Goal: Task Accomplishment & Management: Complete application form

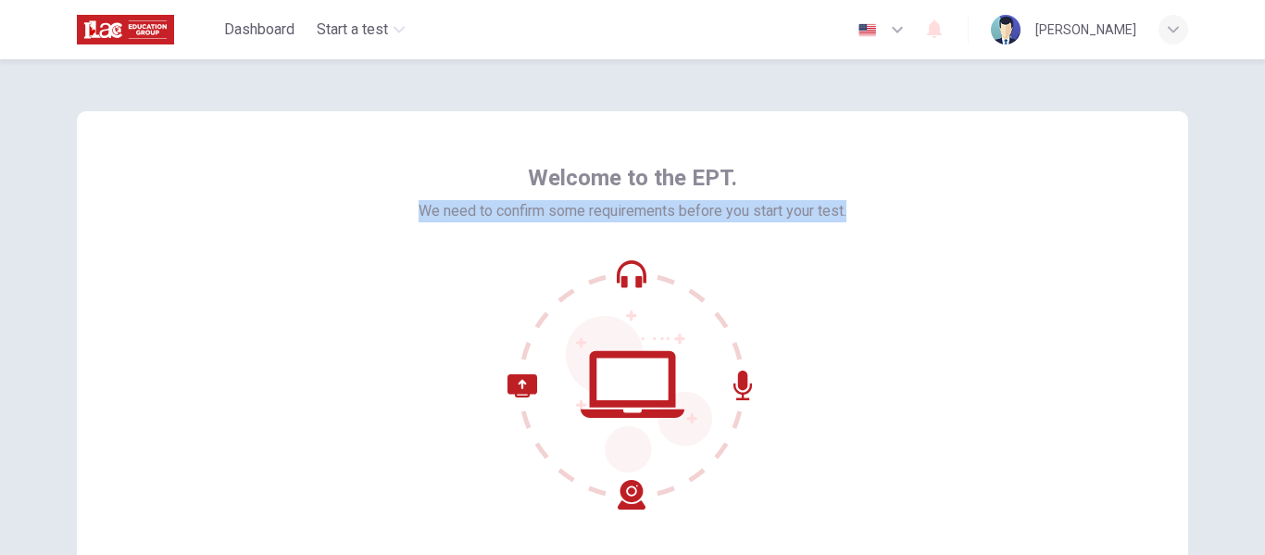
drag, startPoint x: 492, startPoint y: 191, endPoint x: 861, endPoint y: 192, distance: 369.5
click at [861, 192] on div "Welcome to the EPT. We need to confirm some requirements before you start your …" at bounding box center [632, 333] width 1111 height 444
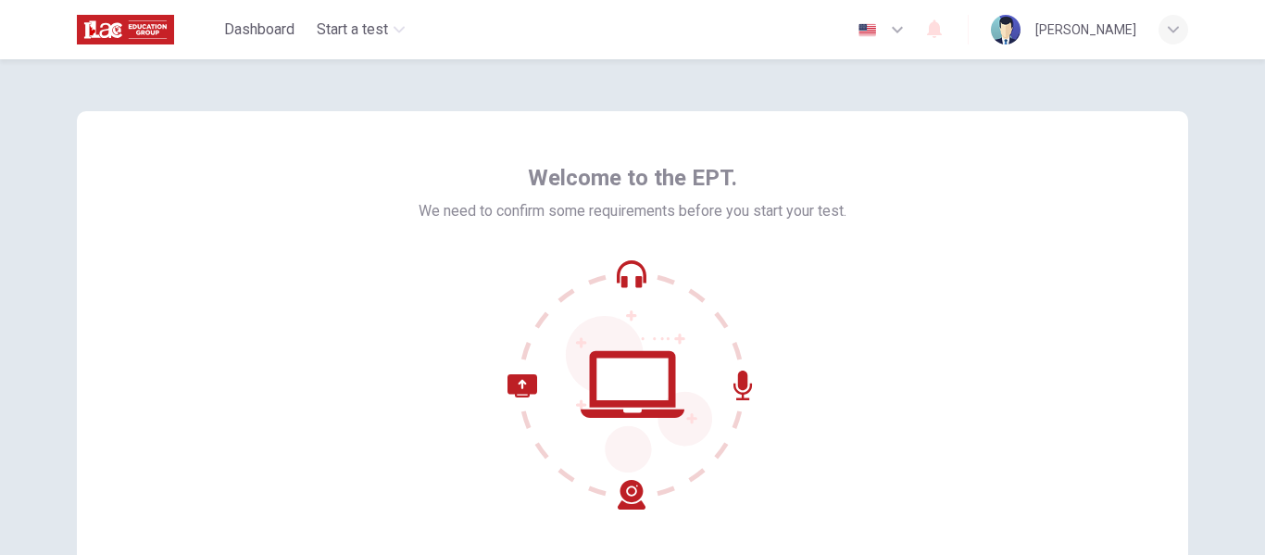
click at [876, 268] on div "Welcome to the EPT. We need to confirm some requirements before you start your …" at bounding box center [632, 333] width 1111 height 444
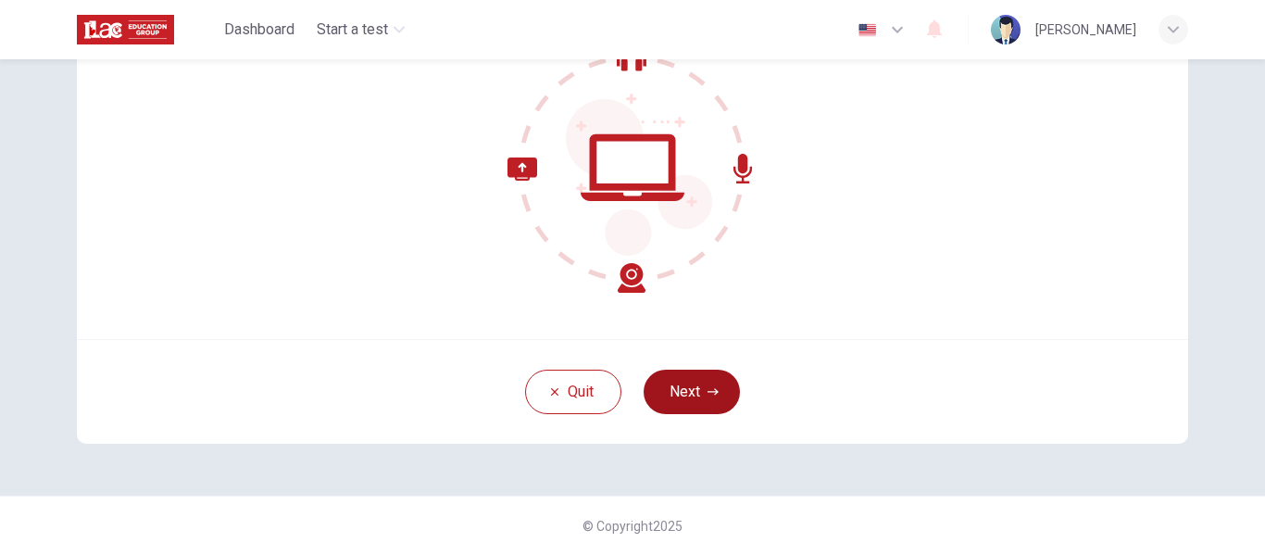
click at [702, 381] on button "Next" at bounding box center [692, 391] width 96 height 44
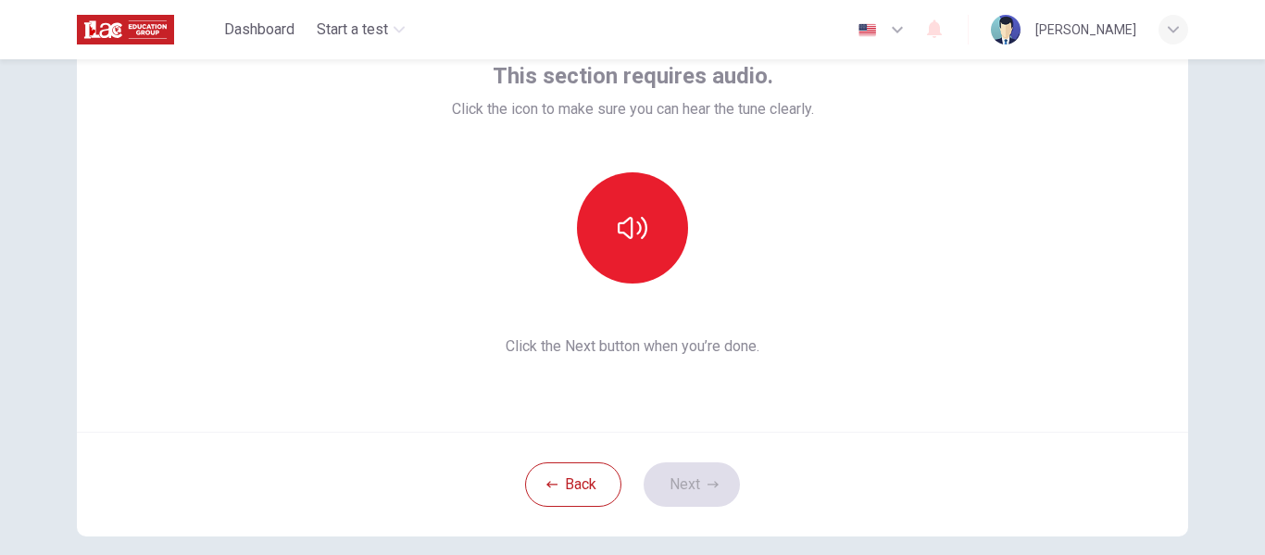
scroll to position [31, 0]
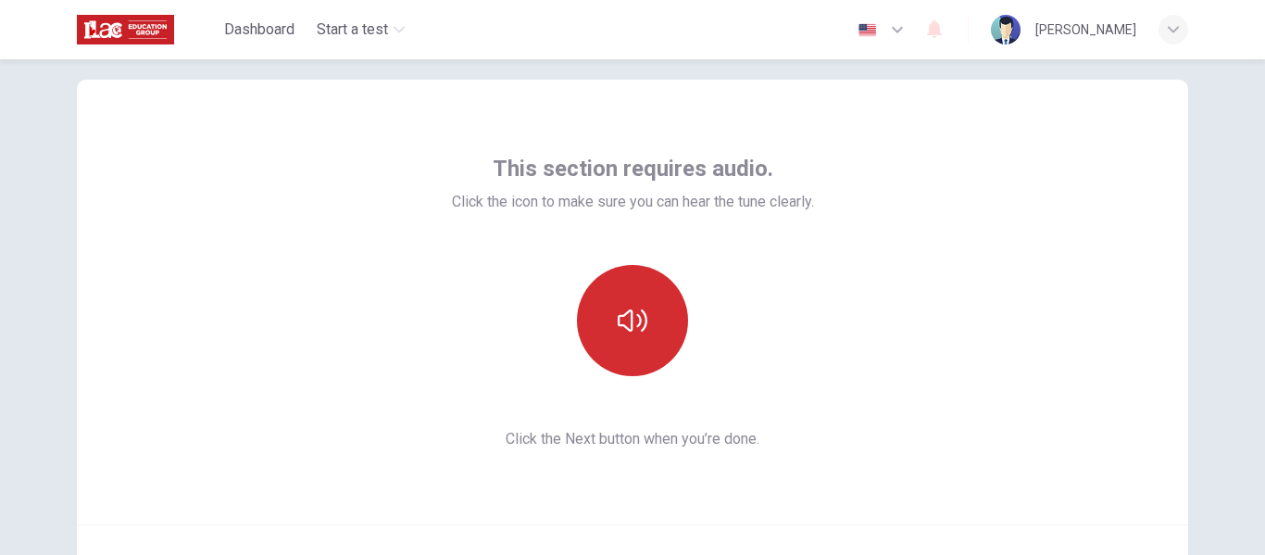
click at [629, 307] on icon "button" at bounding box center [633, 321] width 30 height 30
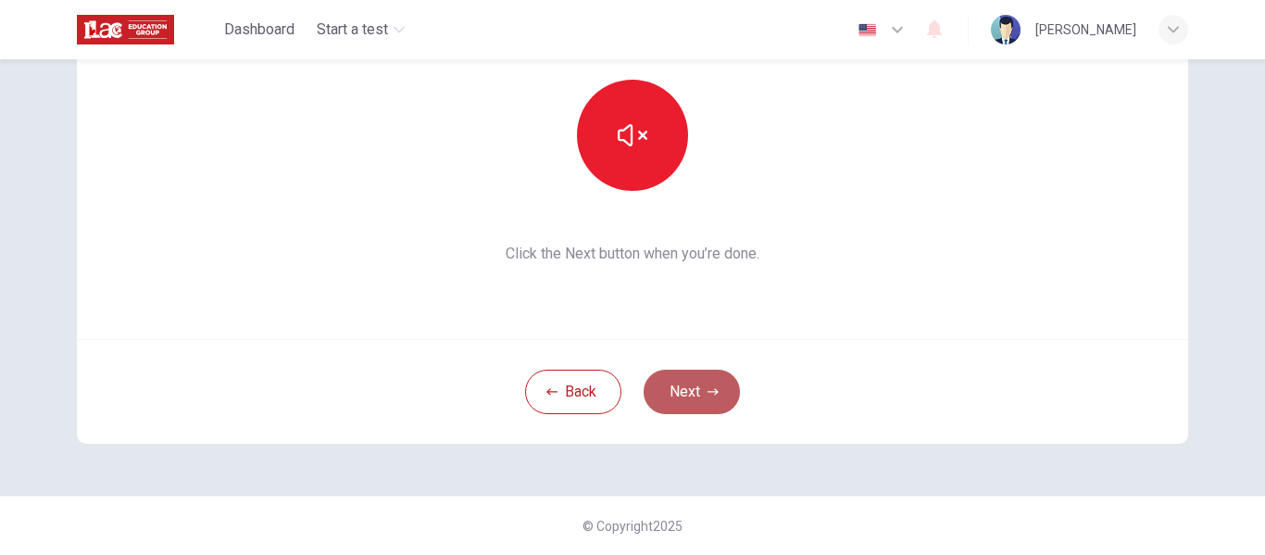
click at [680, 398] on button "Next" at bounding box center [692, 391] width 96 height 44
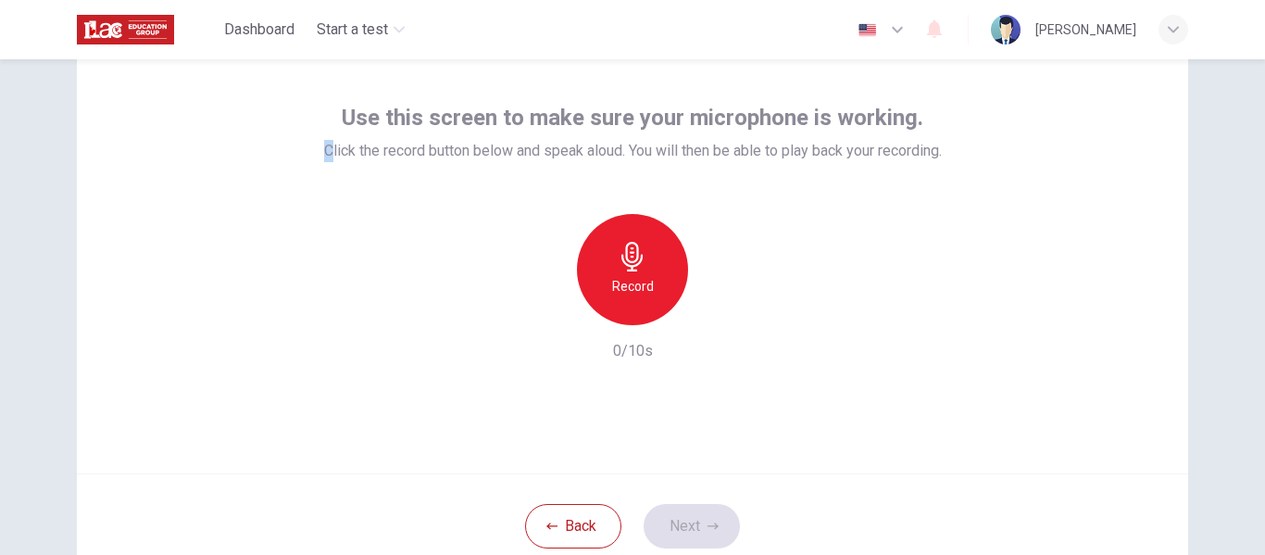
scroll to position [69, 0]
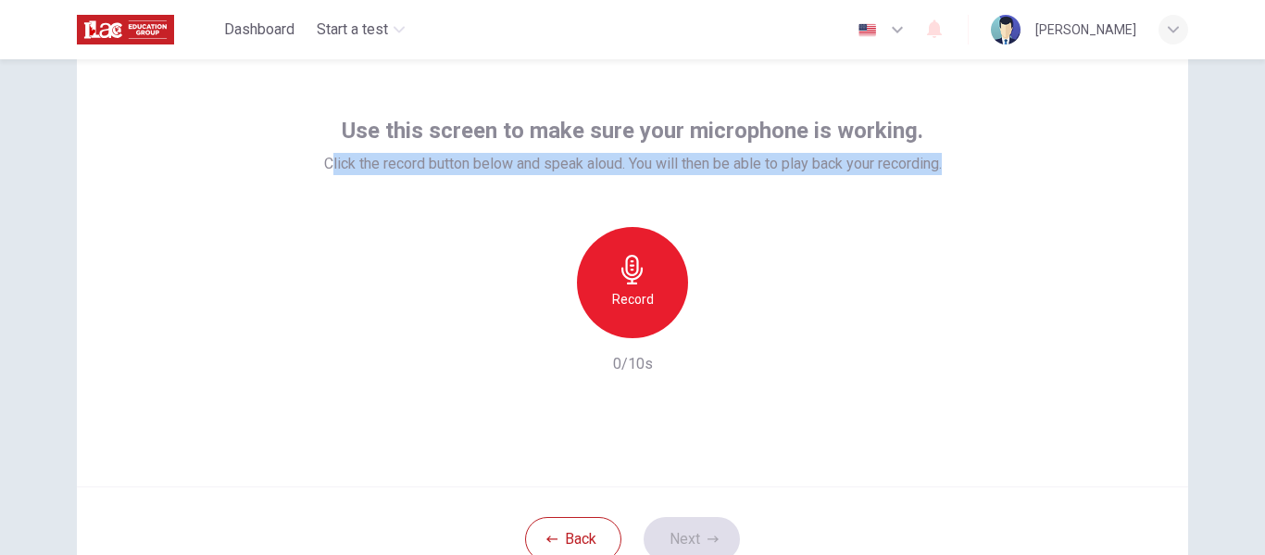
drag, startPoint x: 318, startPoint y: 103, endPoint x: 944, endPoint y: 149, distance: 627.7
click at [944, 149] on div "Use this screen to make sure your microphone is working. Click the record butto…" at bounding box center [632, 264] width 1111 height 444
click at [958, 294] on div "Use this screen to make sure your microphone is working. Click the record butto…" at bounding box center [632, 264] width 1111 height 444
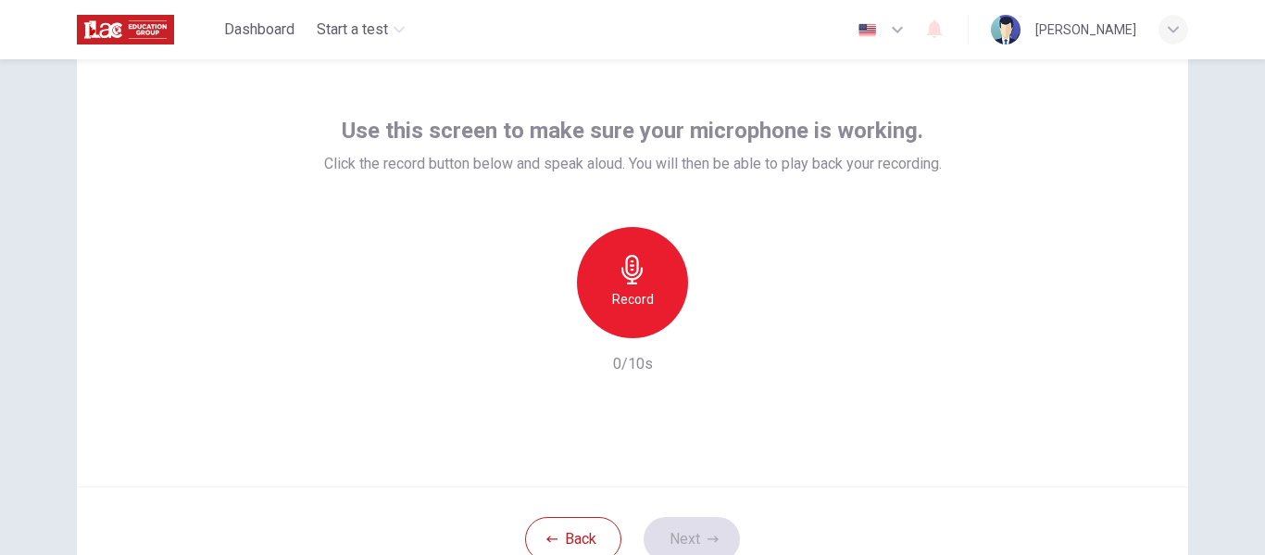
click at [636, 270] on icon "button" at bounding box center [631, 270] width 21 height 30
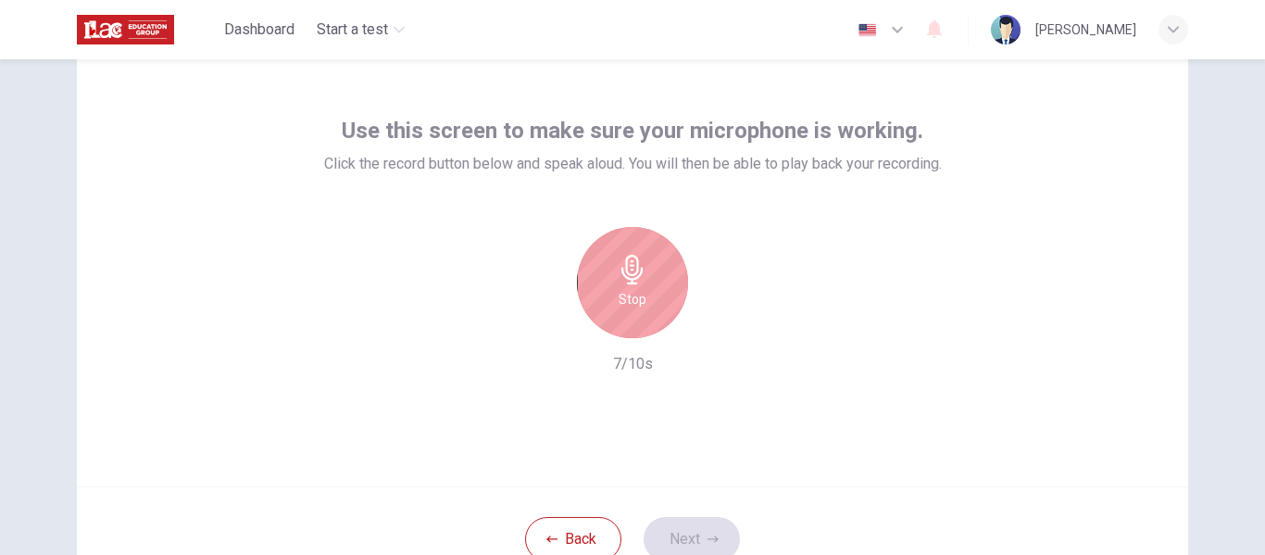
scroll to position [217, 0]
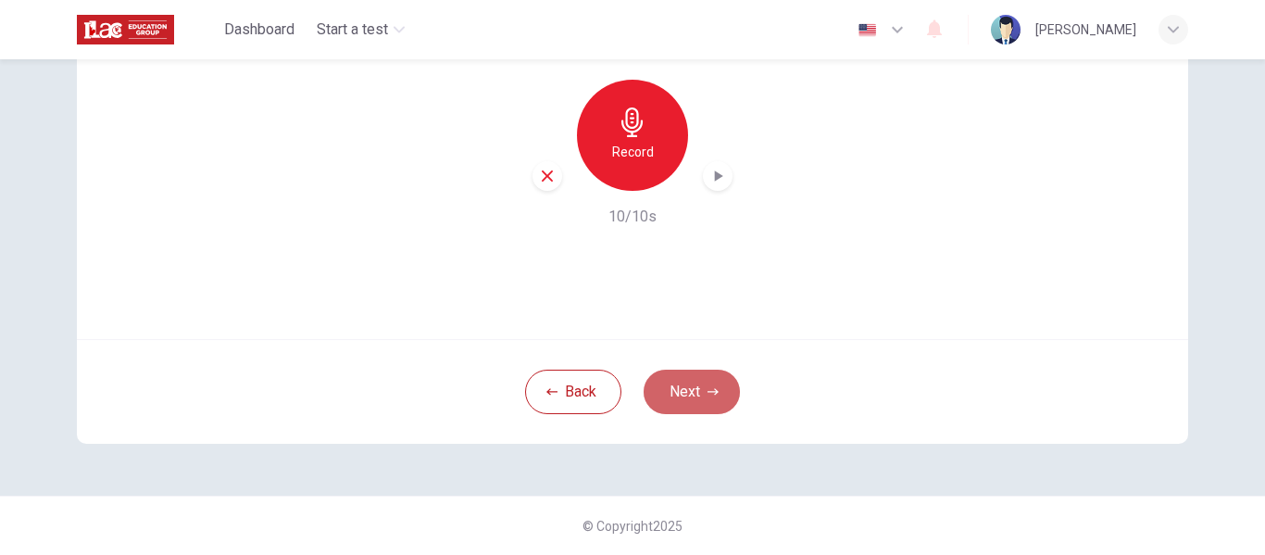
click at [708, 385] on button "Next" at bounding box center [692, 391] width 96 height 44
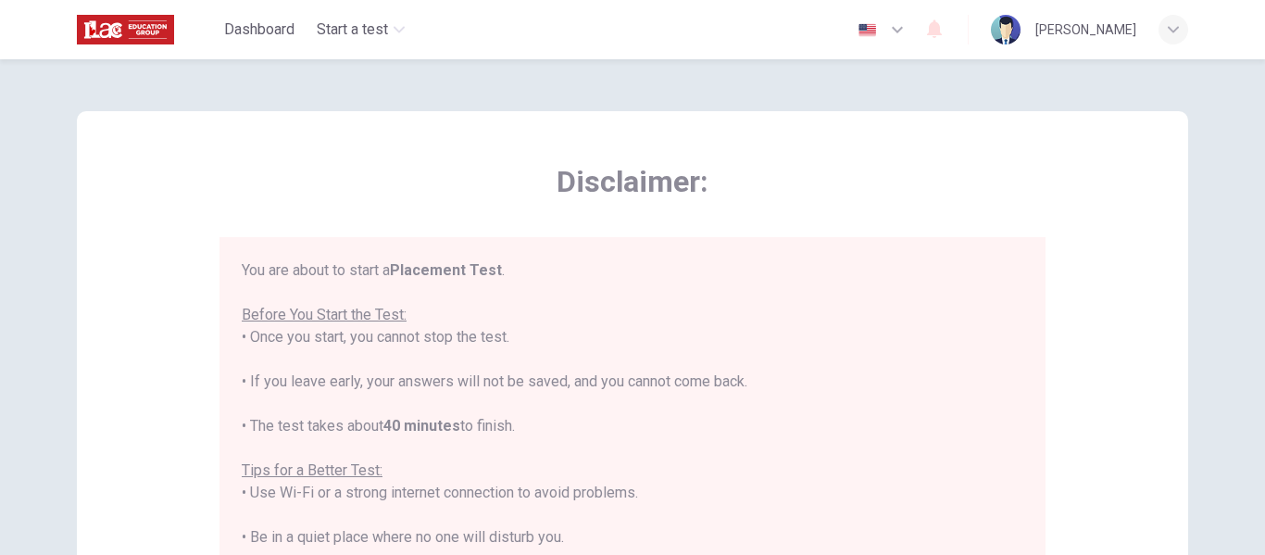
scroll to position [21, 0]
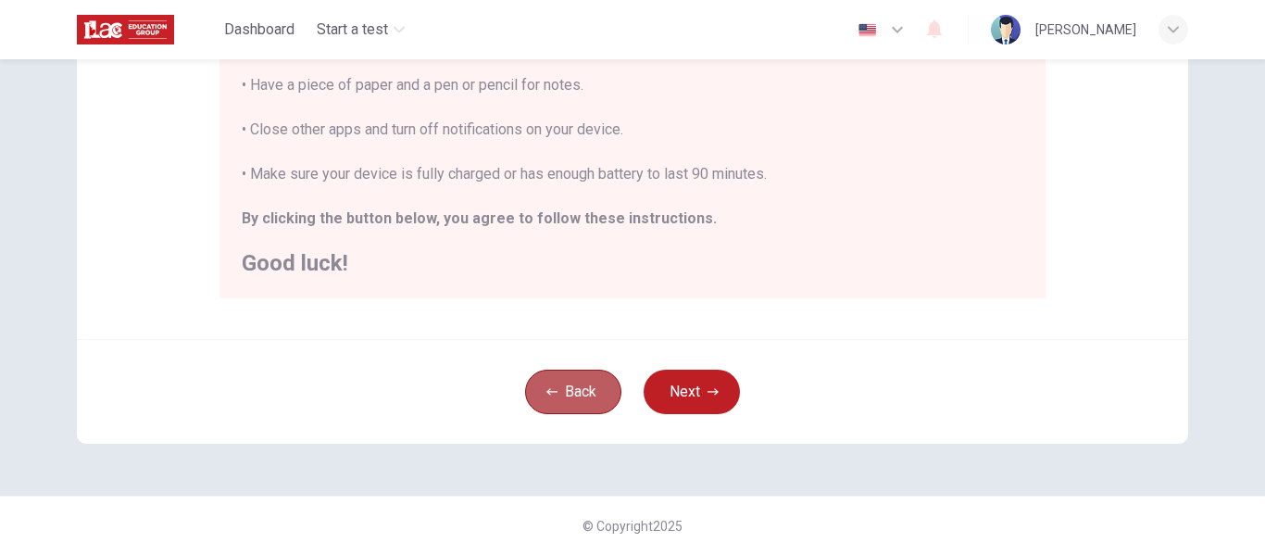
click at [590, 389] on button "Back" at bounding box center [573, 391] width 96 height 44
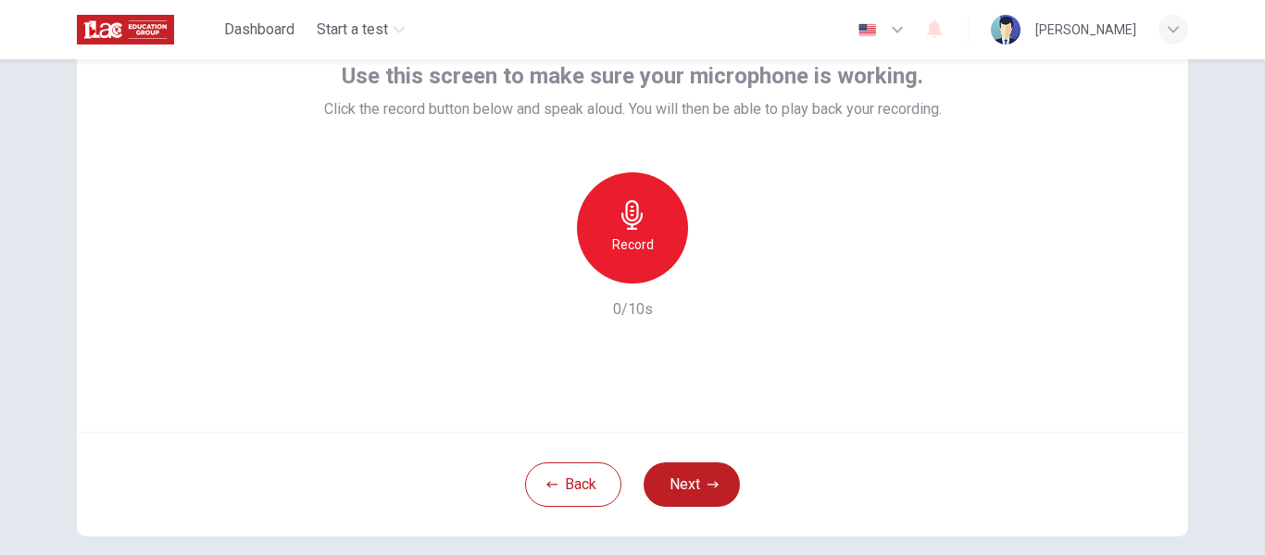
scroll to position [217, 0]
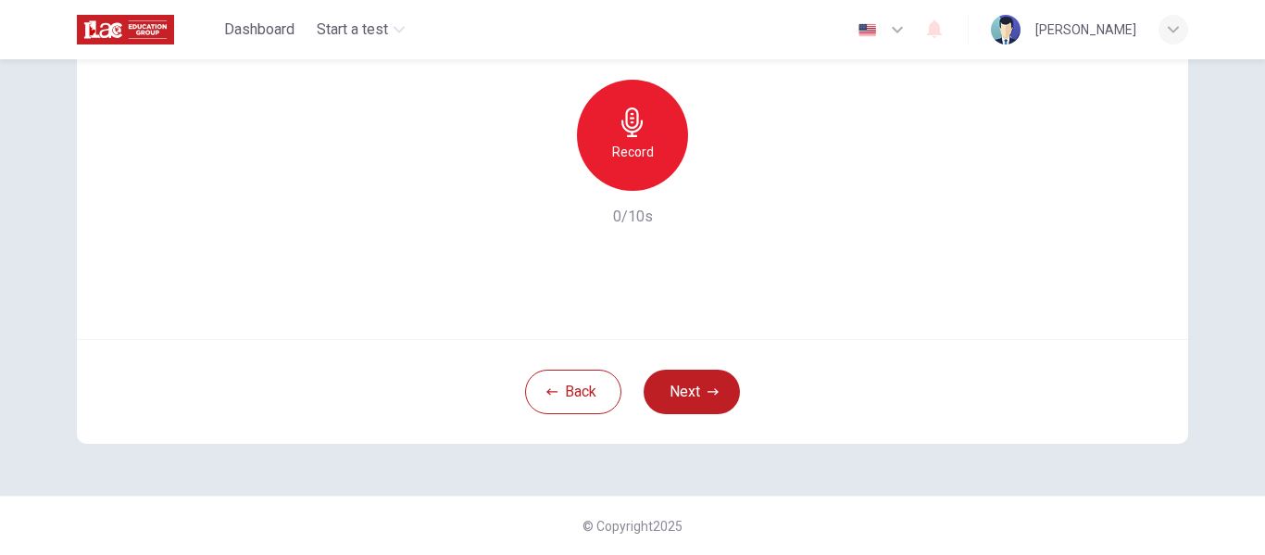
drag, startPoint x: 648, startPoint y: 140, endPoint x: 667, endPoint y: 169, distance: 34.9
click at [648, 139] on div "Record" at bounding box center [632, 135] width 111 height 111
click at [715, 176] on icon "button" at bounding box center [719, 175] width 8 height 11
click at [690, 395] on button "Next" at bounding box center [692, 391] width 96 height 44
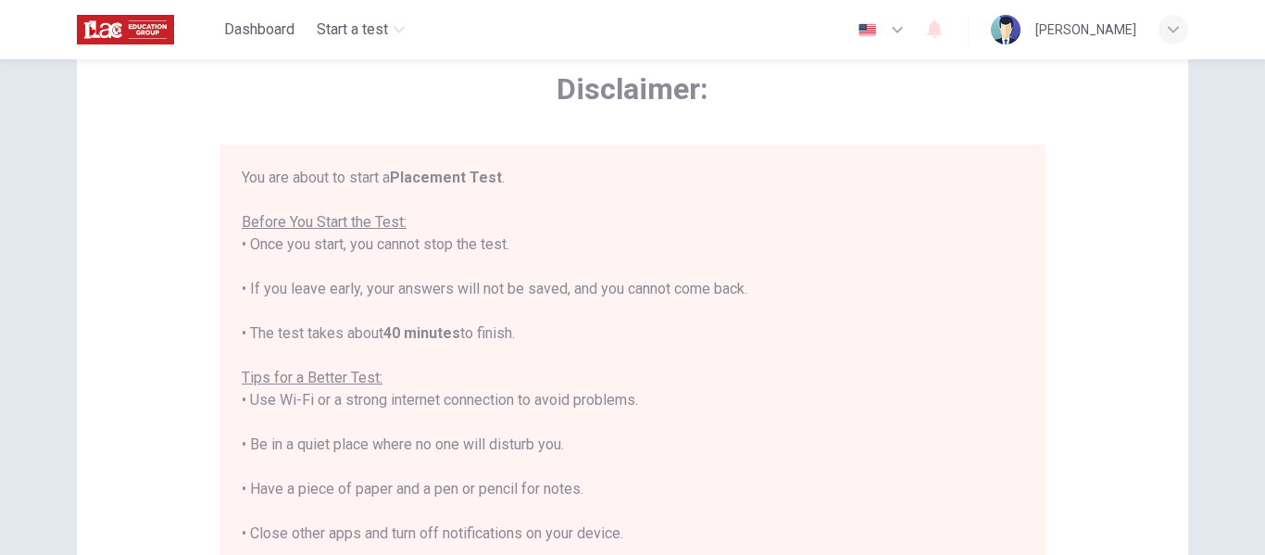
scroll to position [185, 0]
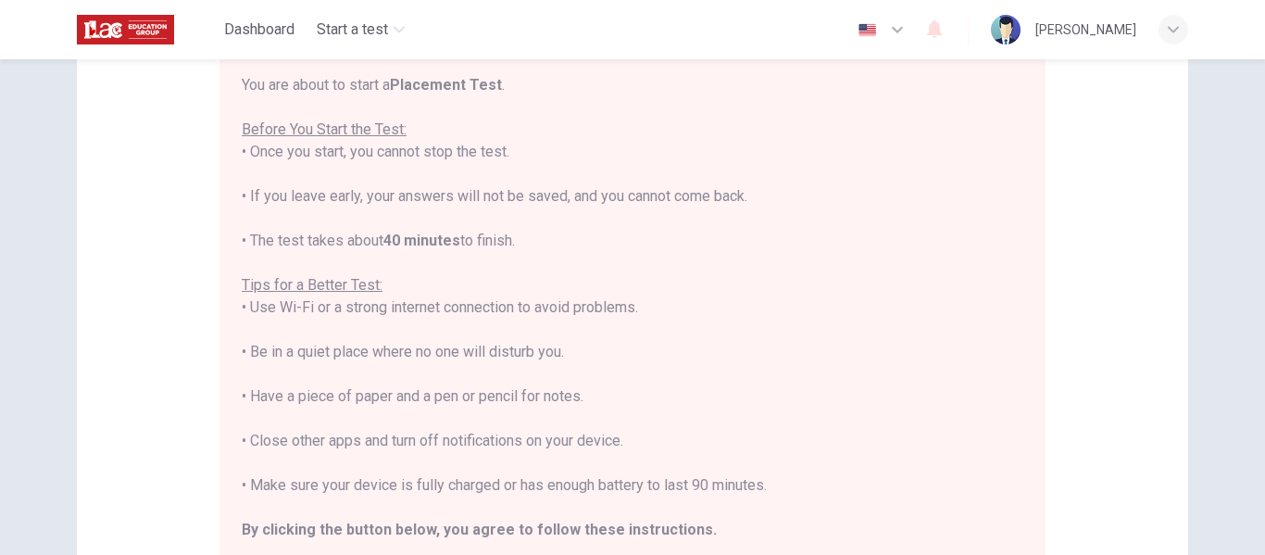
drag, startPoint x: 245, startPoint y: 79, endPoint x: 587, endPoint y: 247, distance: 381.0
click at [587, 247] on div "You are about to start a Placement Test . Before You Start the Test: • Once you…" at bounding box center [632, 329] width 781 height 511
drag, startPoint x: 237, startPoint y: 280, endPoint x: 780, endPoint y: 486, distance: 580.6
click at [780, 486] on div "You are about to start a Placement Test . Before You Start the Test: • Once you…" at bounding box center [632, 329] width 781 height 511
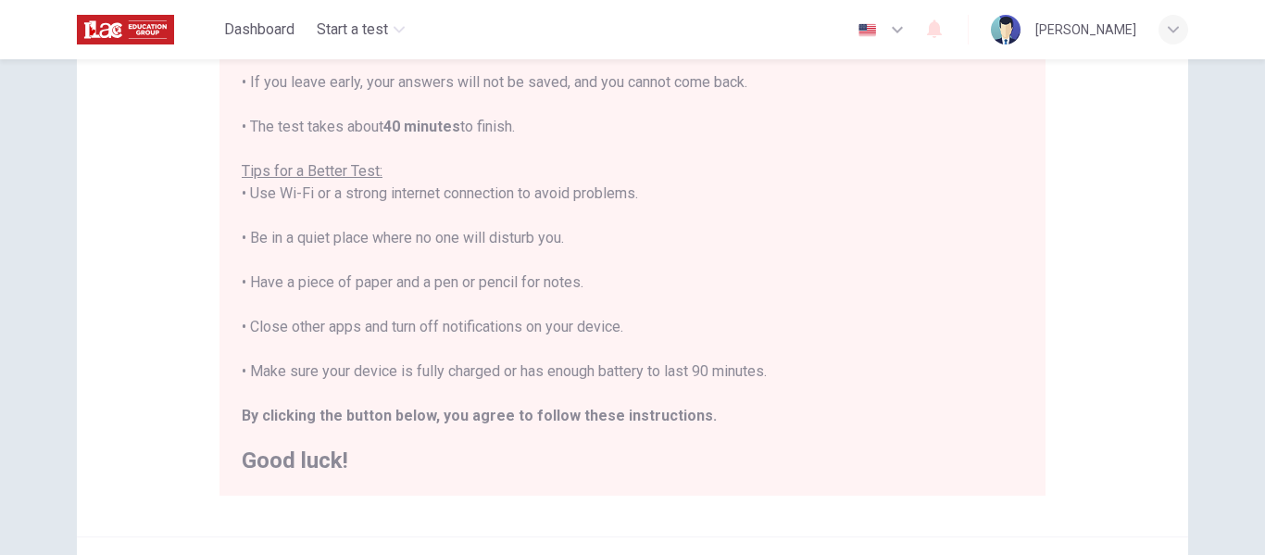
scroll to position [370, 0]
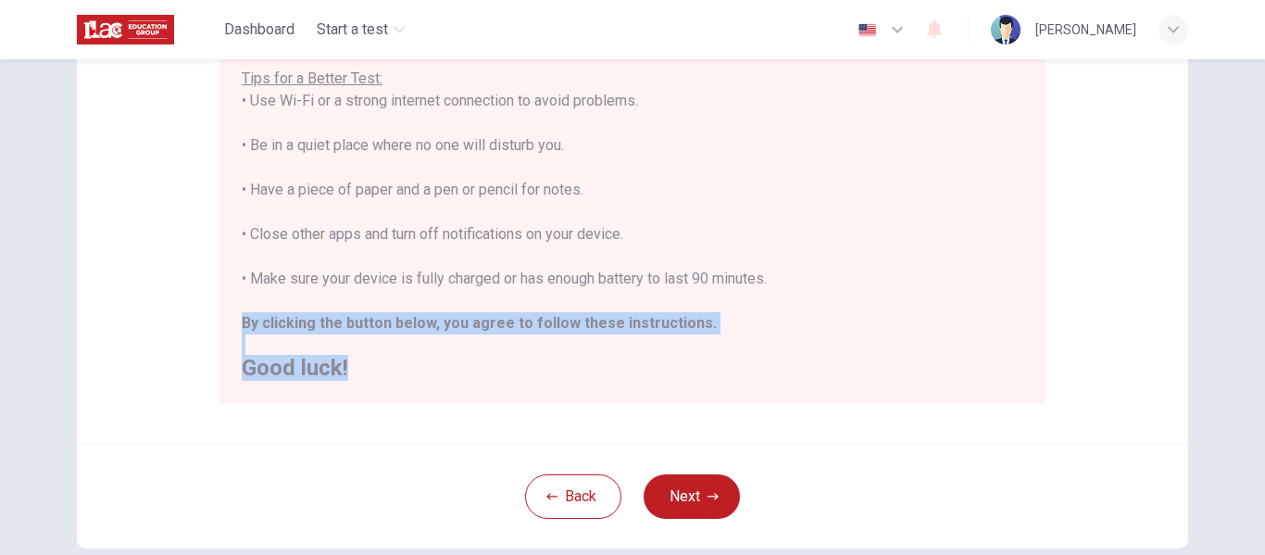
drag, startPoint x: 237, startPoint y: 320, endPoint x: 356, endPoint y: 372, distance: 130.2
click at [356, 372] on div "You are about to start a Placement Test . Before You Start the Test: • Once you…" at bounding box center [632, 123] width 781 height 511
click at [456, 408] on div "Disclaimer: You are about to start a Placement Test . Before You Start the Test…" at bounding box center [632, 92] width 1111 height 703
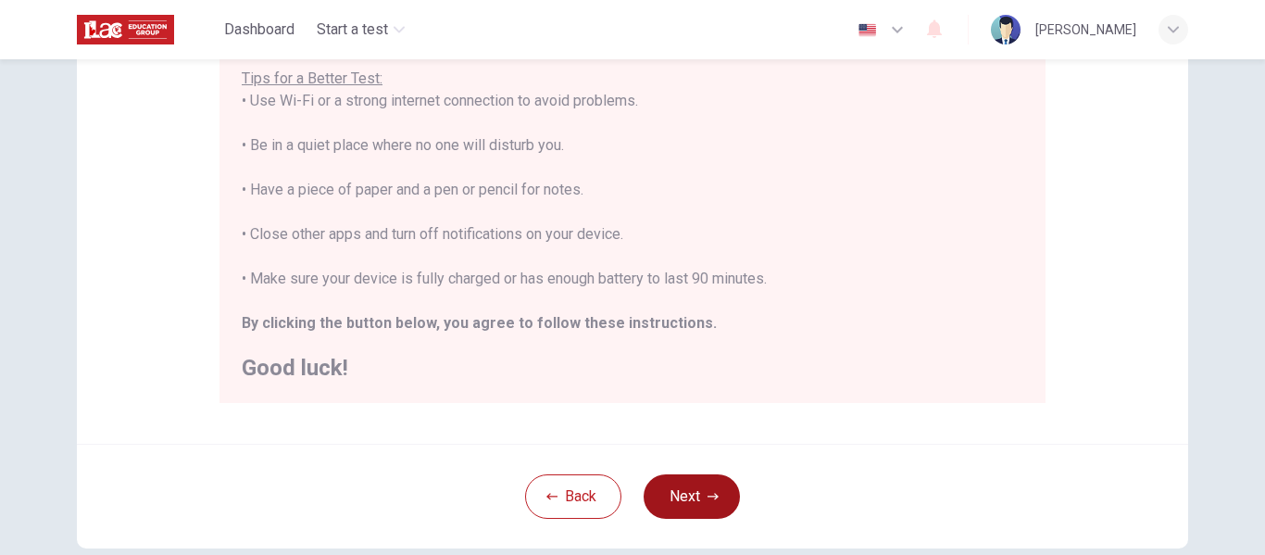
click at [682, 484] on button "Next" at bounding box center [692, 496] width 96 height 44
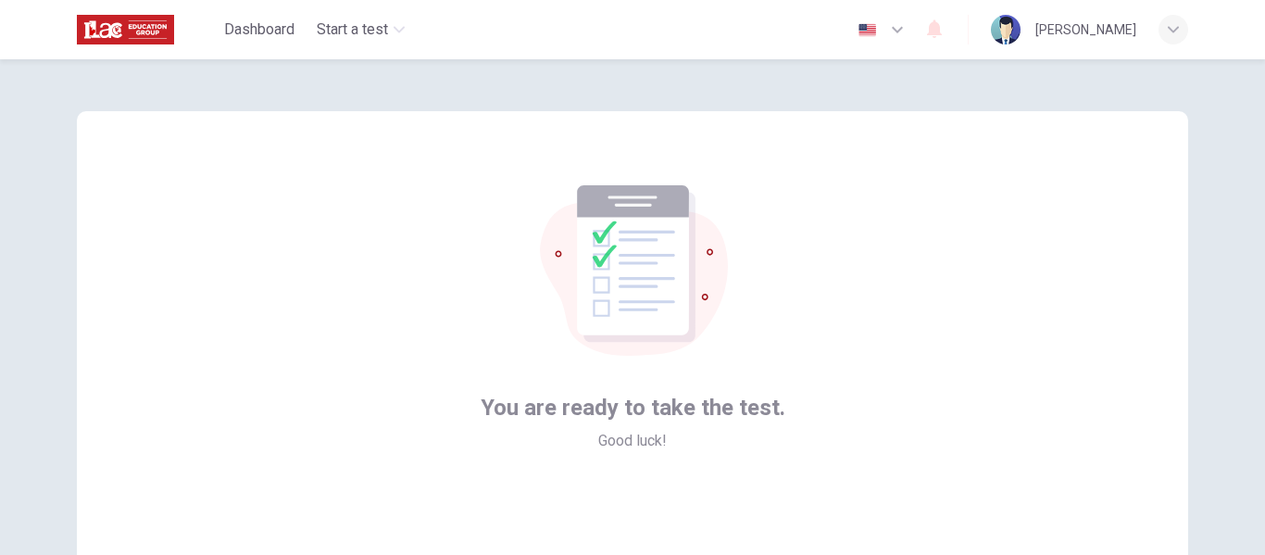
scroll to position [185, 0]
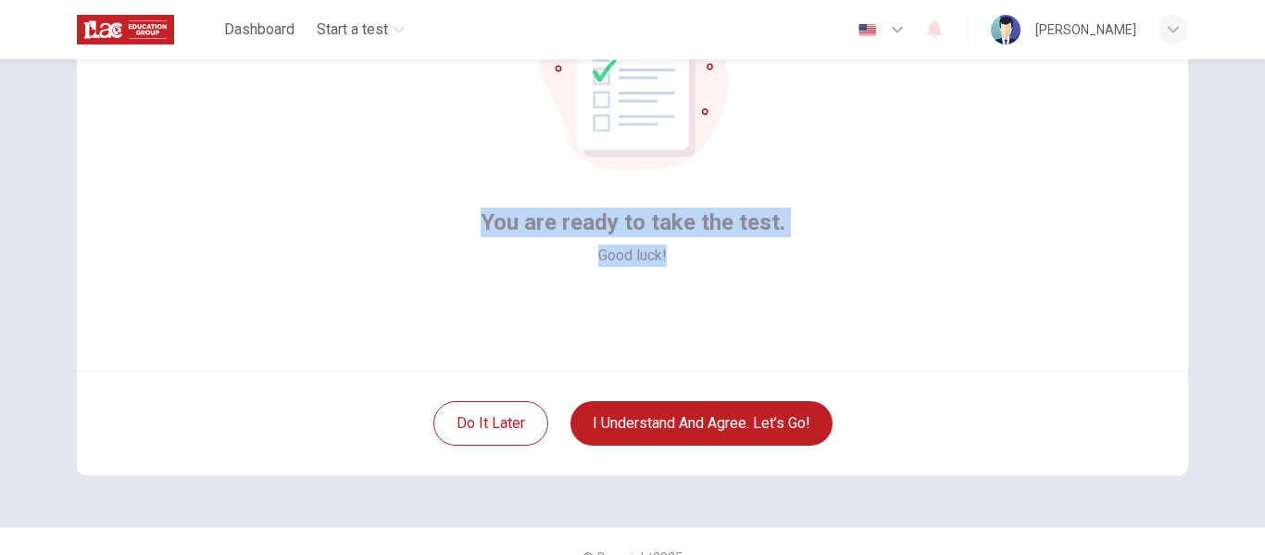
drag, startPoint x: 481, startPoint y: 221, endPoint x: 692, endPoint y: 269, distance: 216.5
click at [692, 269] on div "You are ready to take the test. Good luck!" at bounding box center [632, 148] width 1111 height 444
click at [837, 341] on div "You are ready to take the test. Good luck!" at bounding box center [632, 148] width 1111 height 444
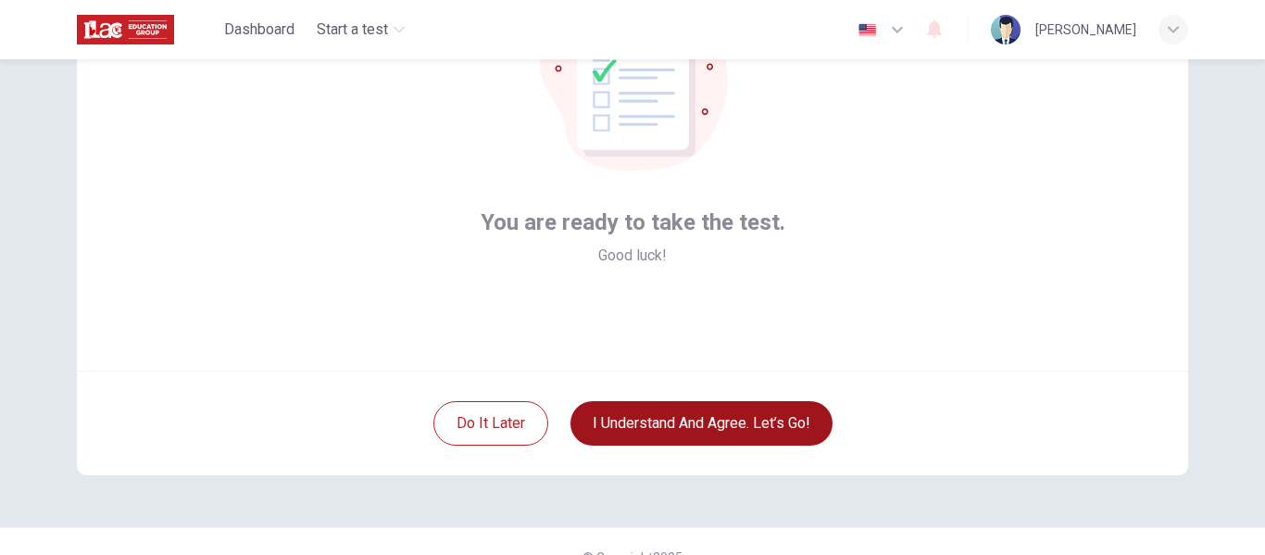
click at [785, 418] on button "I understand and agree. Let’s go!" at bounding box center [701, 423] width 262 height 44
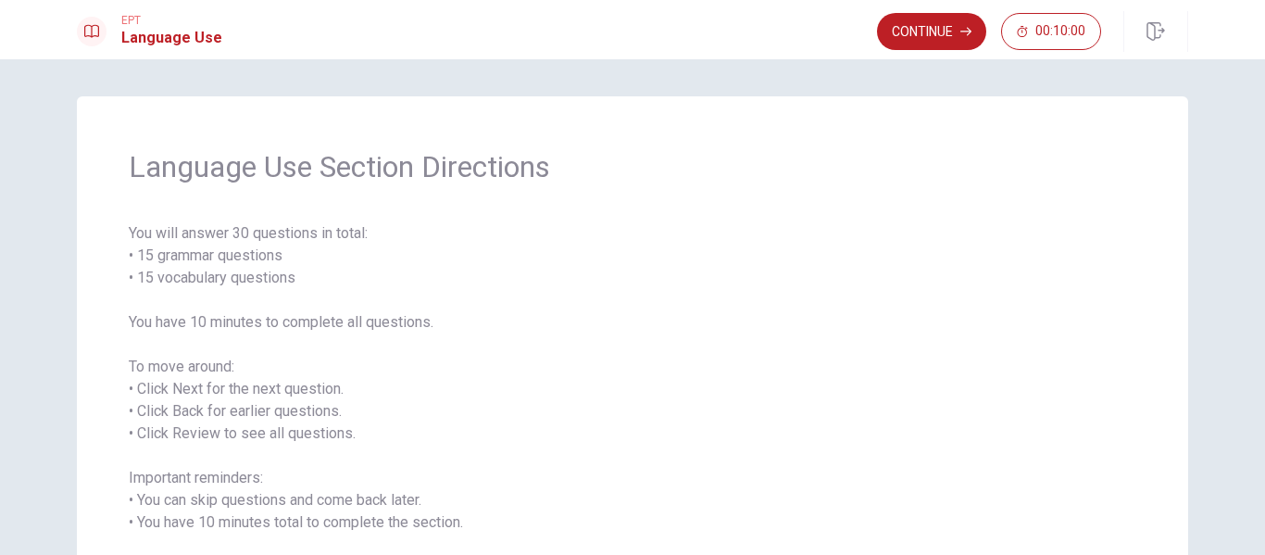
scroll to position [93, 0]
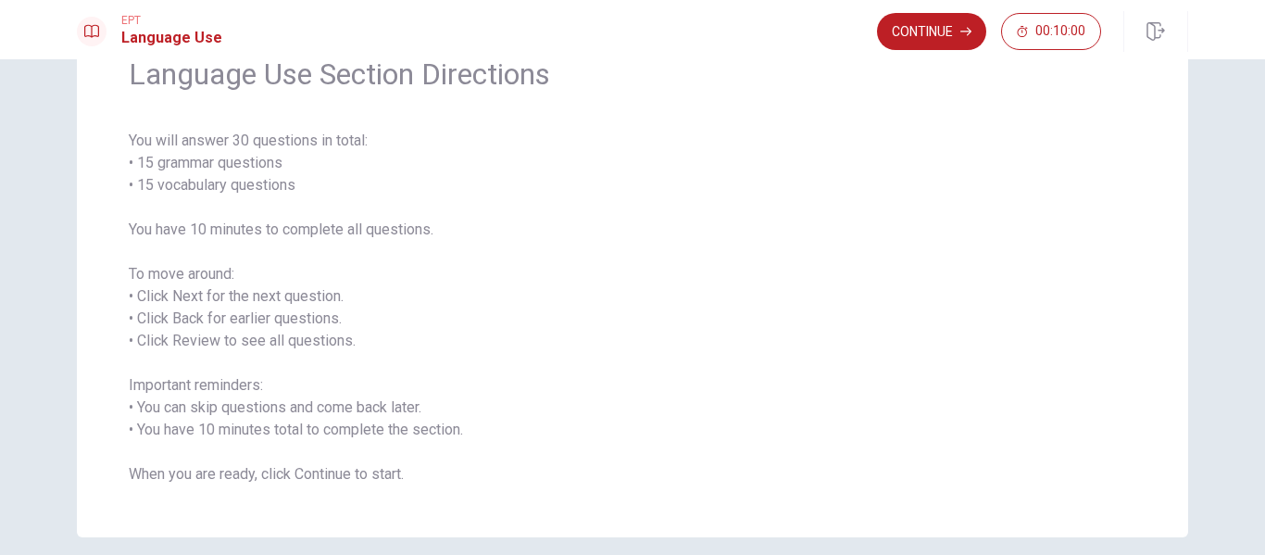
drag, startPoint x: 127, startPoint y: 71, endPoint x: 247, endPoint y: 221, distance: 192.3
click at [297, 350] on div "Language Use Section Directions You will answer 30 questions in total: • 15 gra…" at bounding box center [632, 270] width 1111 height 533
drag, startPoint x: 129, startPoint y: 69, endPoint x: 491, endPoint y: 67, distance: 362.1
click at [491, 66] on span "Language Use Section Directions" at bounding box center [632, 74] width 1007 height 37
drag, startPoint x: 129, startPoint y: 144, endPoint x: 252, endPoint y: 207, distance: 138.7
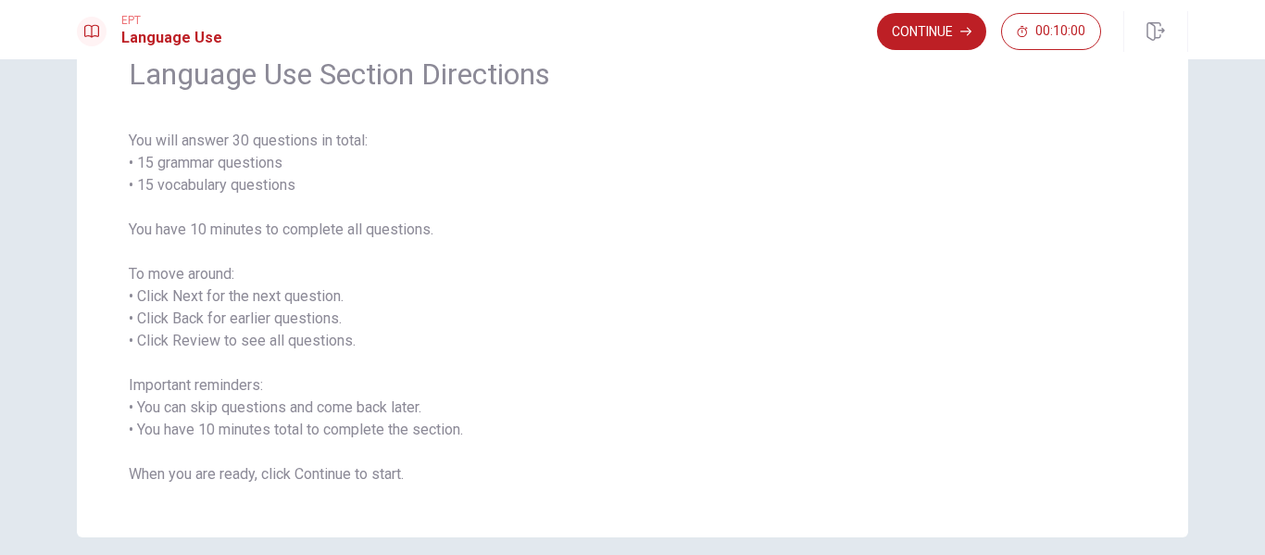
click at [345, 231] on span "You will answer 30 questions in total: • 15 grammar questions • 15 vocabulary q…" at bounding box center [632, 308] width 1007 height 356
drag, startPoint x: 196, startPoint y: 181, endPoint x: 419, endPoint y: 255, distance: 235.1
click at [372, 289] on span "You will answer 30 questions in total: • 15 grammar questions • 15 vocabulary q…" at bounding box center [632, 308] width 1007 height 356
click at [919, 39] on button "Continue" at bounding box center [931, 31] width 109 height 37
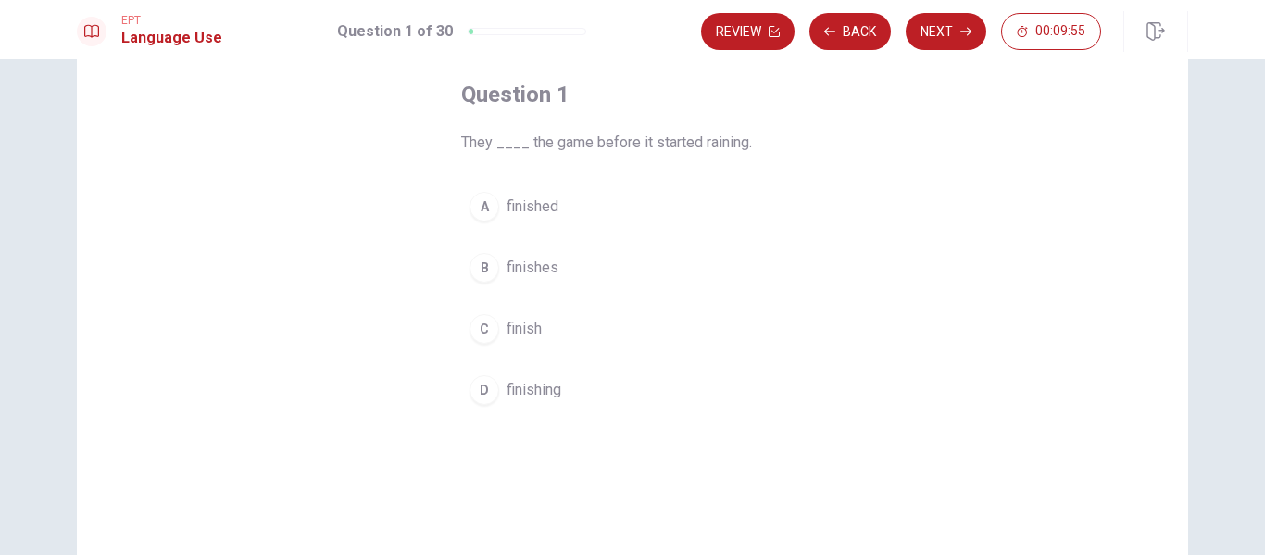
drag, startPoint x: 529, startPoint y: 144, endPoint x: 754, endPoint y: 138, distance: 225.1
click at [735, 135] on span "They ____ the game before it started raining." at bounding box center [632, 142] width 343 height 22
click at [523, 202] on span "finished" at bounding box center [532, 206] width 52 height 22
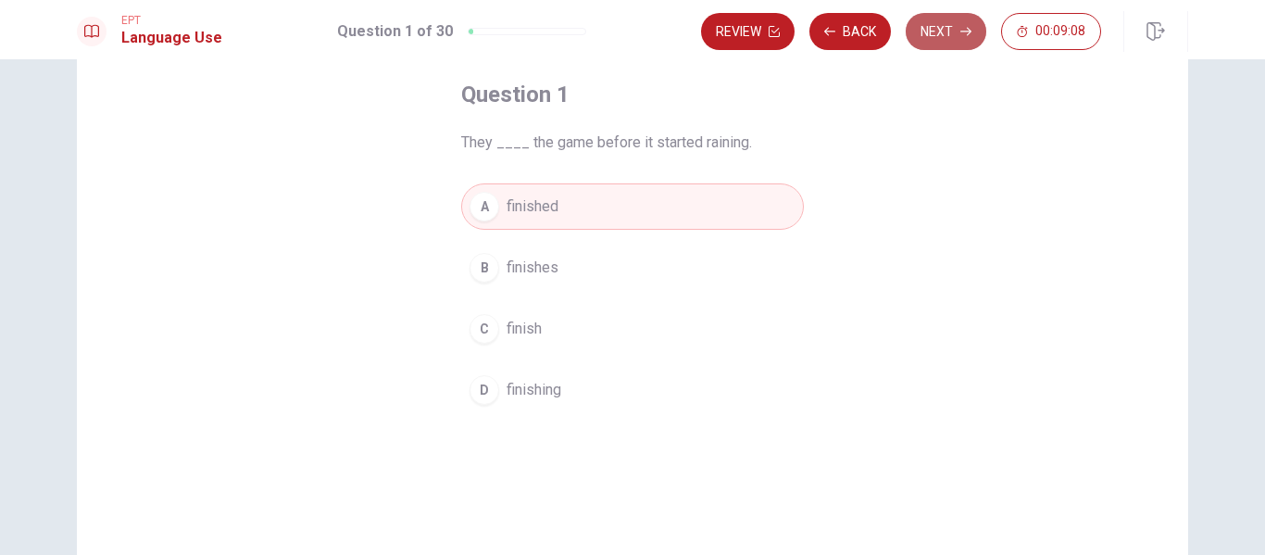
click at [957, 31] on button "Next" at bounding box center [946, 31] width 81 height 37
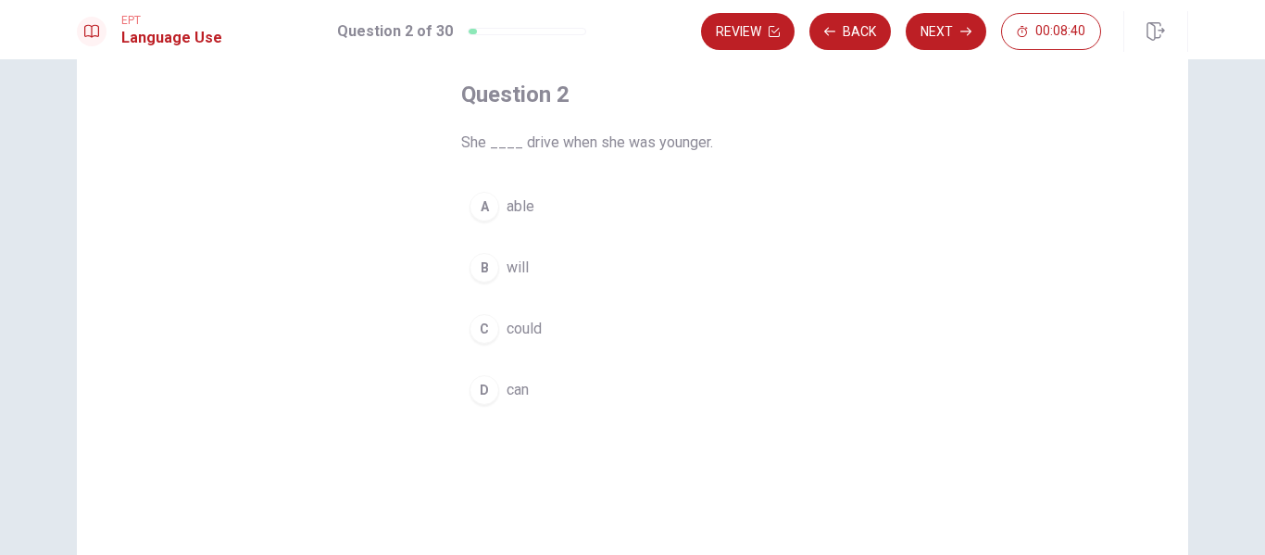
click at [508, 381] on span "can" at bounding box center [517, 390] width 22 height 22
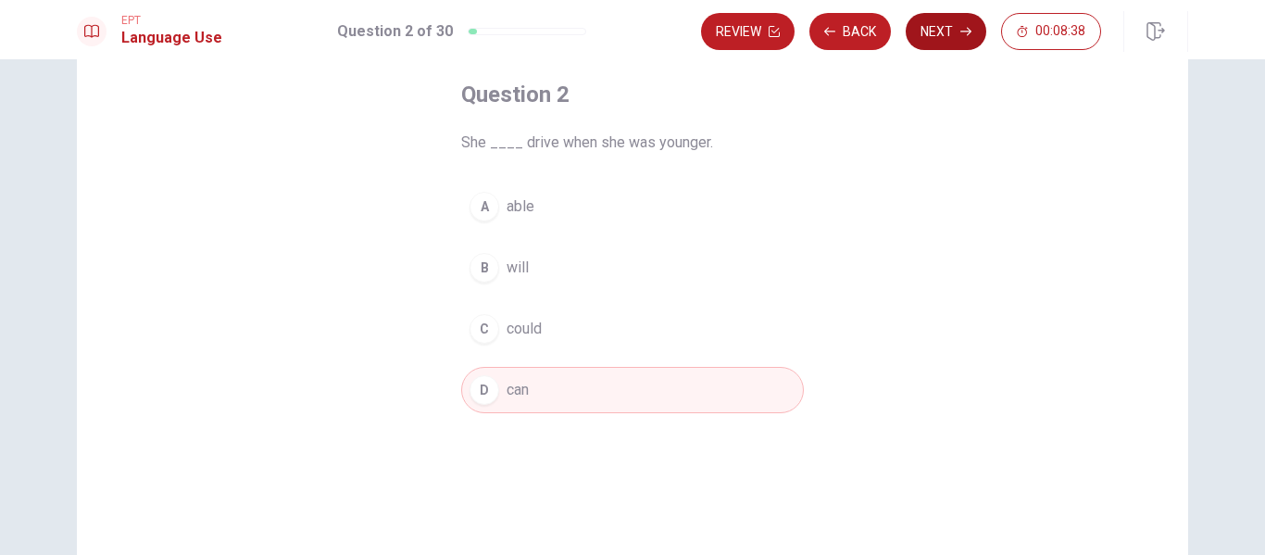
click at [940, 23] on button "Next" at bounding box center [946, 31] width 81 height 37
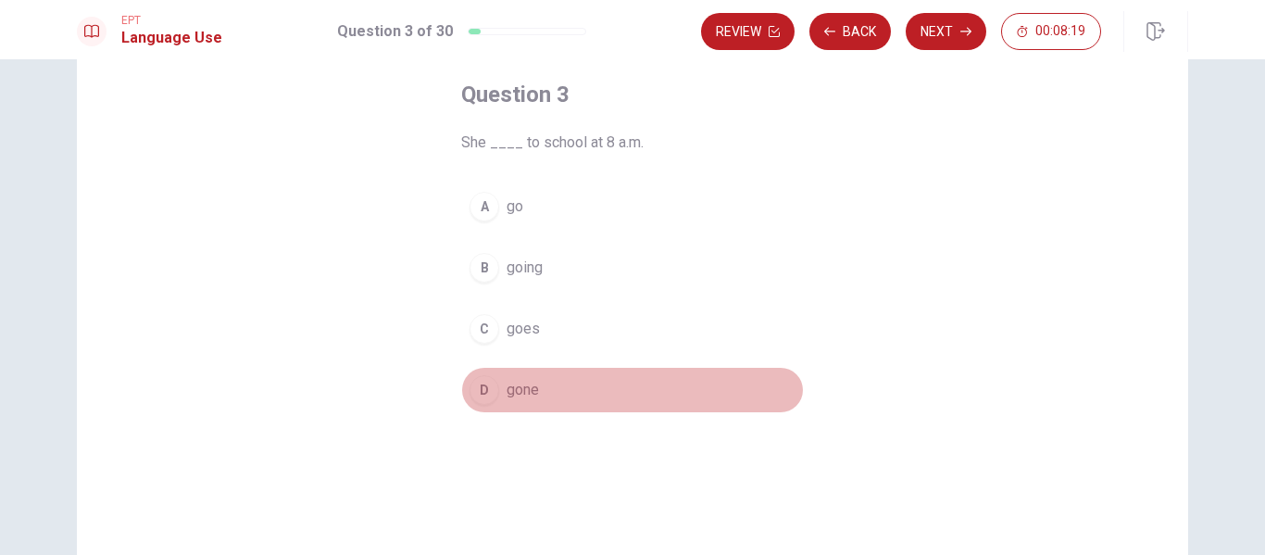
click at [519, 396] on span "gone" at bounding box center [522, 390] width 32 height 22
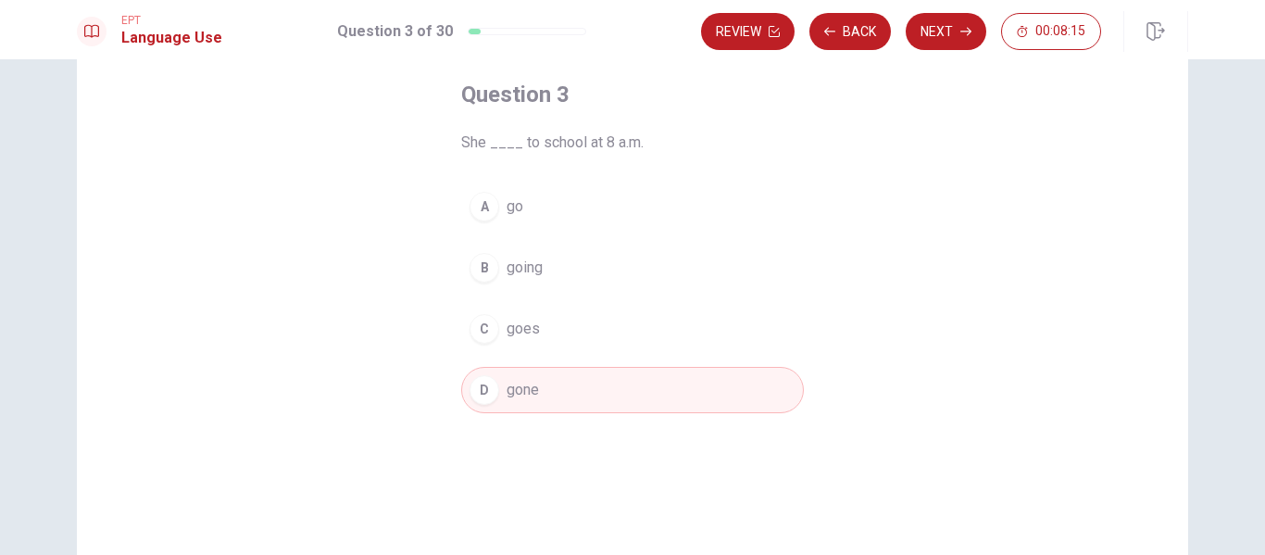
click at [506, 212] on span "go" at bounding box center [514, 206] width 17 height 22
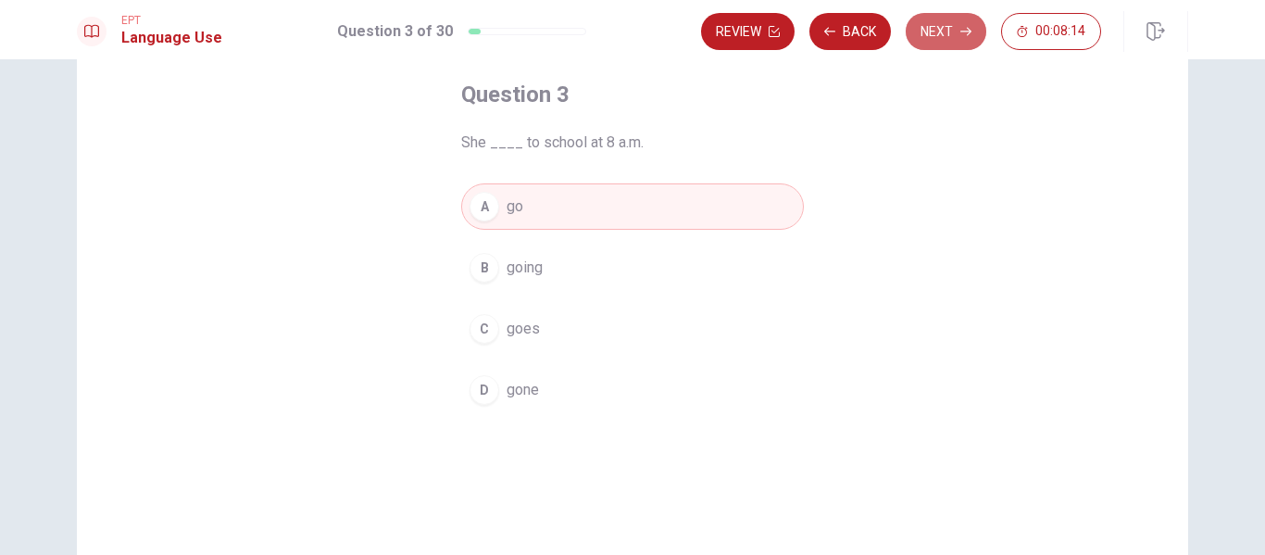
click at [947, 43] on button "Next" at bounding box center [946, 31] width 81 height 37
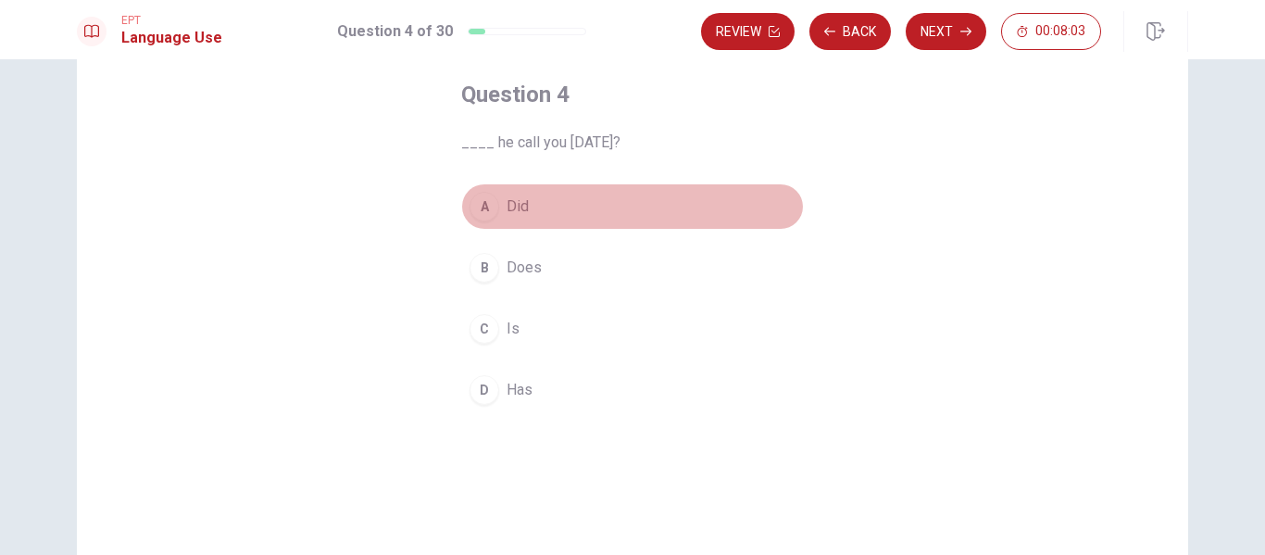
click at [484, 221] on button "A Did" at bounding box center [632, 206] width 343 height 46
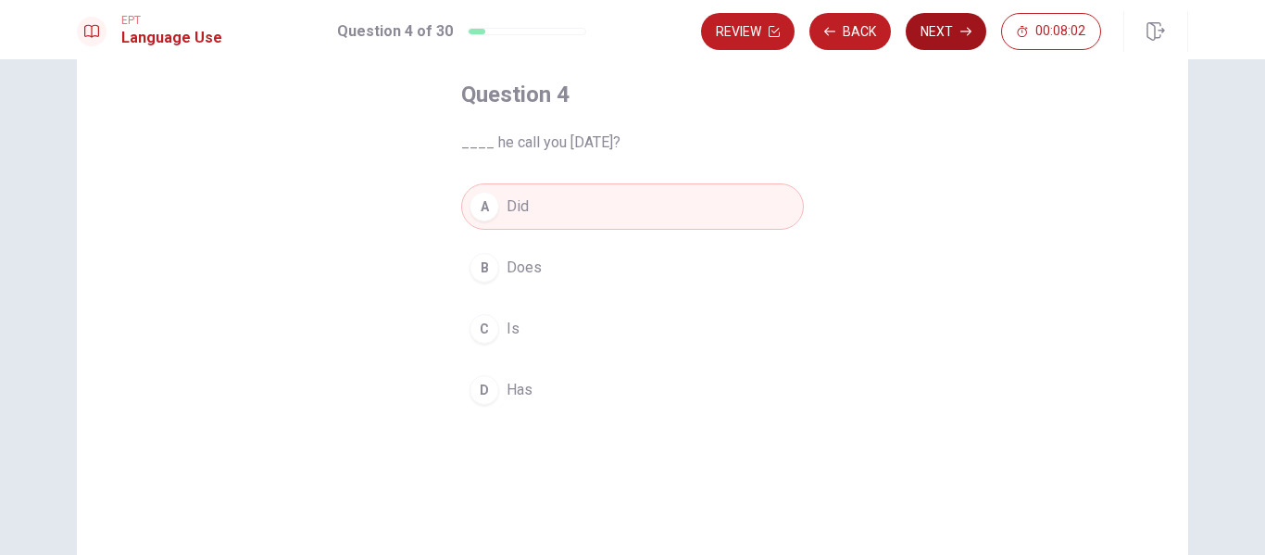
click at [947, 26] on button "Next" at bounding box center [946, 31] width 81 height 37
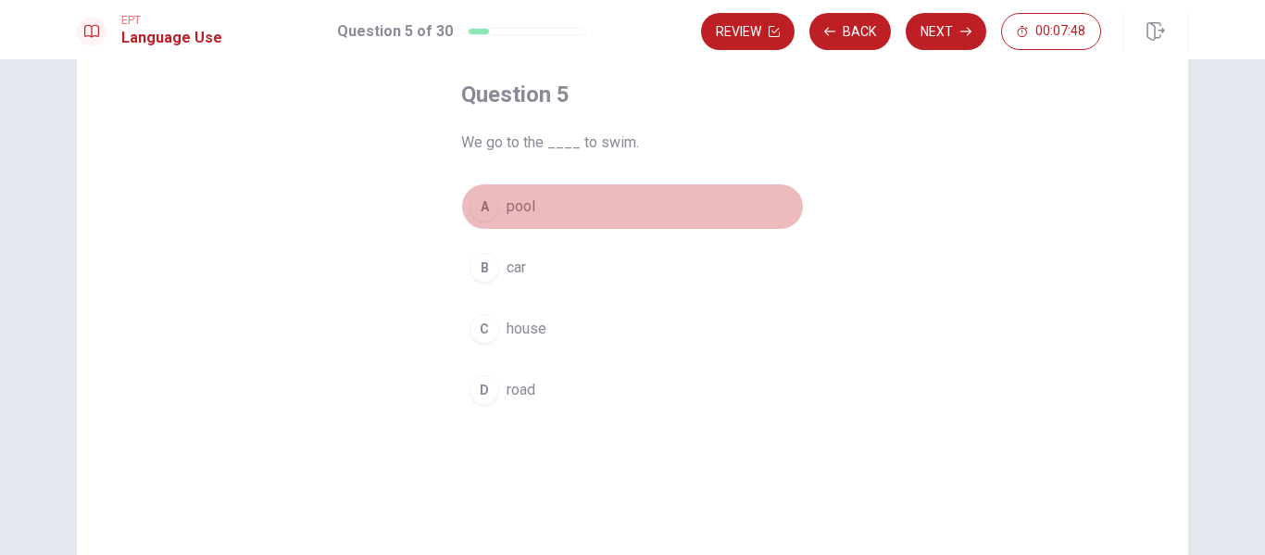
click at [516, 211] on span "pool" at bounding box center [520, 206] width 29 height 22
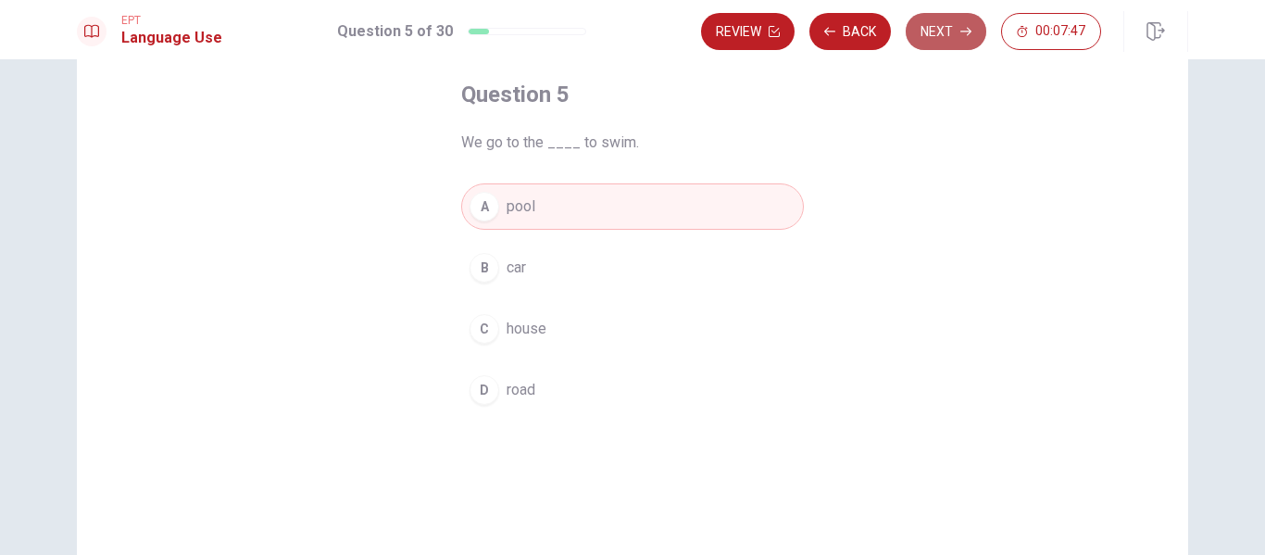
click at [943, 34] on button "Next" at bounding box center [946, 31] width 81 height 37
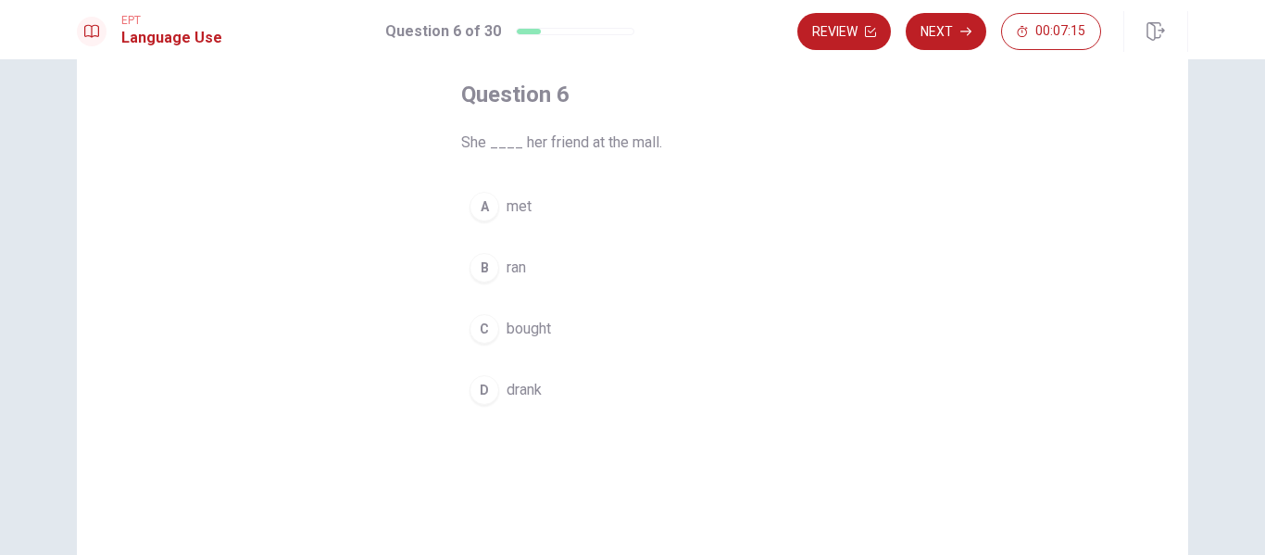
click at [530, 206] on button "A met" at bounding box center [632, 206] width 343 height 46
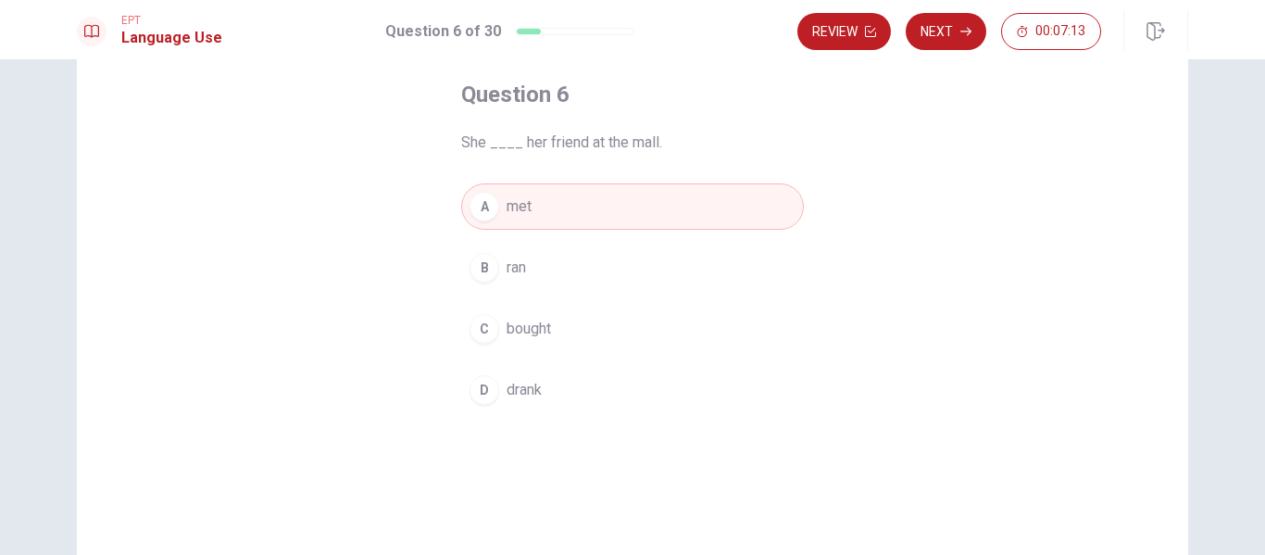
click at [969, 32] on icon "button" at bounding box center [965, 32] width 11 height 8
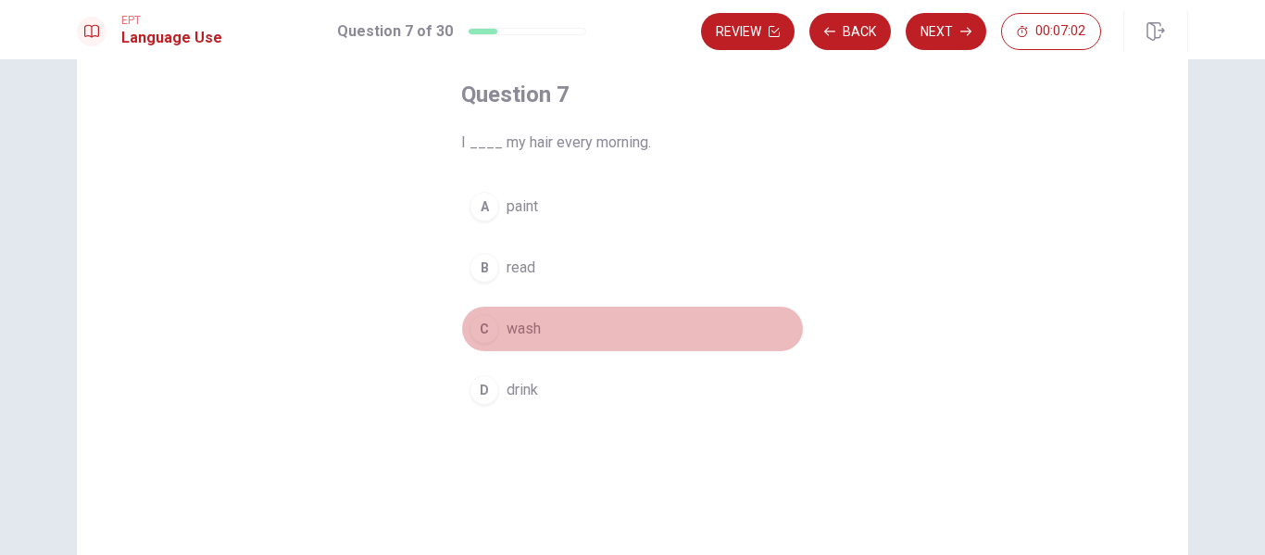
drag, startPoint x: 527, startPoint y: 332, endPoint x: 609, endPoint y: 287, distance: 94.1
click at [527, 331] on span "wash" at bounding box center [523, 329] width 34 height 22
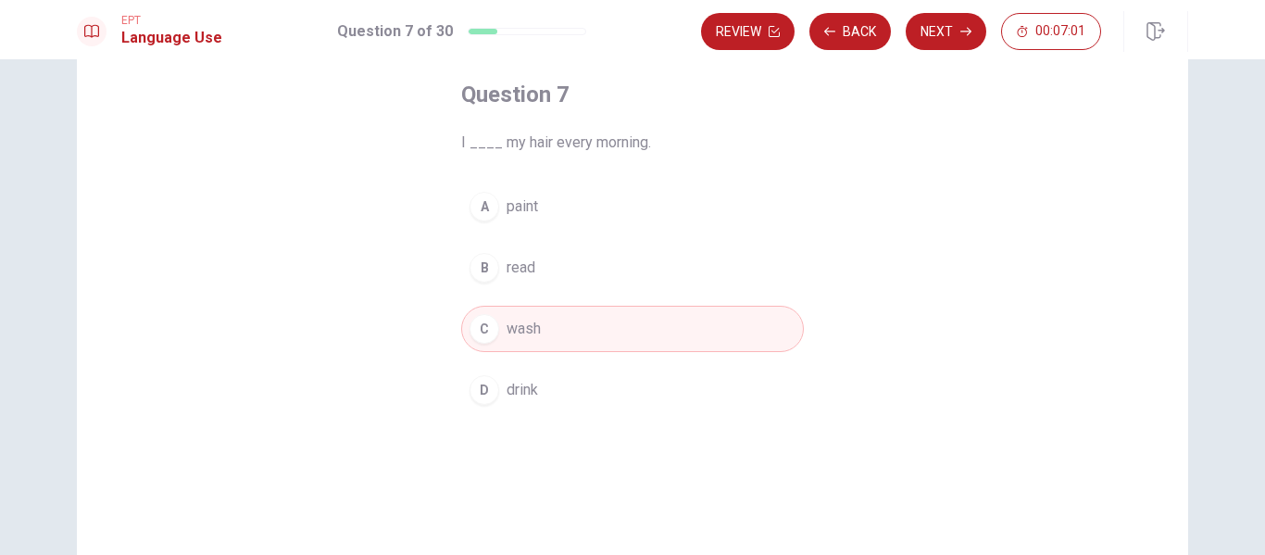
click at [942, 29] on button "Next" at bounding box center [946, 31] width 81 height 37
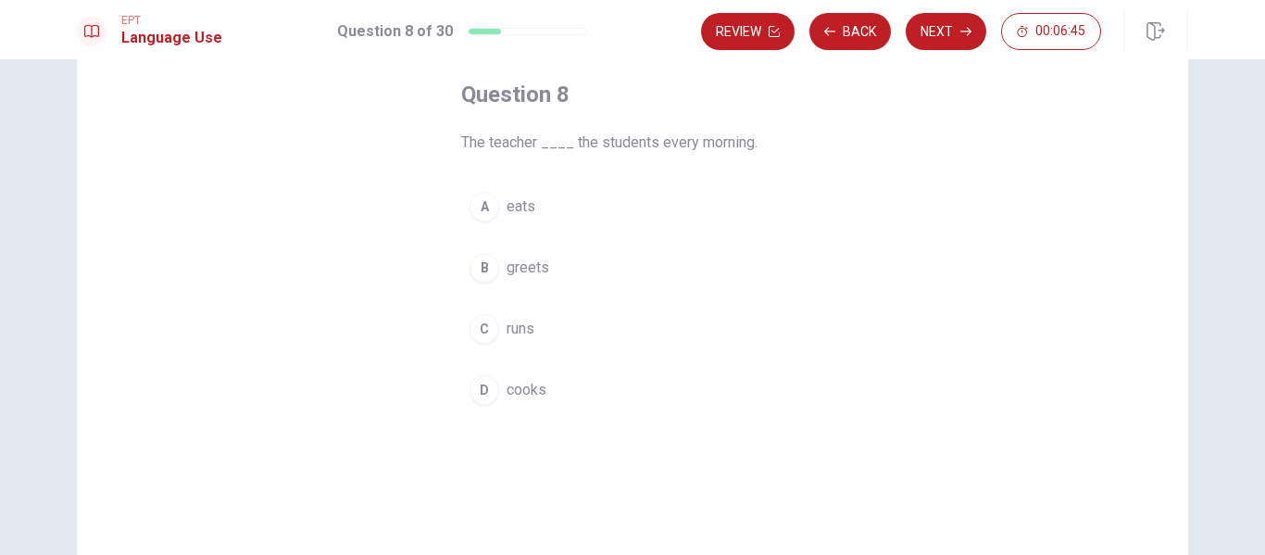
click at [534, 270] on span "greets" at bounding box center [527, 267] width 43 height 22
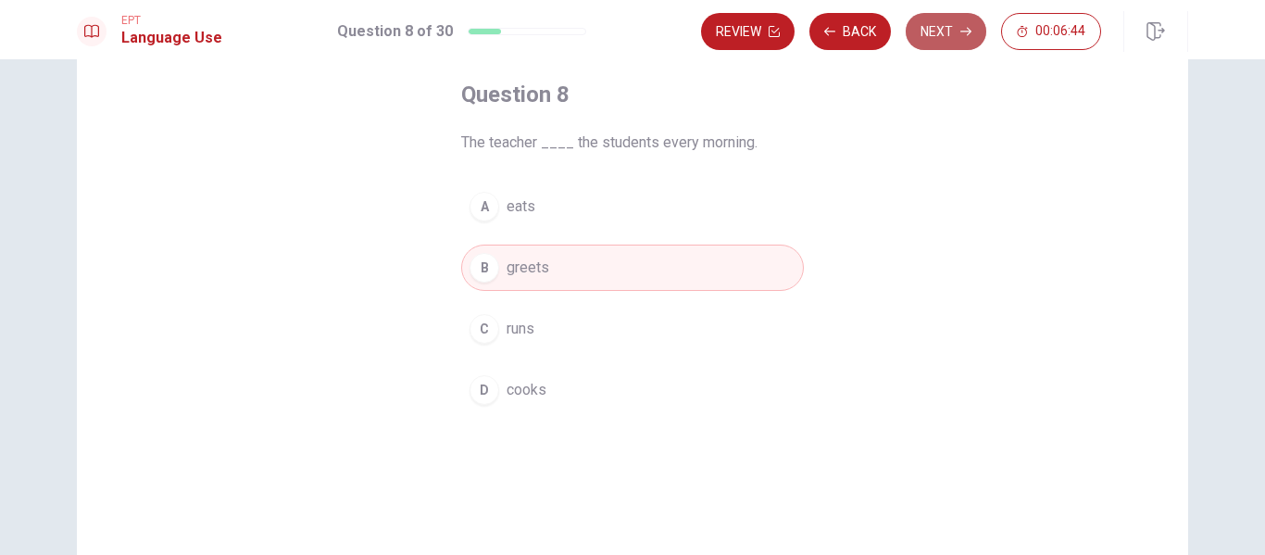
click at [958, 34] on button "Next" at bounding box center [946, 31] width 81 height 37
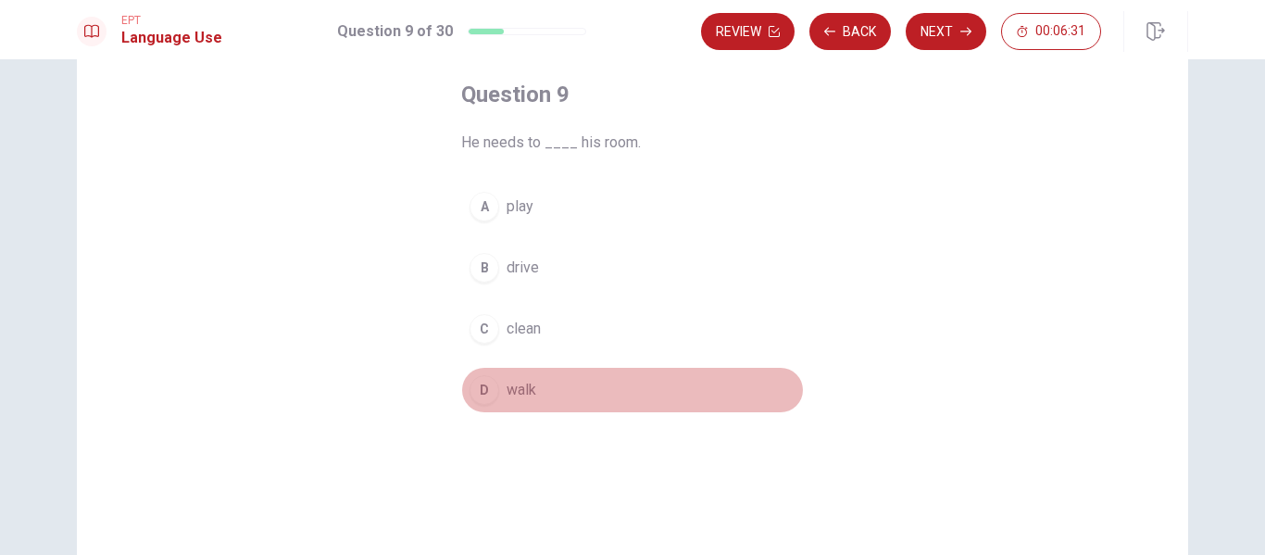
click at [539, 384] on button "D walk" at bounding box center [632, 390] width 343 height 46
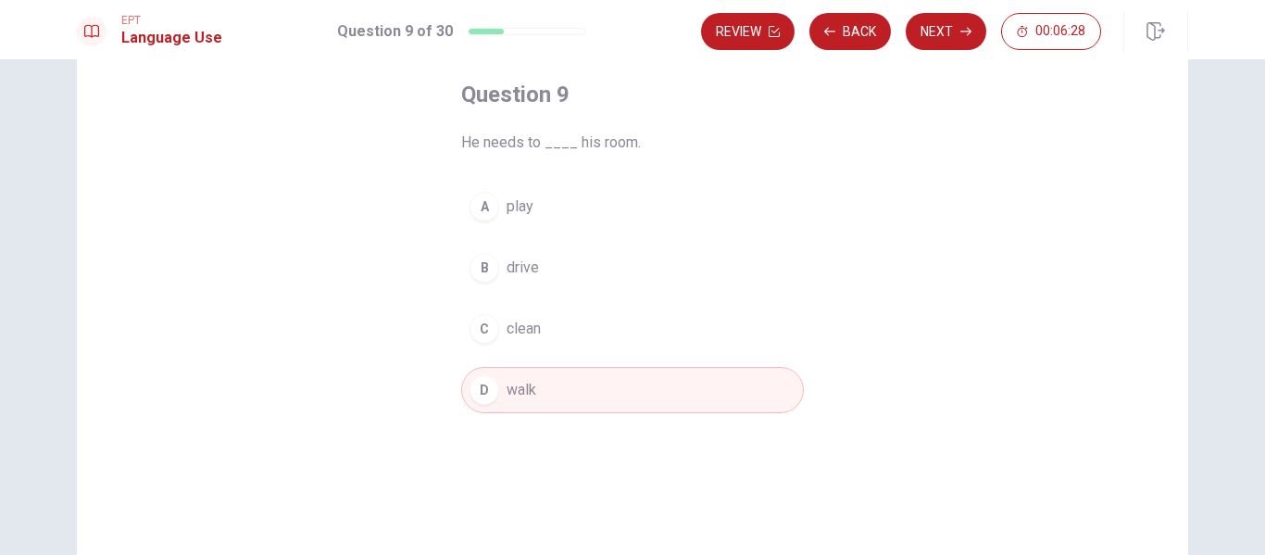
click at [556, 330] on button "C clean" at bounding box center [632, 329] width 343 height 46
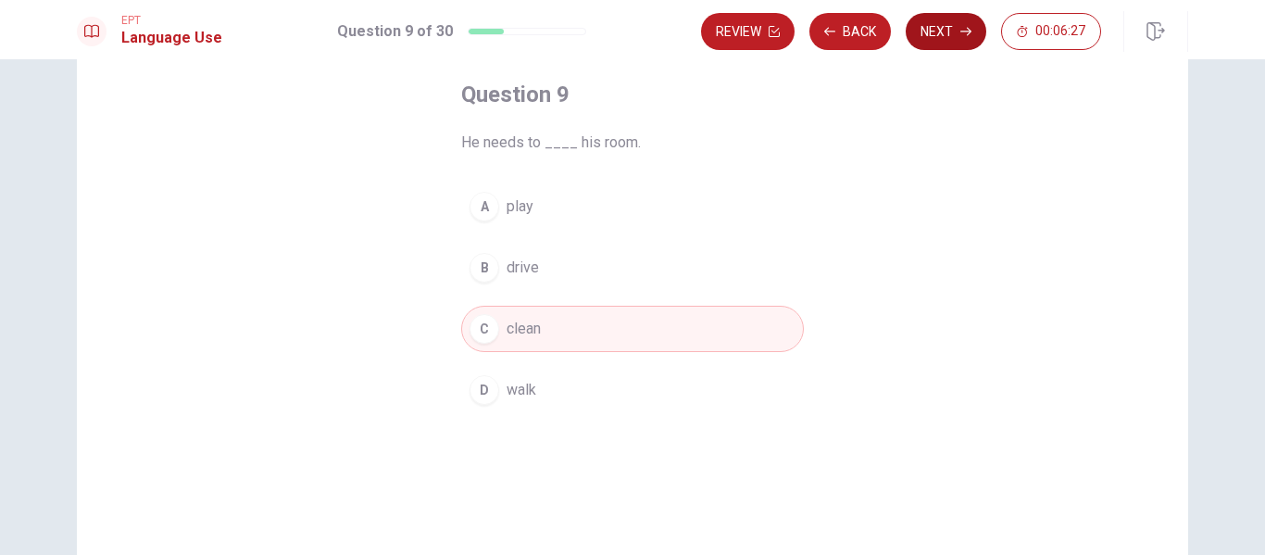
click at [946, 31] on button "Next" at bounding box center [946, 31] width 81 height 37
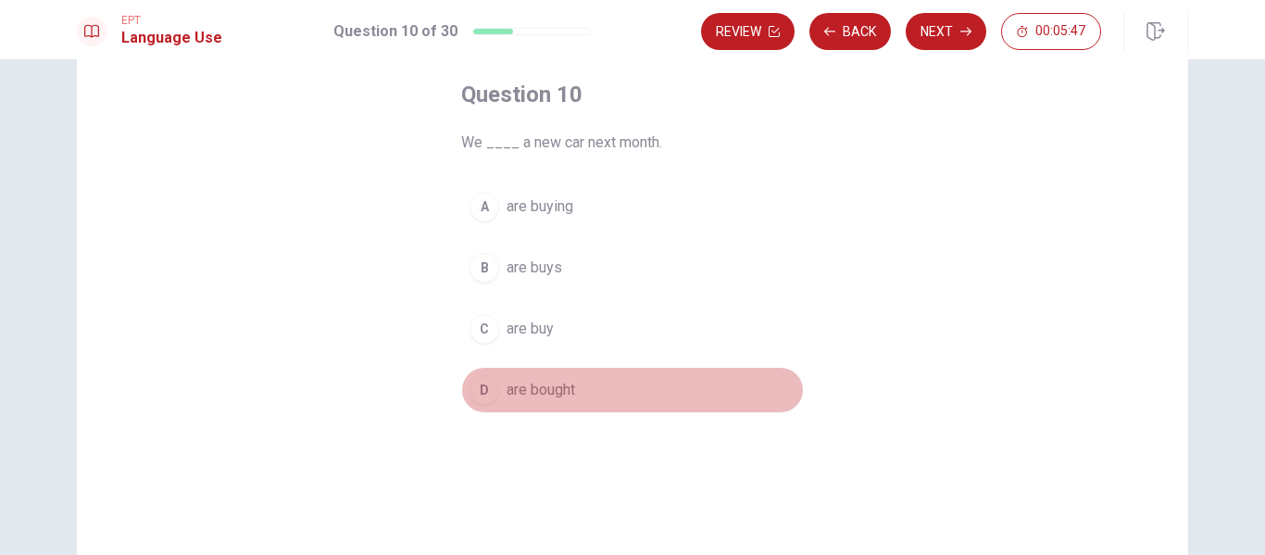
click at [559, 391] on span "are bought" at bounding box center [540, 390] width 69 height 22
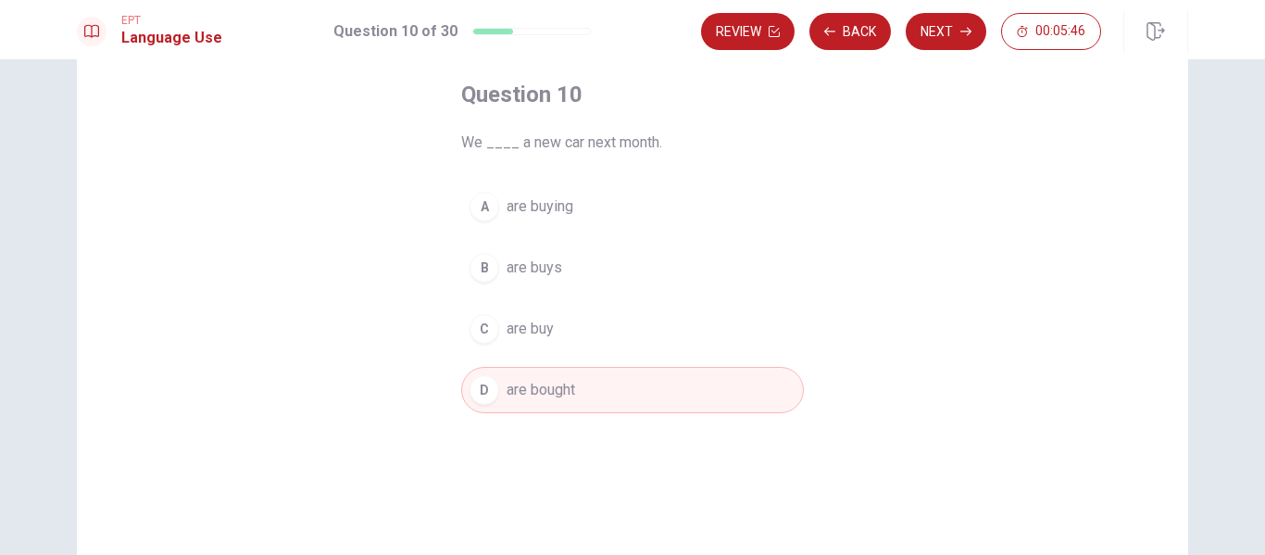
drag, startPoint x: 934, startPoint y: 30, endPoint x: 922, endPoint y: 51, distance: 24.5
click at [934, 28] on button "Next" at bounding box center [946, 31] width 81 height 37
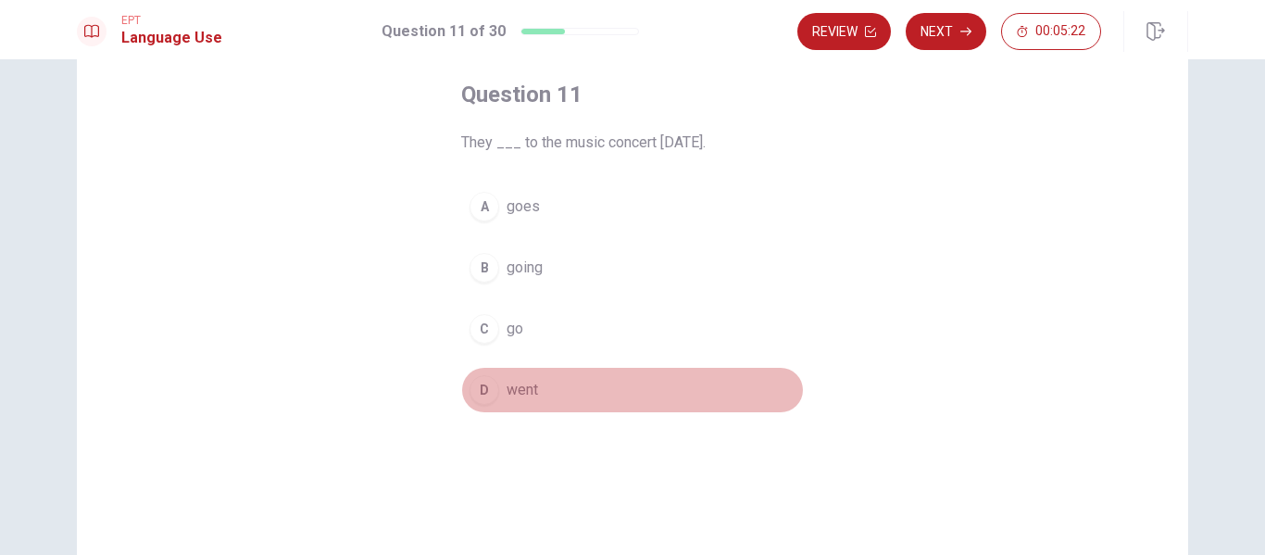
drag, startPoint x: 519, startPoint y: 381, endPoint x: 917, endPoint y: 93, distance: 490.6
click at [538, 376] on button "D went" at bounding box center [632, 390] width 343 height 46
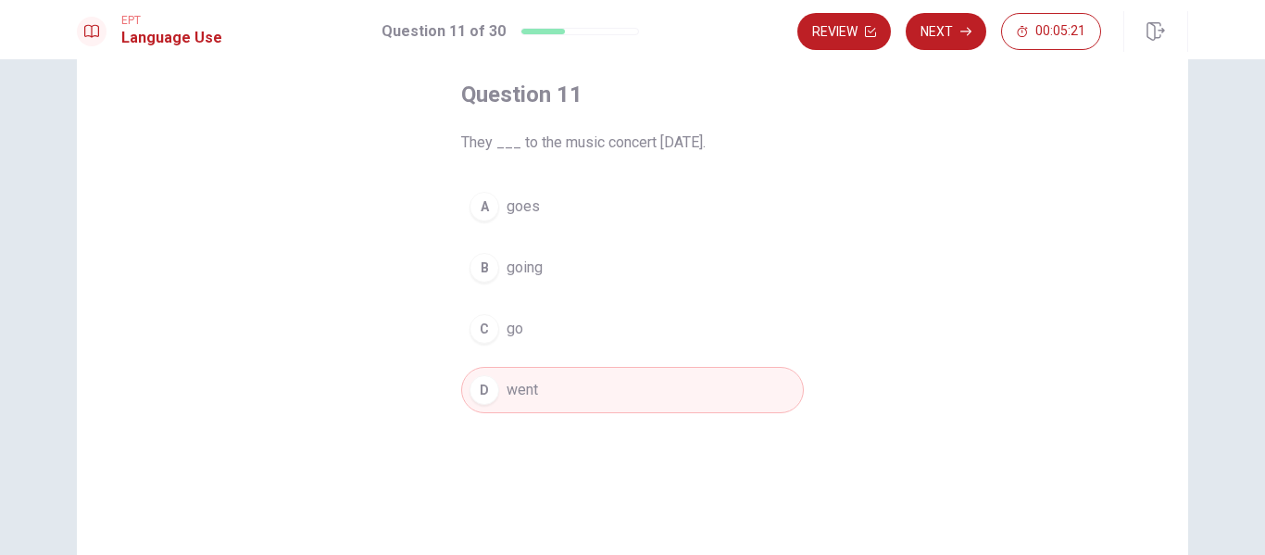
click at [941, 31] on button "Next" at bounding box center [946, 31] width 81 height 37
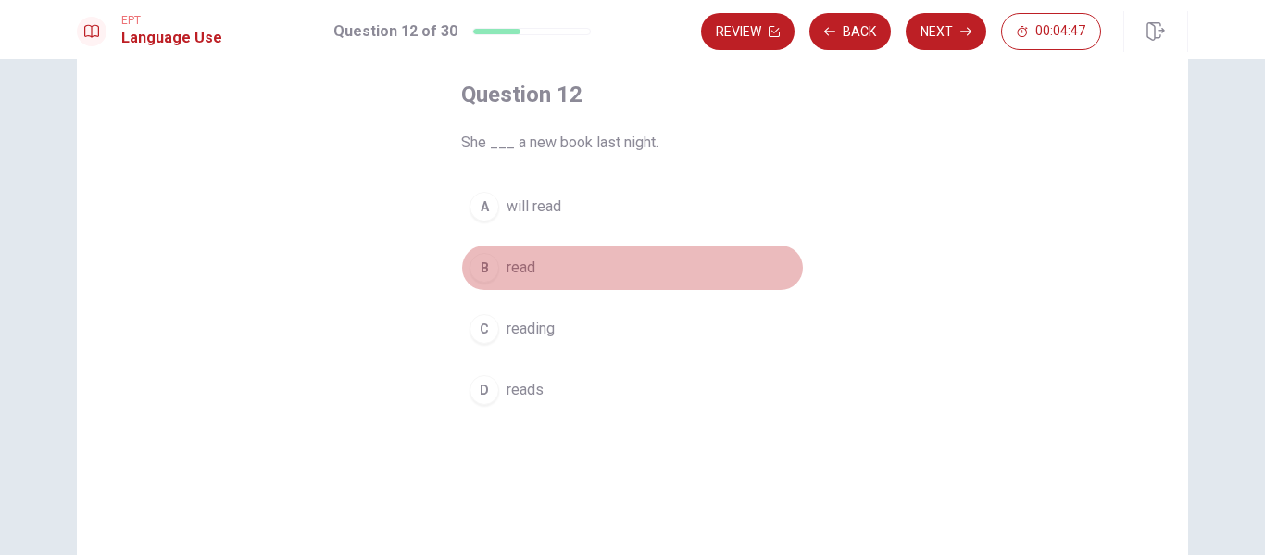
click at [533, 267] on button "B read" at bounding box center [632, 267] width 343 height 46
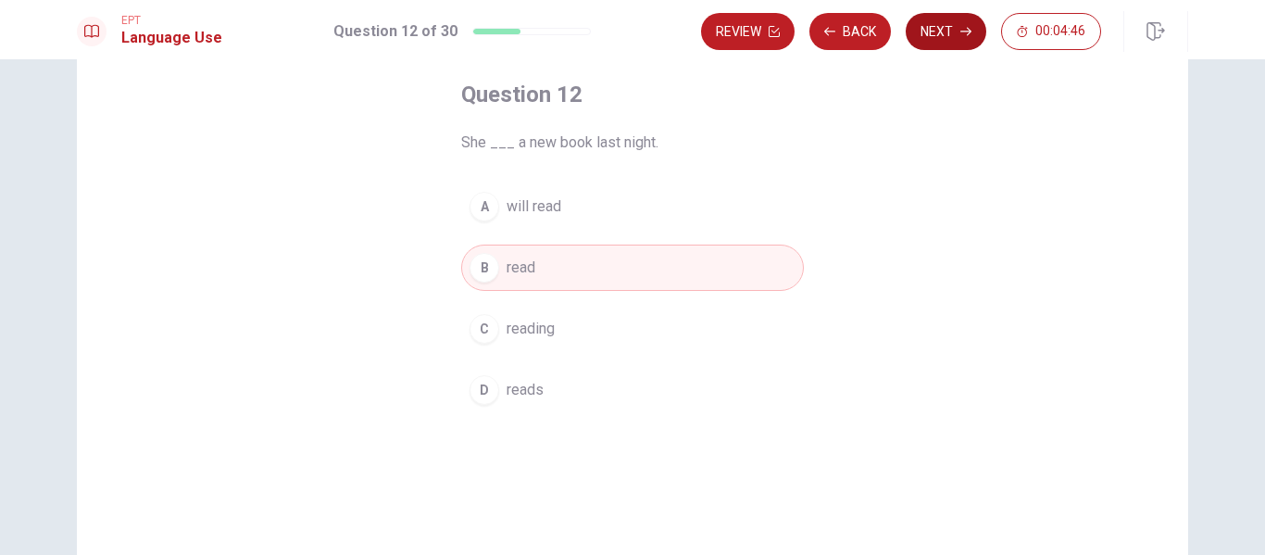
click at [963, 27] on icon "button" at bounding box center [965, 31] width 11 height 11
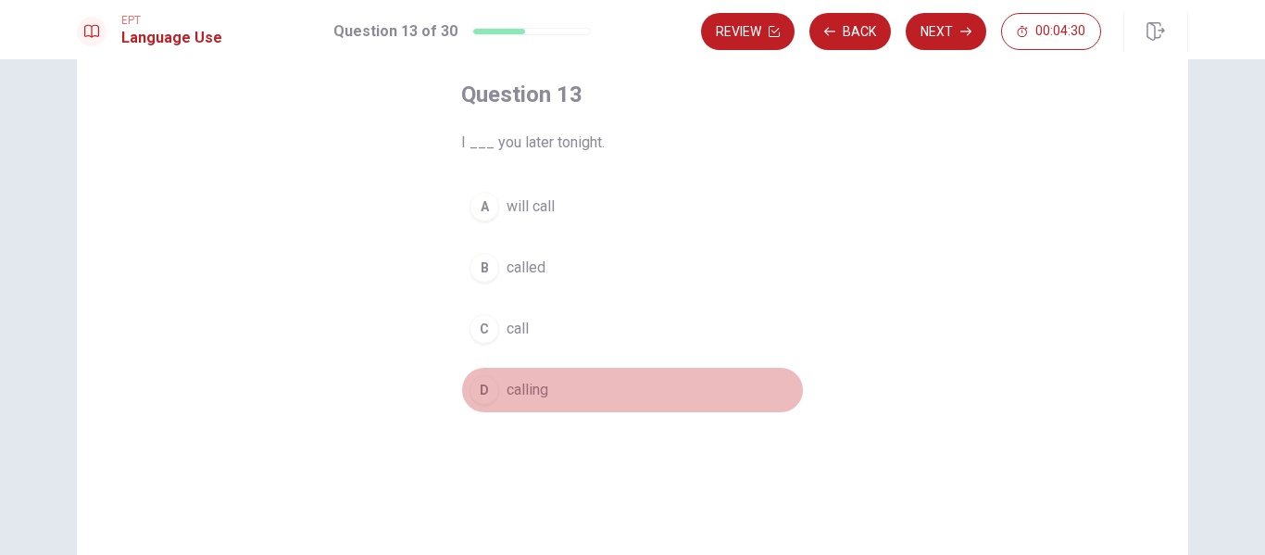
drag, startPoint x: 529, startPoint y: 387, endPoint x: 619, endPoint y: 337, distance: 103.6
click at [529, 386] on span "calling" at bounding box center [527, 390] width 42 height 22
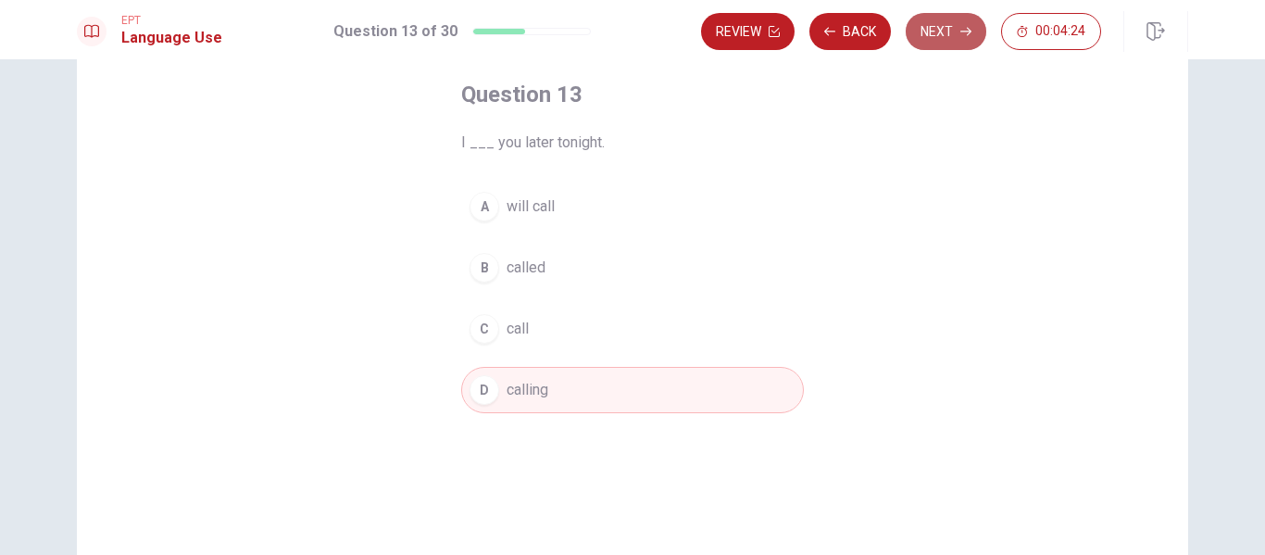
click at [939, 24] on button "Next" at bounding box center [946, 31] width 81 height 37
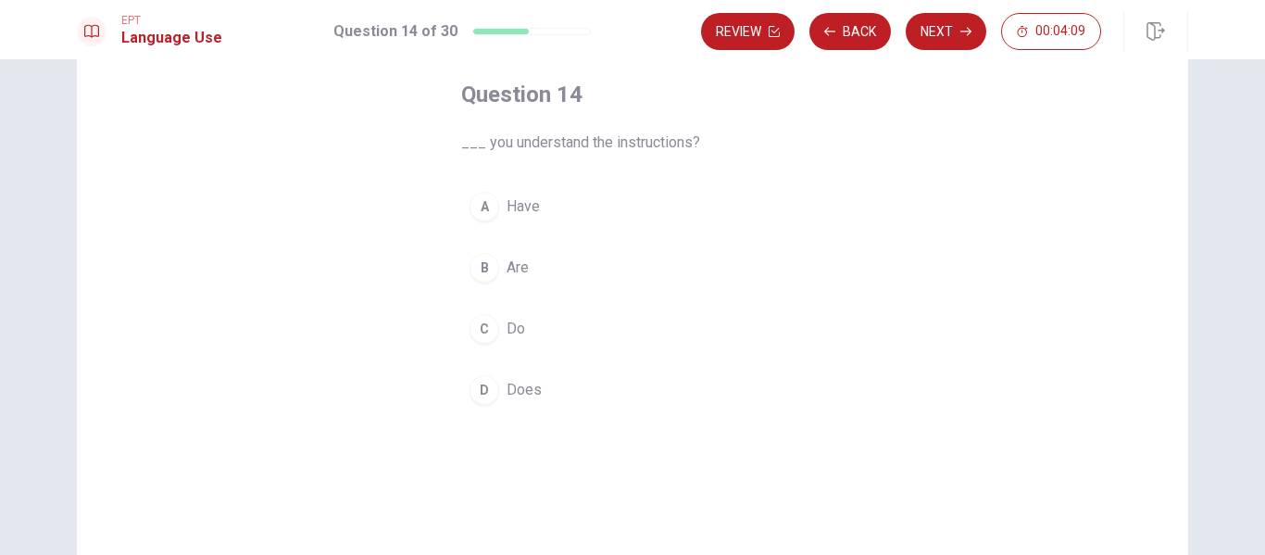
click at [521, 332] on button "C Do" at bounding box center [632, 329] width 343 height 46
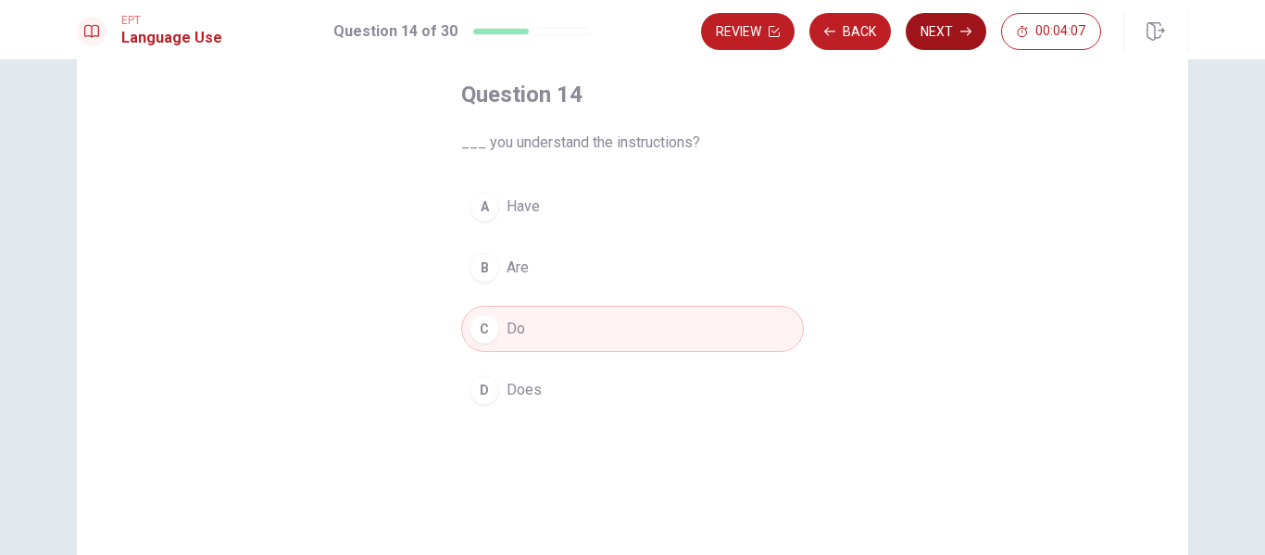
click at [945, 48] on button "Next" at bounding box center [946, 31] width 81 height 37
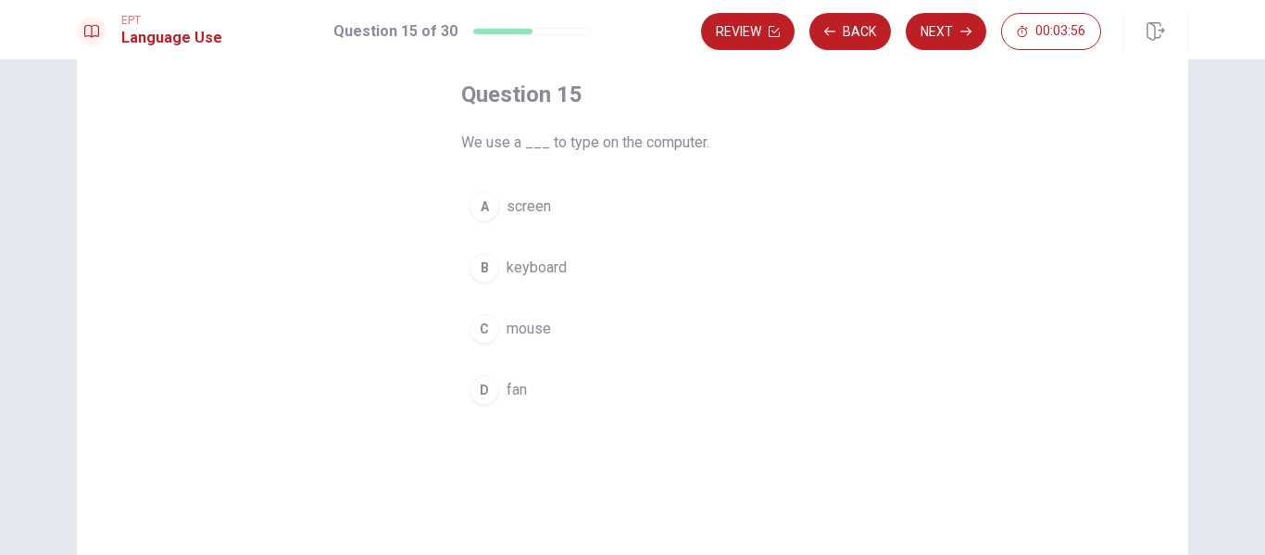
drag, startPoint x: 531, startPoint y: 277, endPoint x: 649, endPoint y: 241, distance: 123.9
click at [531, 276] on span "keyboard" at bounding box center [536, 267] width 60 height 22
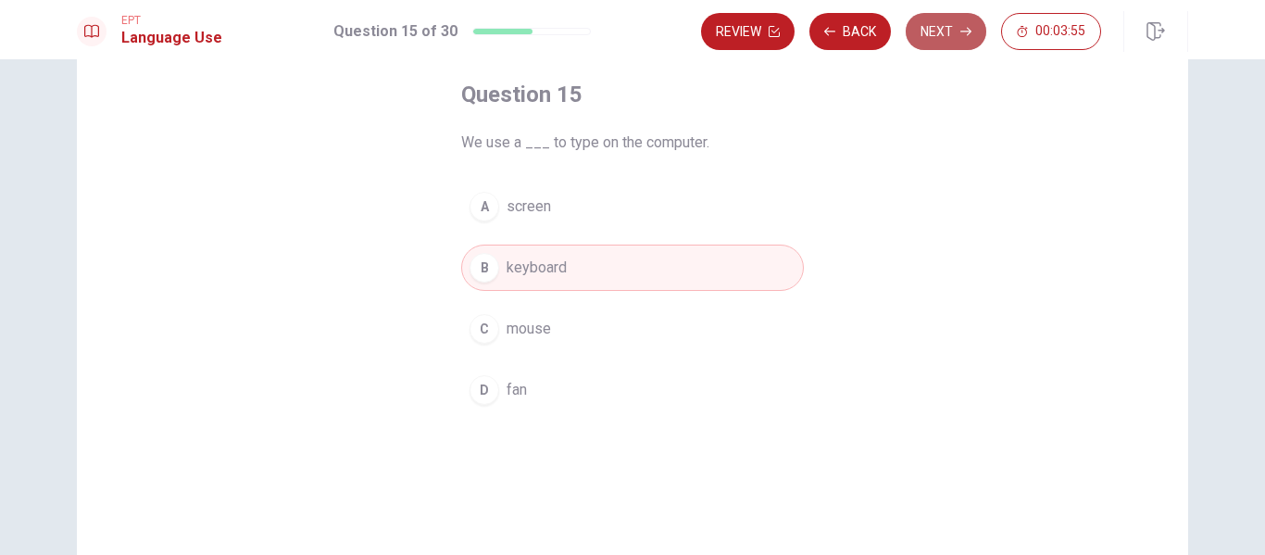
click at [946, 41] on button "Next" at bounding box center [946, 31] width 81 height 37
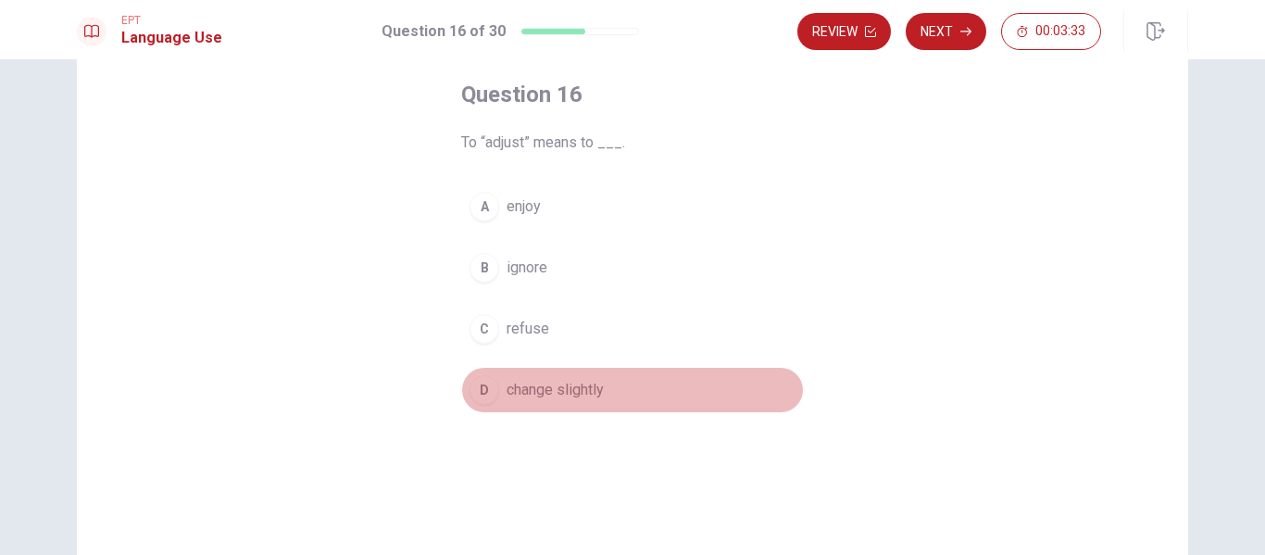
click at [568, 398] on span "change slightly" at bounding box center [554, 390] width 97 height 22
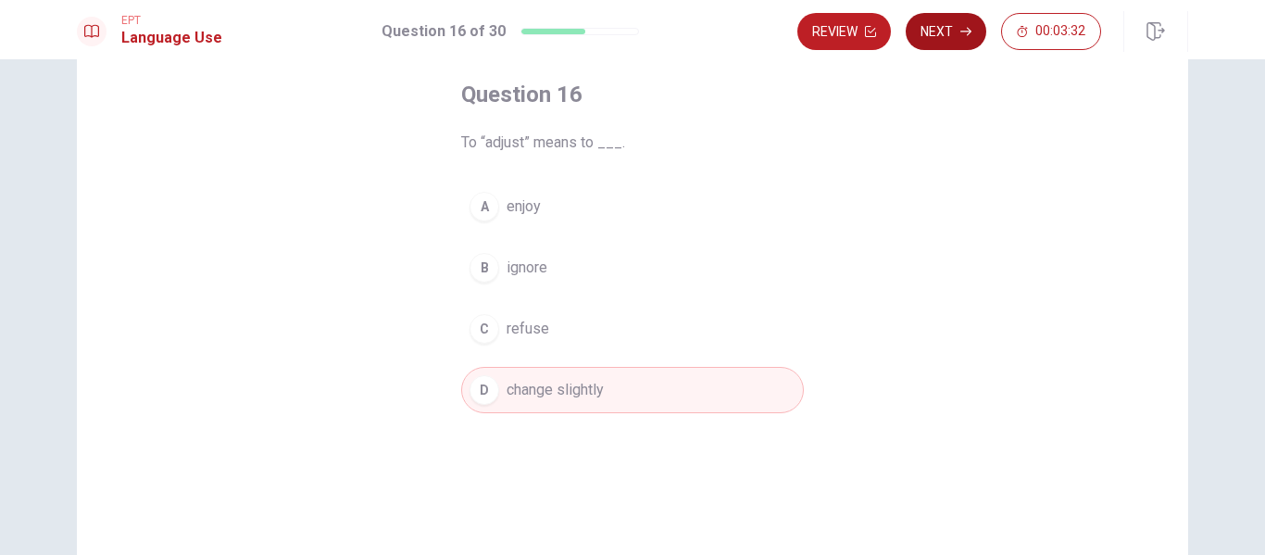
click at [964, 32] on icon "button" at bounding box center [965, 31] width 11 height 11
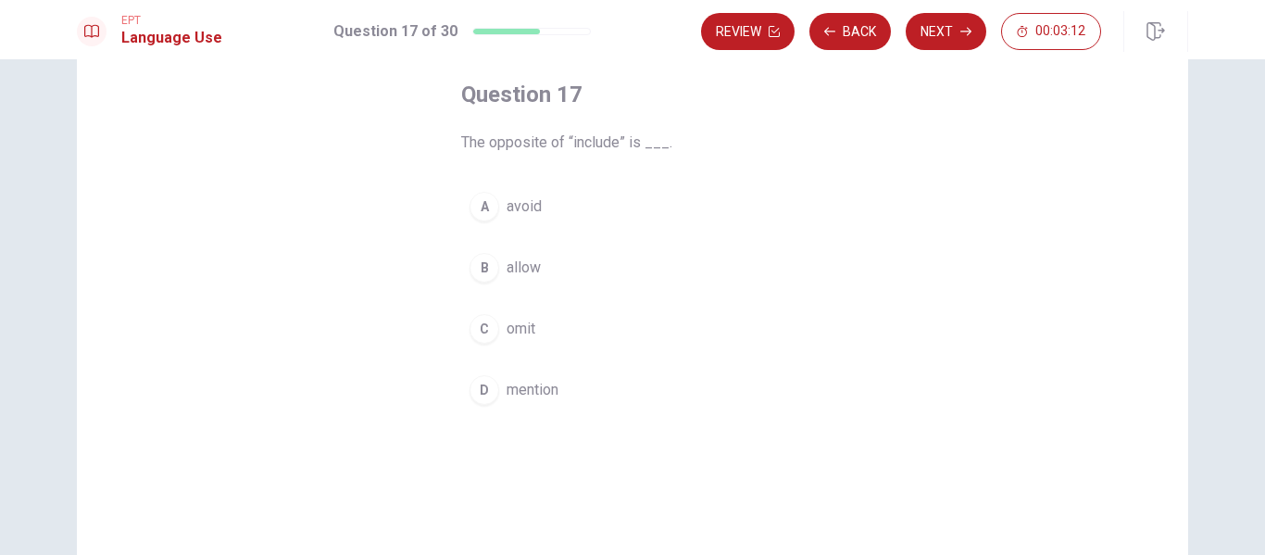
click at [541, 396] on span "mention" at bounding box center [532, 390] width 52 height 22
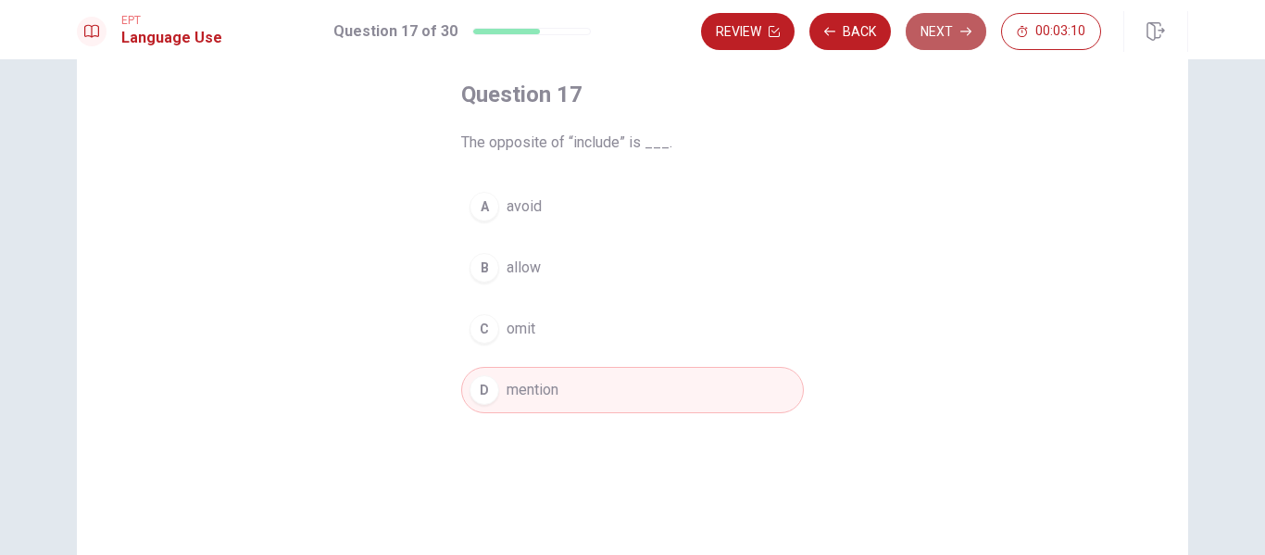
click at [957, 35] on button "Next" at bounding box center [946, 31] width 81 height 37
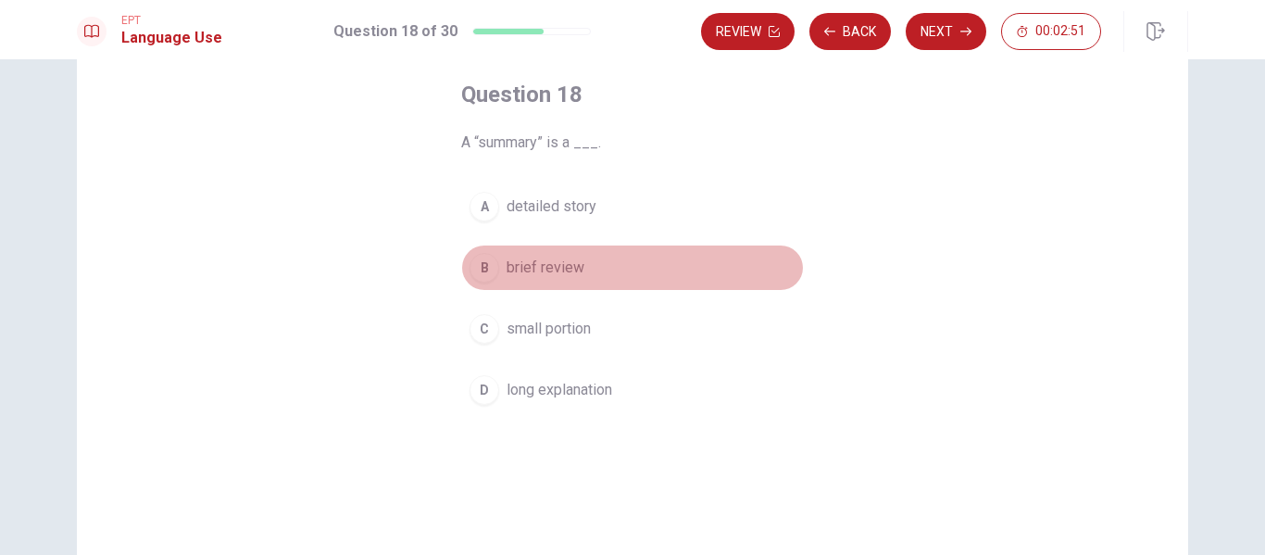
click at [565, 264] on span "brief review" at bounding box center [545, 267] width 78 height 22
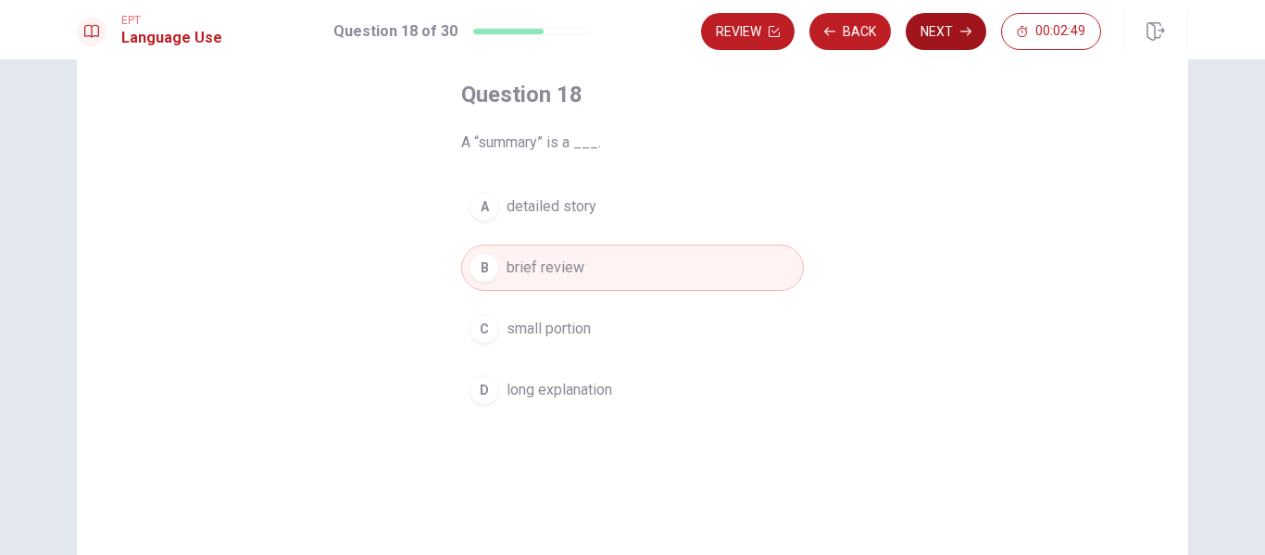
click at [949, 27] on button "Next" at bounding box center [946, 31] width 81 height 37
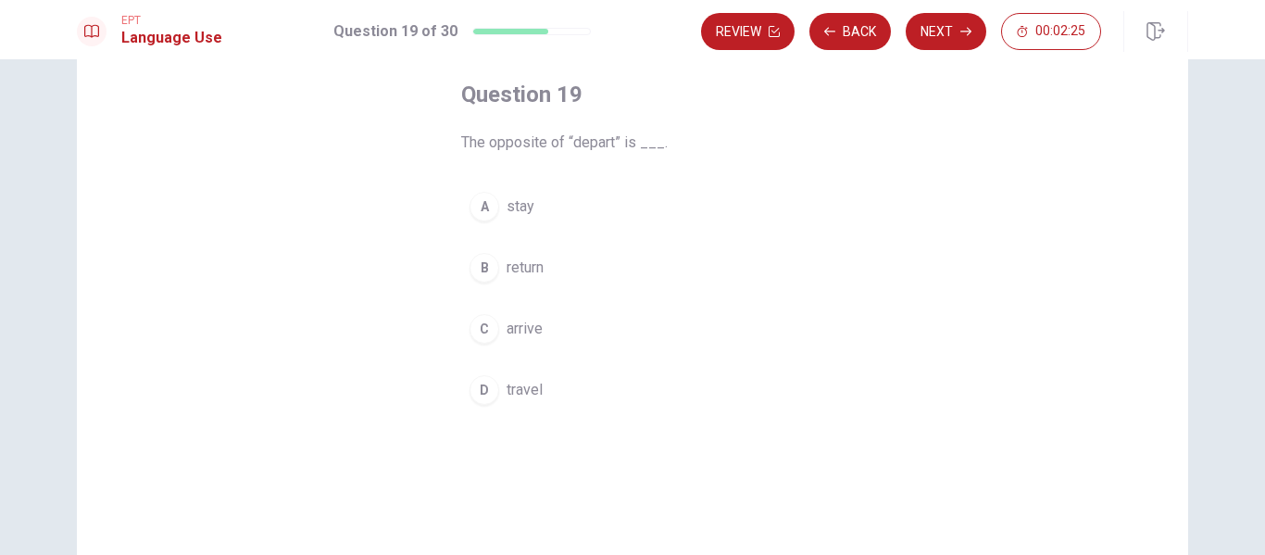
click at [519, 333] on span "arrive" at bounding box center [524, 329] width 36 height 22
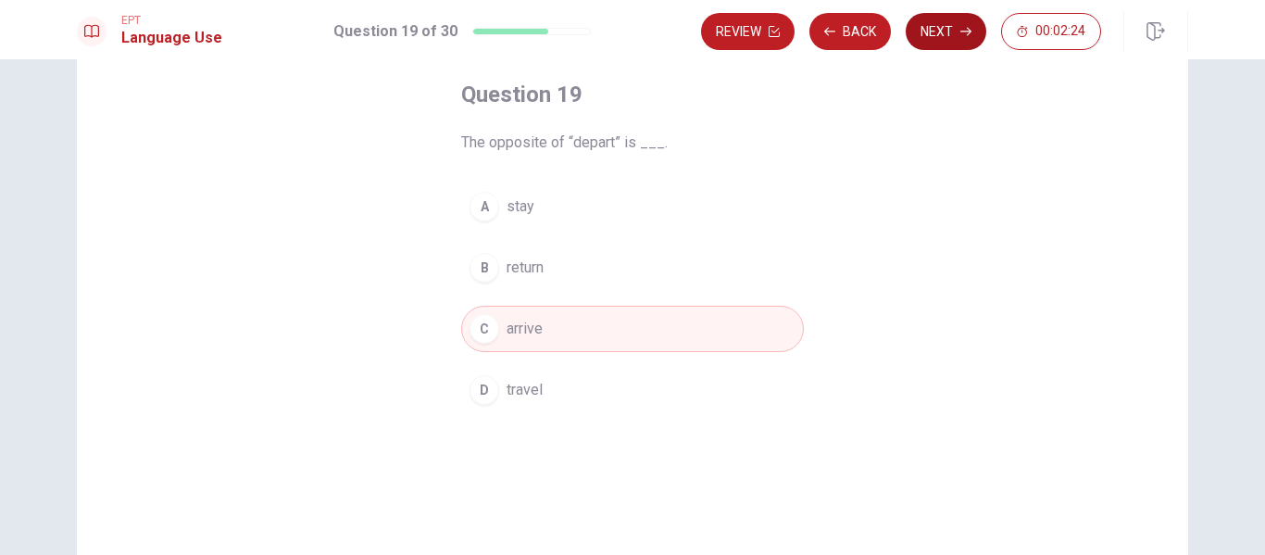
click at [947, 19] on button "Next" at bounding box center [946, 31] width 81 height 37
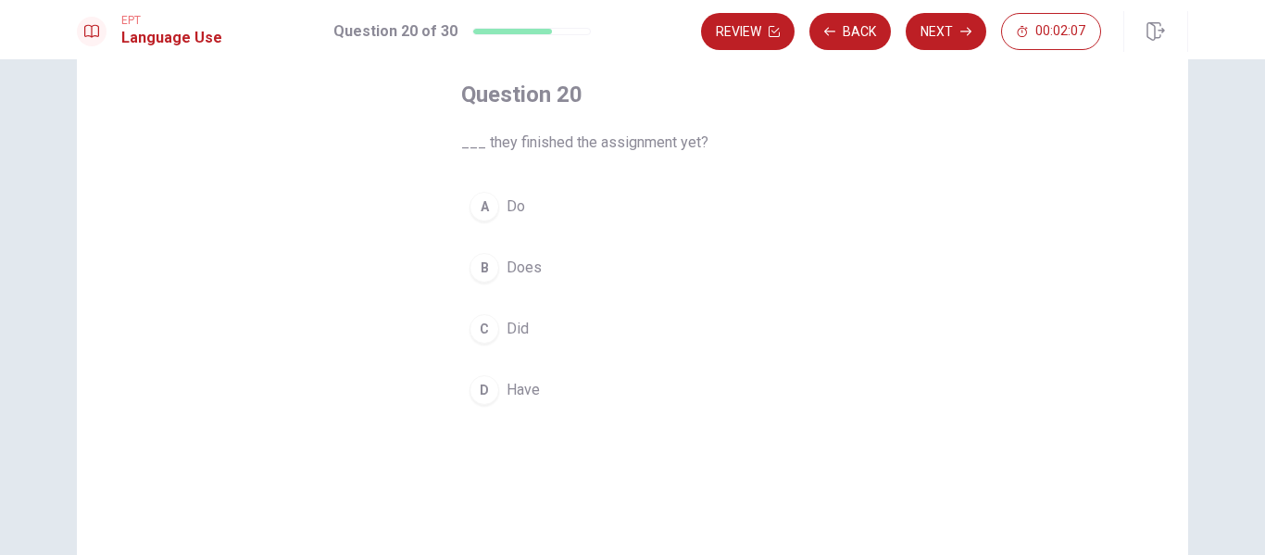
click at [529, 266] on span "Does" at bounding box center [523, 267] width 35 height 22
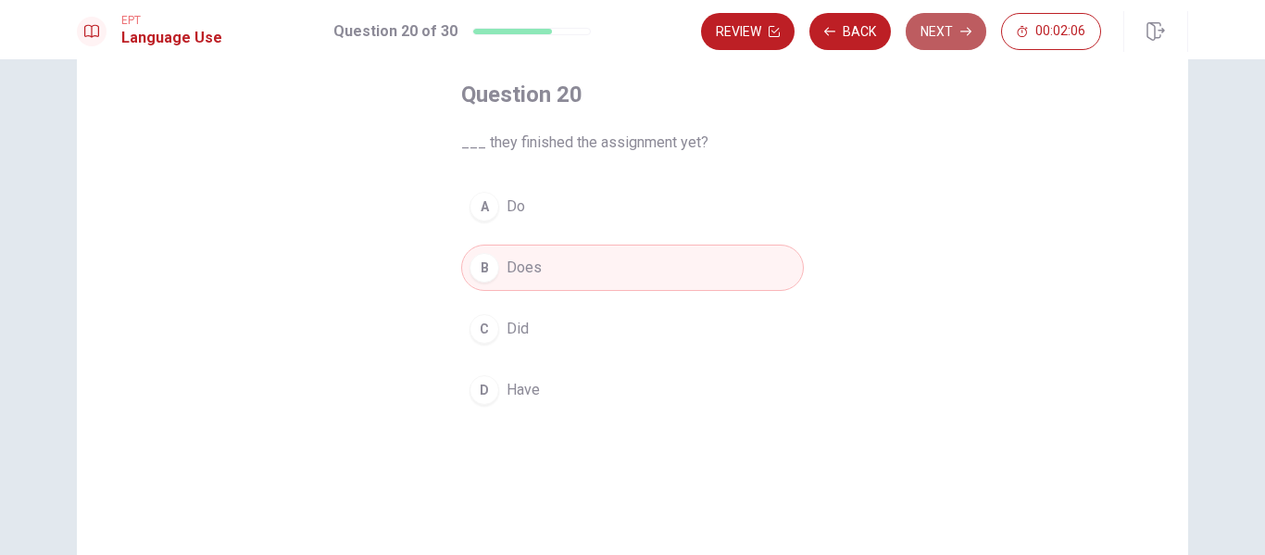
click at [953, 33] on button "Next" at bounding box center [946, 31] width 81 height 37
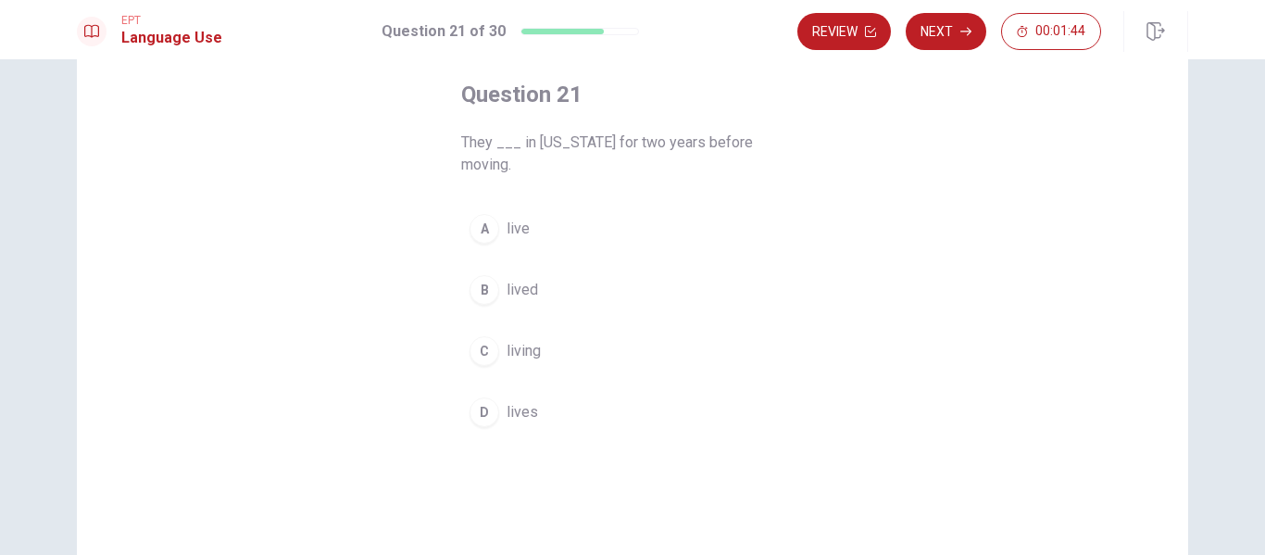
drag, startPoint x: 524, startPoint y: 266, endPoint x: 745, endPoint y: 222, distance: 225.5
click at [533, 267] on button "B lived" at bounding box center [632, 290] width 343 height 46
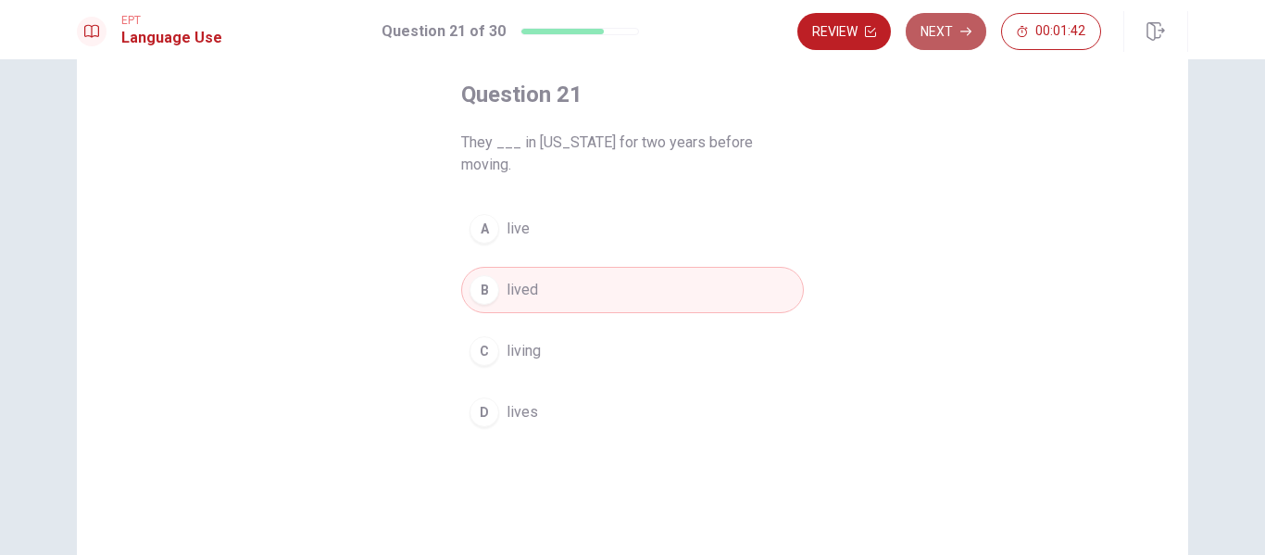
click at [954, 31] on button "Next" at bounding box center [946, 31] width 81 height 37
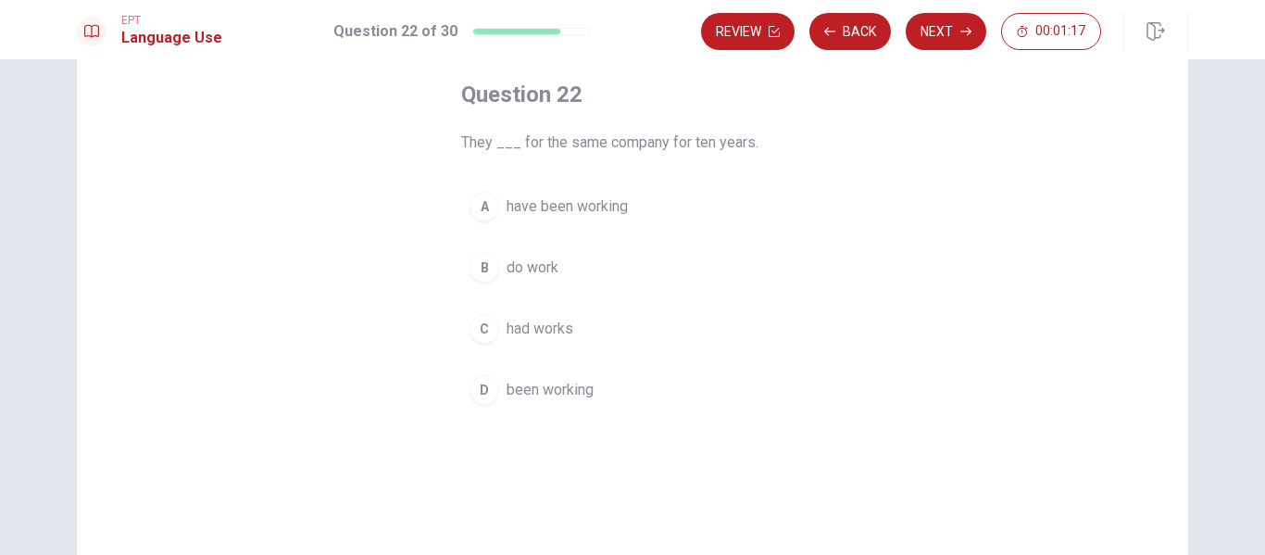
drag, startPoint x: 551, startPoint y: 263, endPoint x: 905, endPoint y: 119, distance: 382.1
click at [554, 263] on span "do work" at bounding box center [532, 267] width 52 height 22
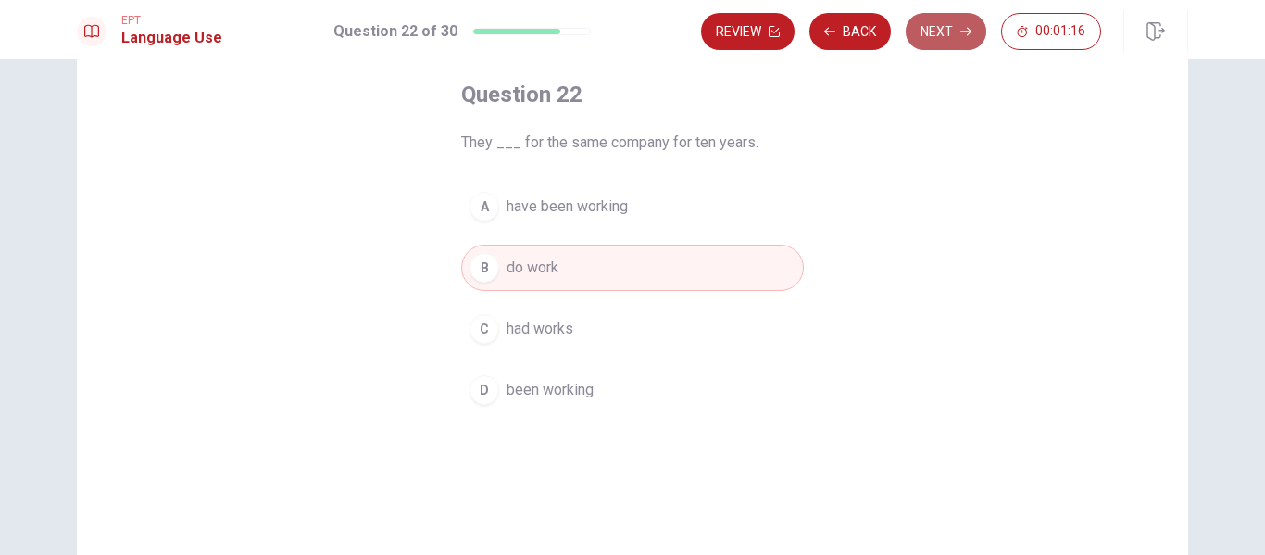
click at [960, 21] on button "Next" at bounding box center [946, 31] width 81 height 37
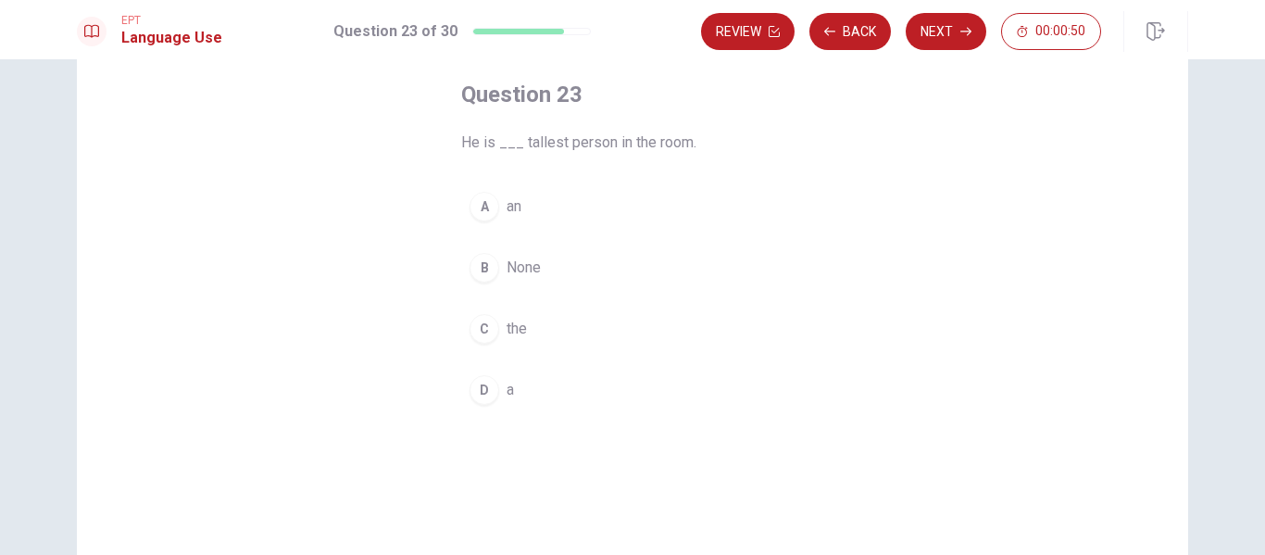
drag, startPoint x: 518, startPoint y: 330, endPoint x: 545, endPoint y: 316, distance: 31.1
click at [519, 330] on span "the" at bounding box center [516, 329] width 20 height 22
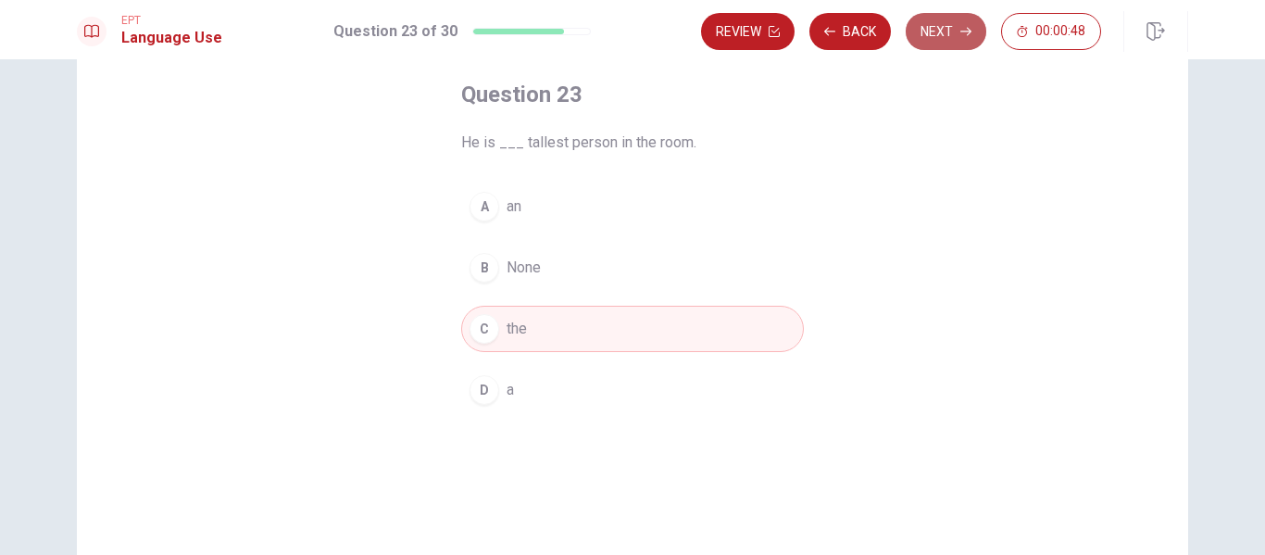
click at [948, 25] on button "Next" at bounding box center [946, 31] width 81 height 37
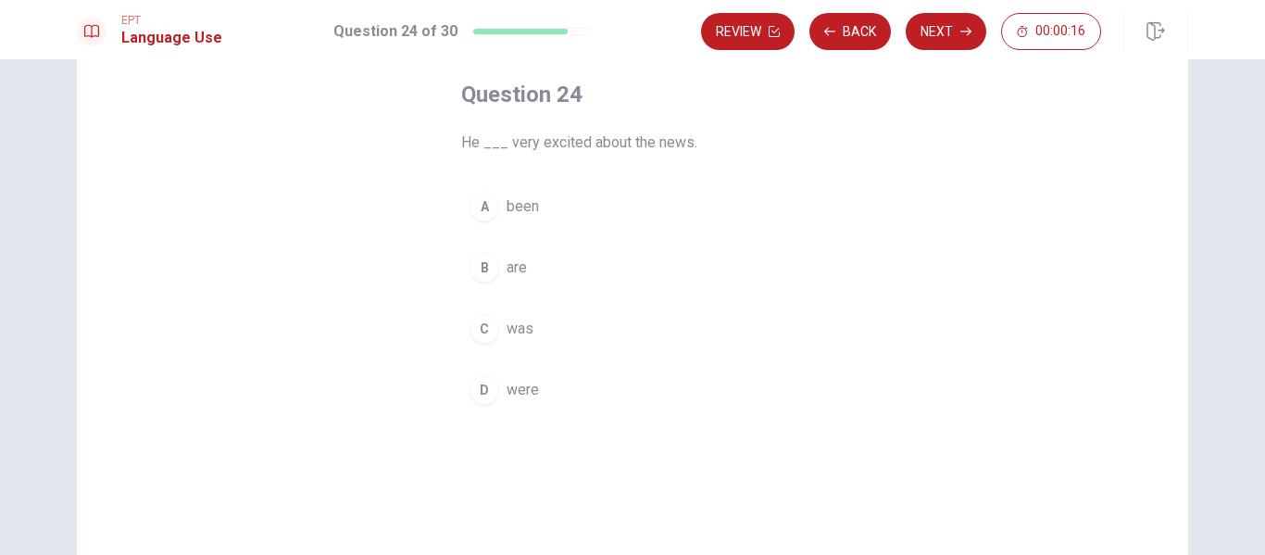
drag, startPoint x: 523, startPoint y: 209, endPoint x: 721, endPoint y: 161, distance: 203.9
click at [529, 209] on span "been" at bounding box center [522, 206] width 32 height 22
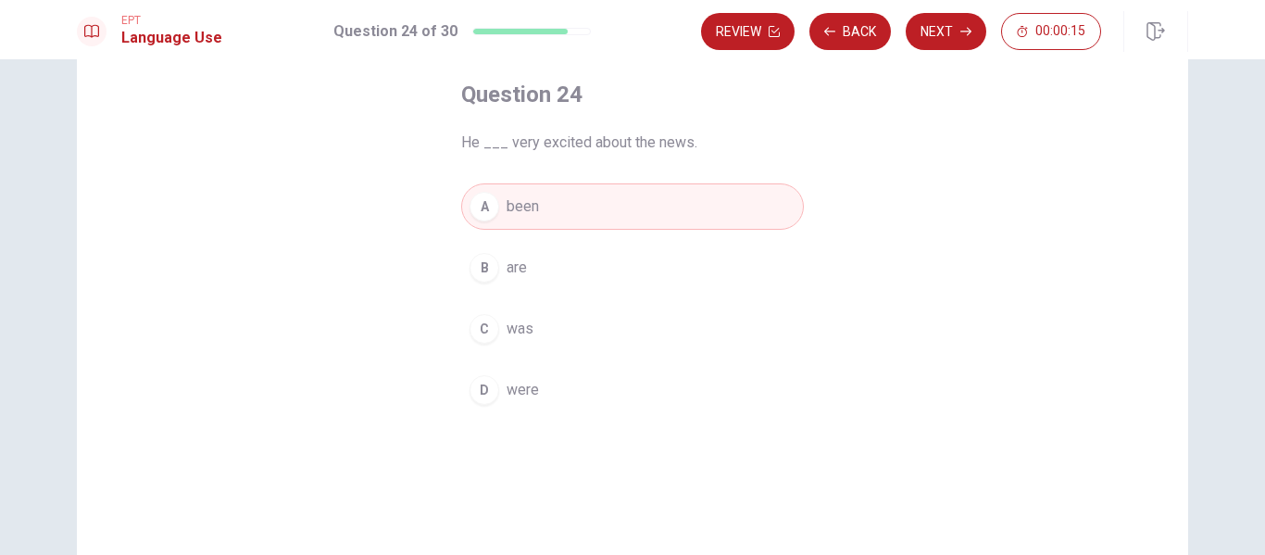
click at [950, 40] on button "Next" at bounding box center [946, 31] width 81 height 37
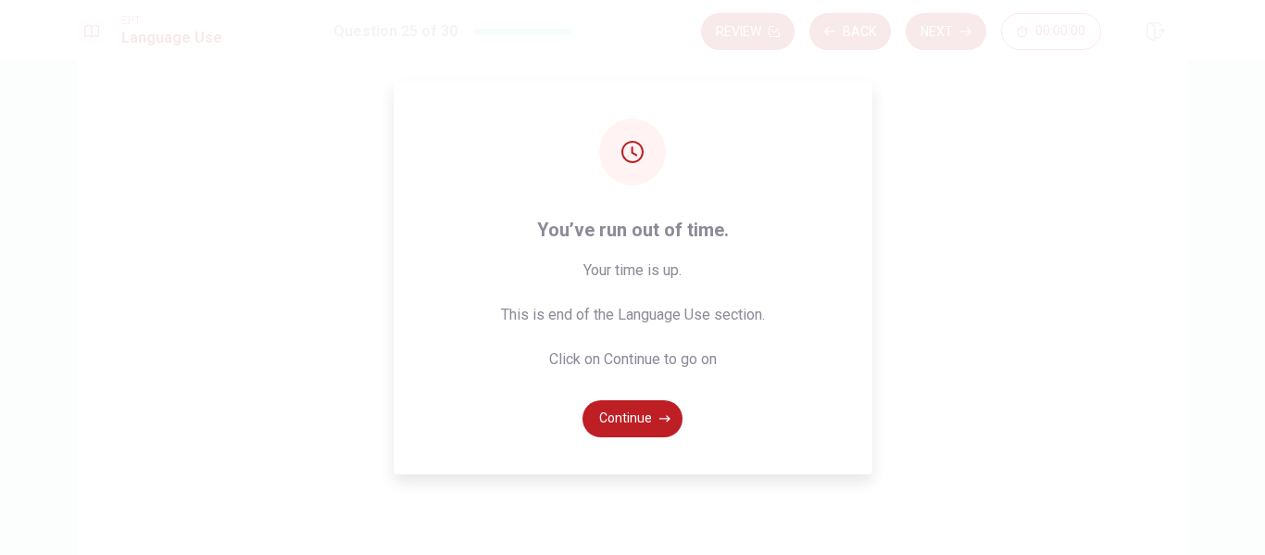
drag, startPoint x: 540, startPoint y: 223, endPoint x: 698, endPoint y: 406, distance: 241.5
click at [730, 372] on div "You’ve run out of time. Your time is up. This is end of the Language Use sectio…" at bounding box center [633, 277] width 479 height 393
click at [642, 418] on button "Continue" at bounding box center [632, 418] width 100 height 37
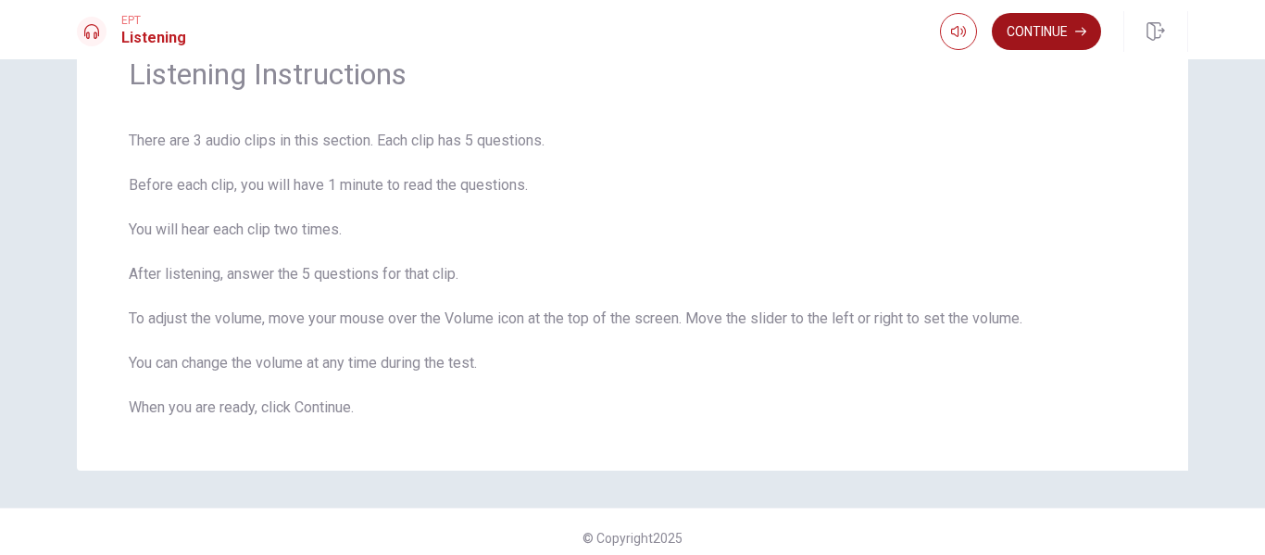
click at [1033, 37] on button "Continue" at bounding box center [1046, 31] width 109 height 37
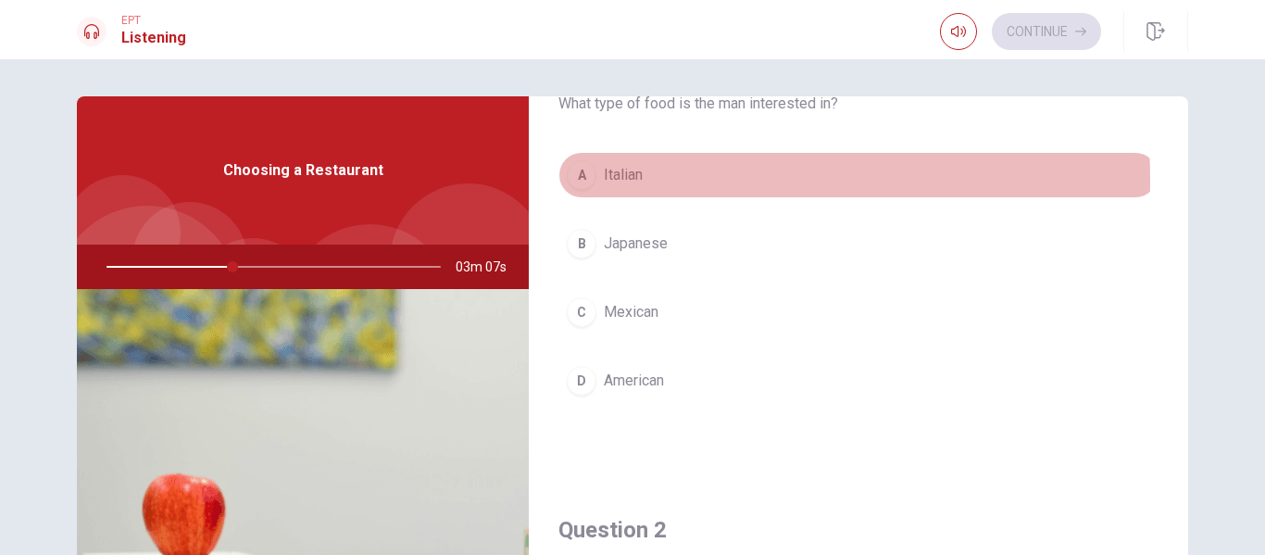
click at [618, 180] on span "Italian" at bounding box center [623, 175] width 39 height 22
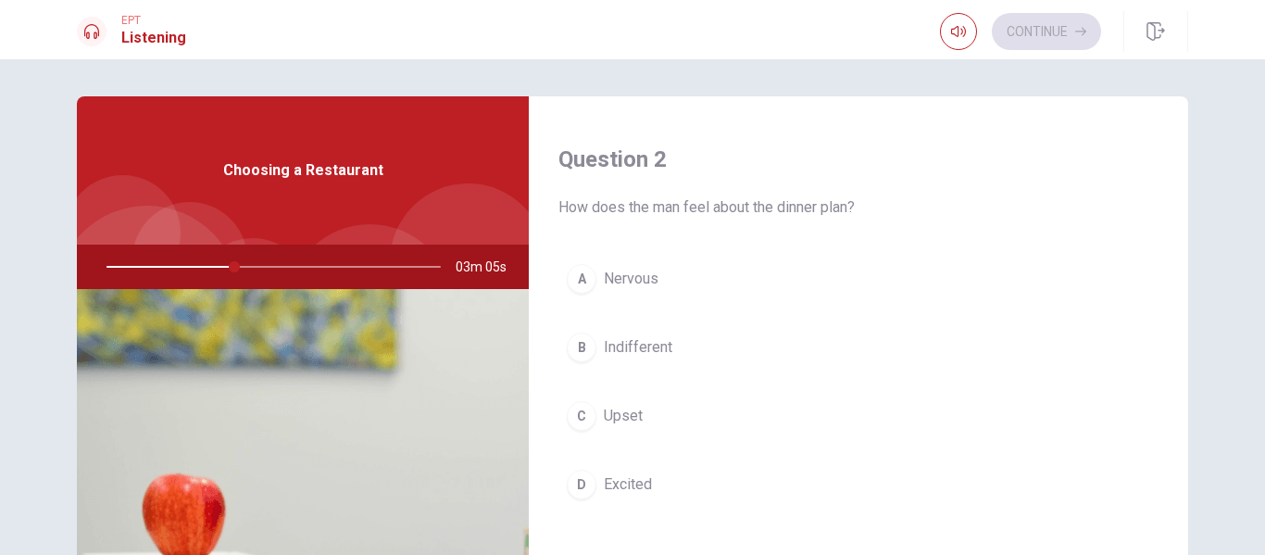
scroll to position [556, 0]
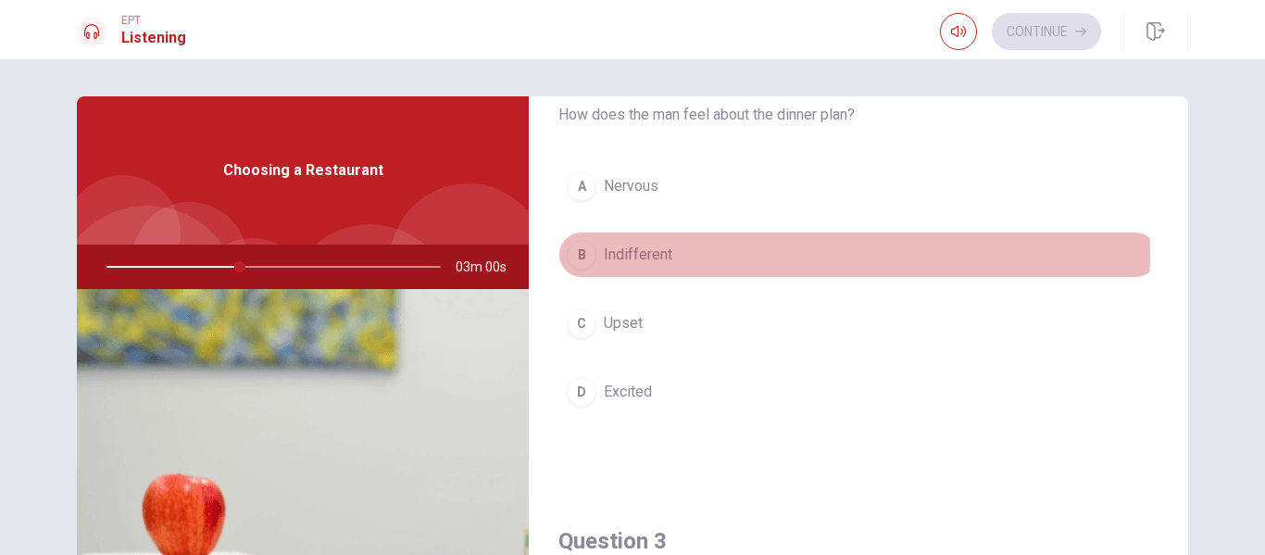
click at [651, 252] on span "Indifferent" at bounding box center [638, 255] width 69 height 22
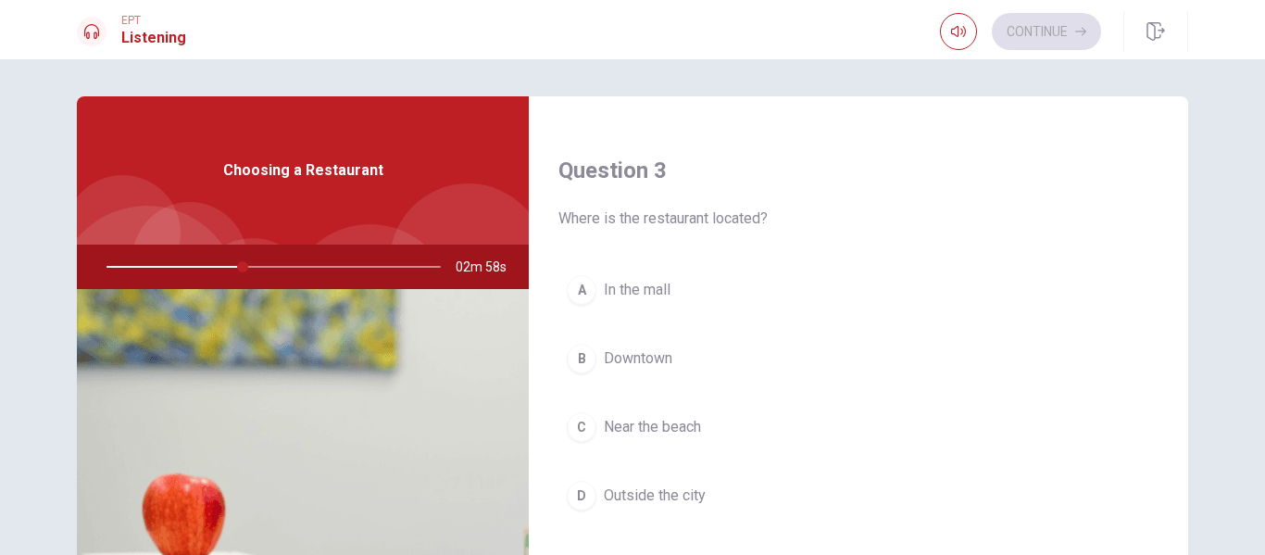
scroll to position [1019, 0]
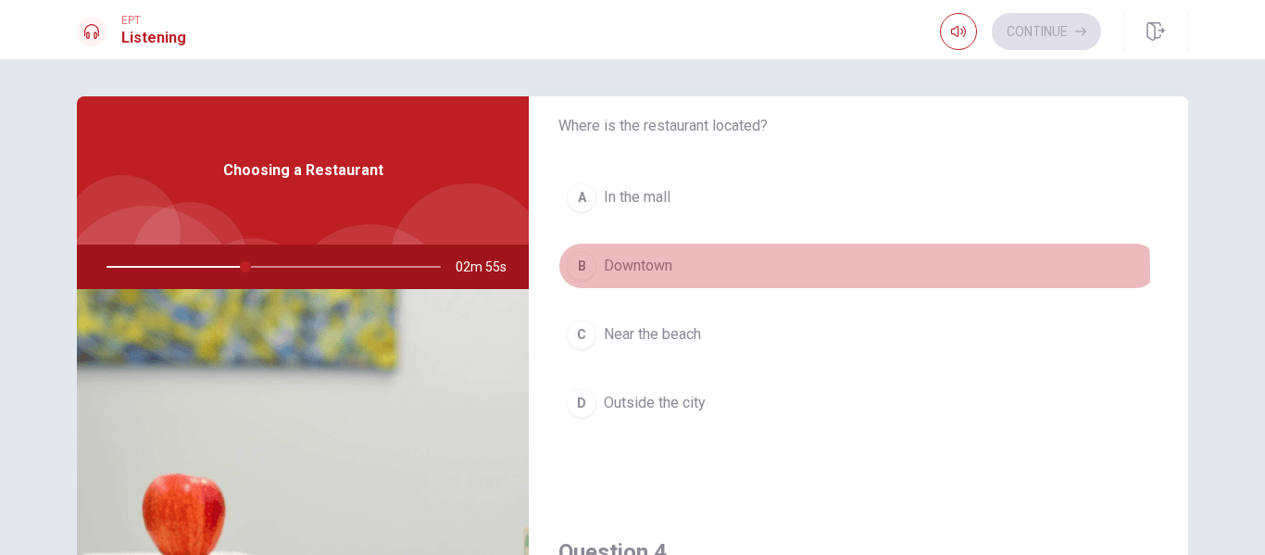
click at [635, 273] on span "Downtown" at bounding box center [638, 266] width 69 height 22
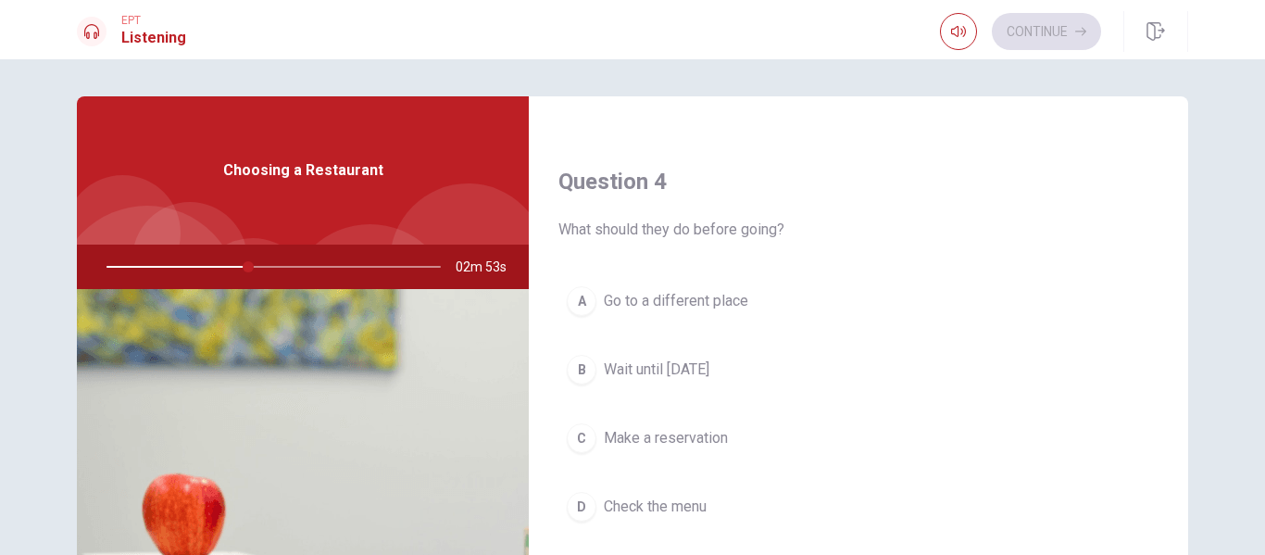
scroll to position [1482, 0]
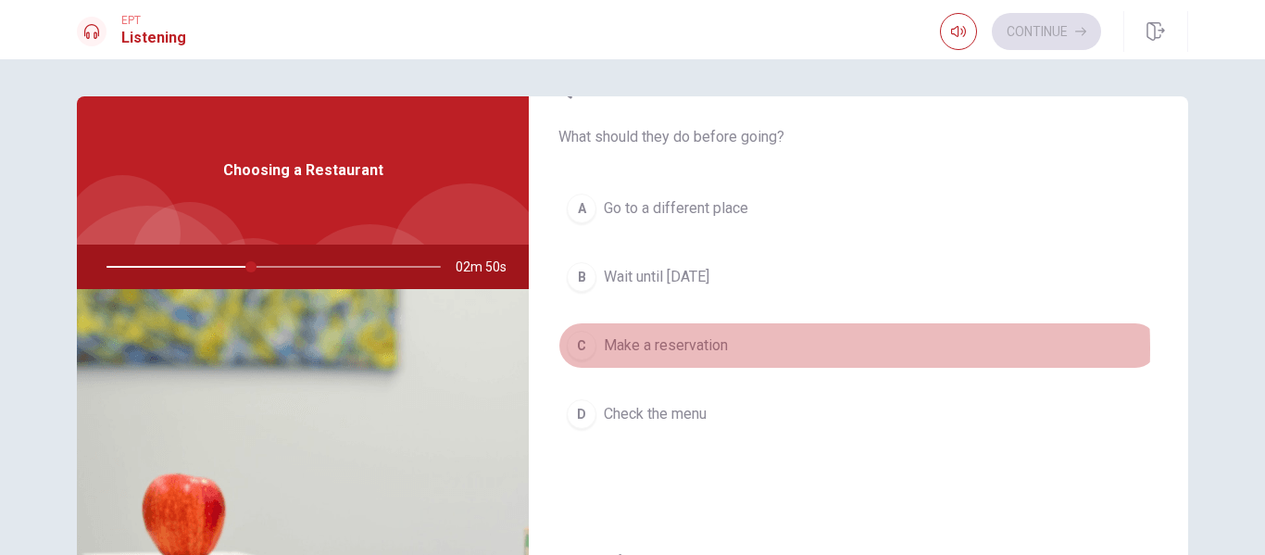
click at [706, 348] on span "Make a reservation" at bounding box center [666, 345] width 124 height 22
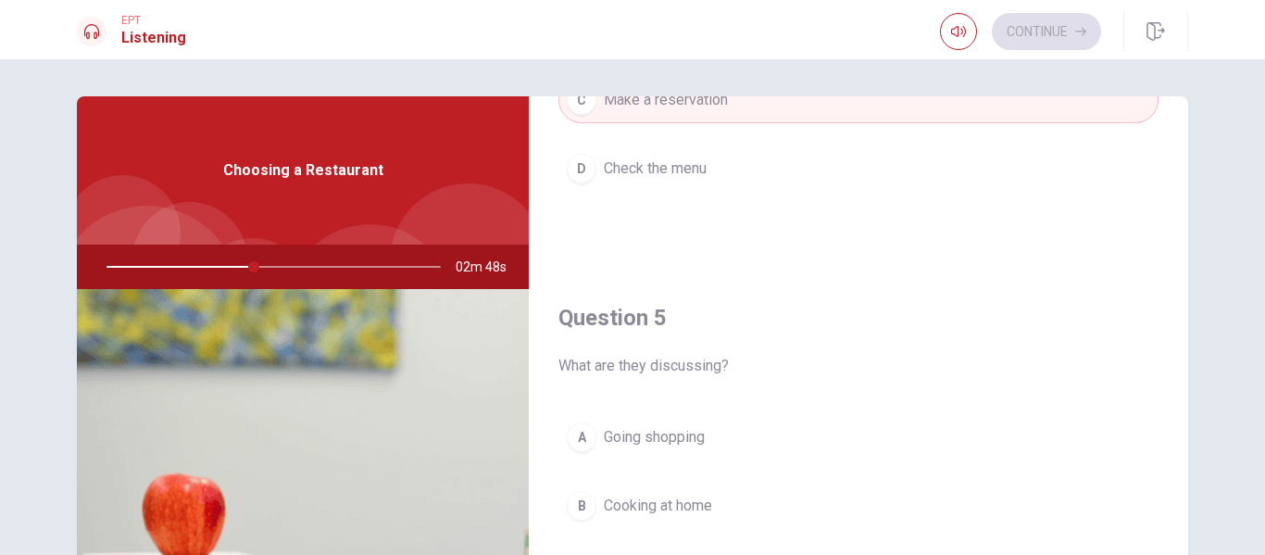
scroll to position [185, 0]
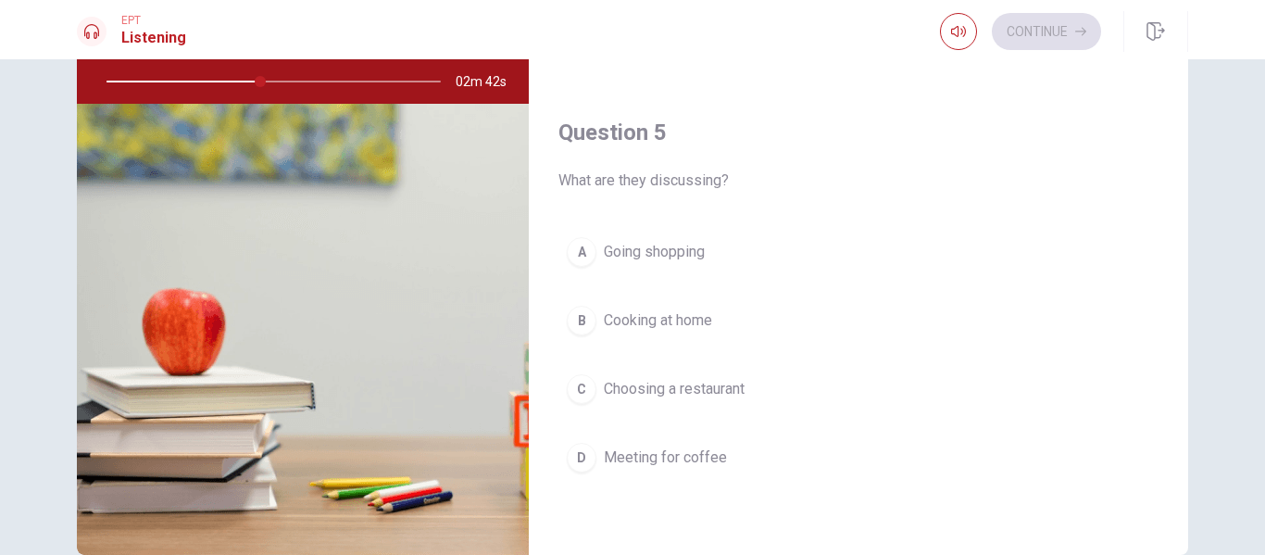
click at [726, 385] on span "Choosing a restaurant" at bounding box center [674, 389] width 141 height 22
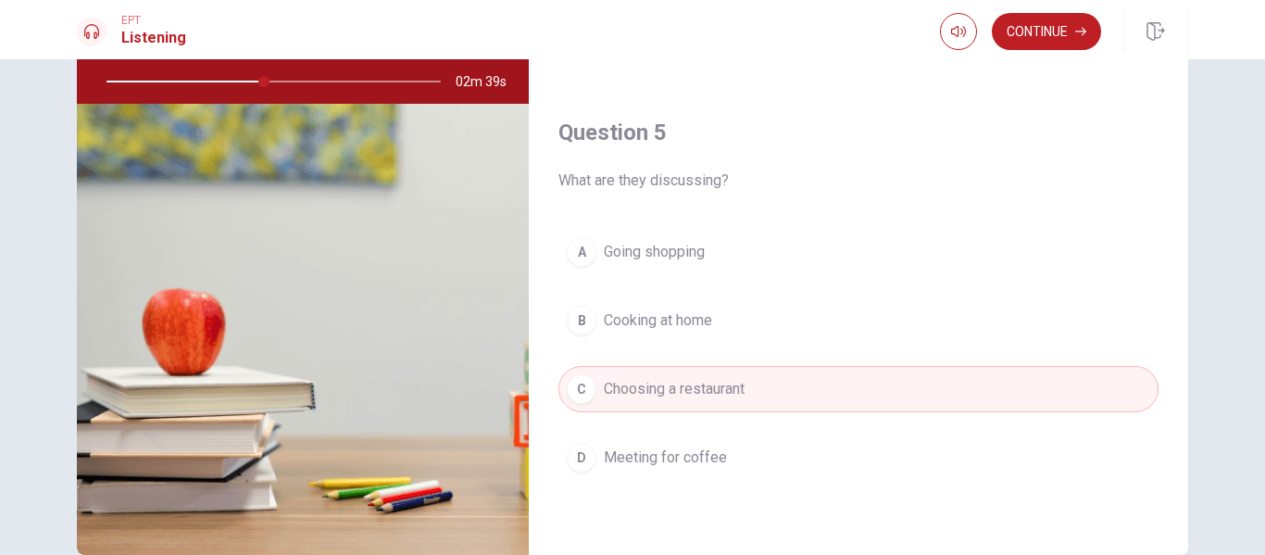
scroll to position [281, 0]
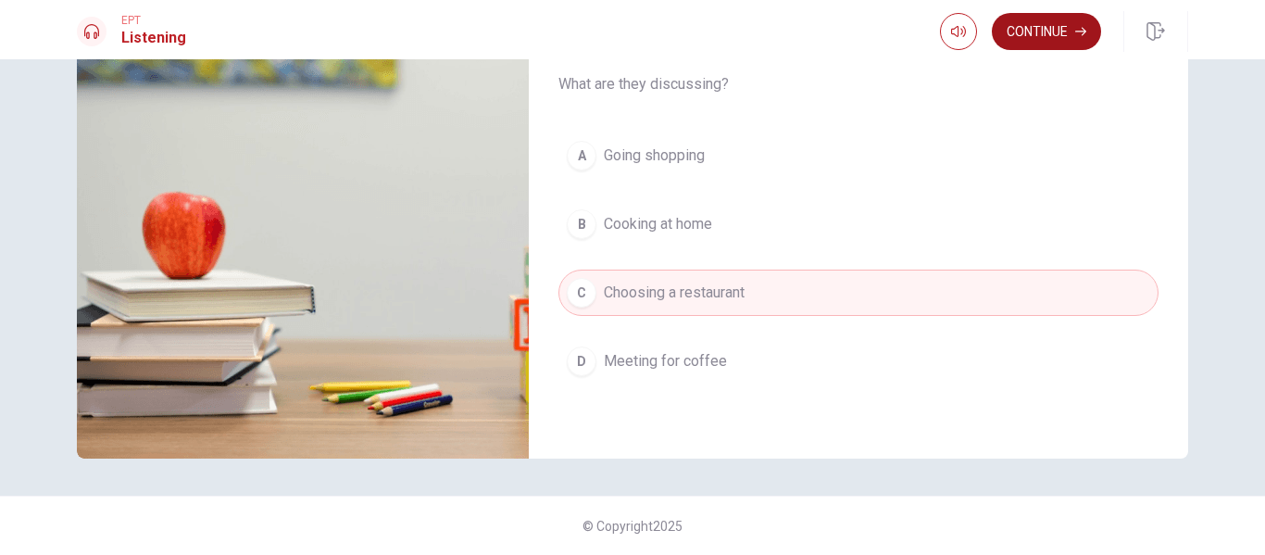
click at [1044, 35] on button "Continue" at bounding box center [1046, 31] width 109 height 37
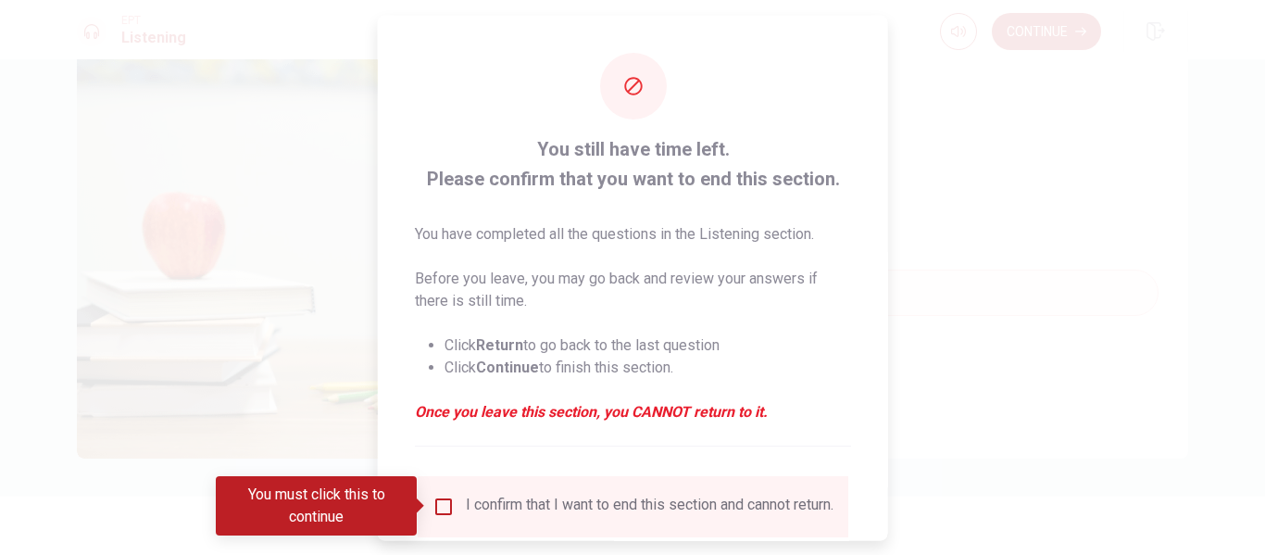
click at [443, 508] on input "You must click this to continue" at bounding box center [443, 505] width 22 height 22
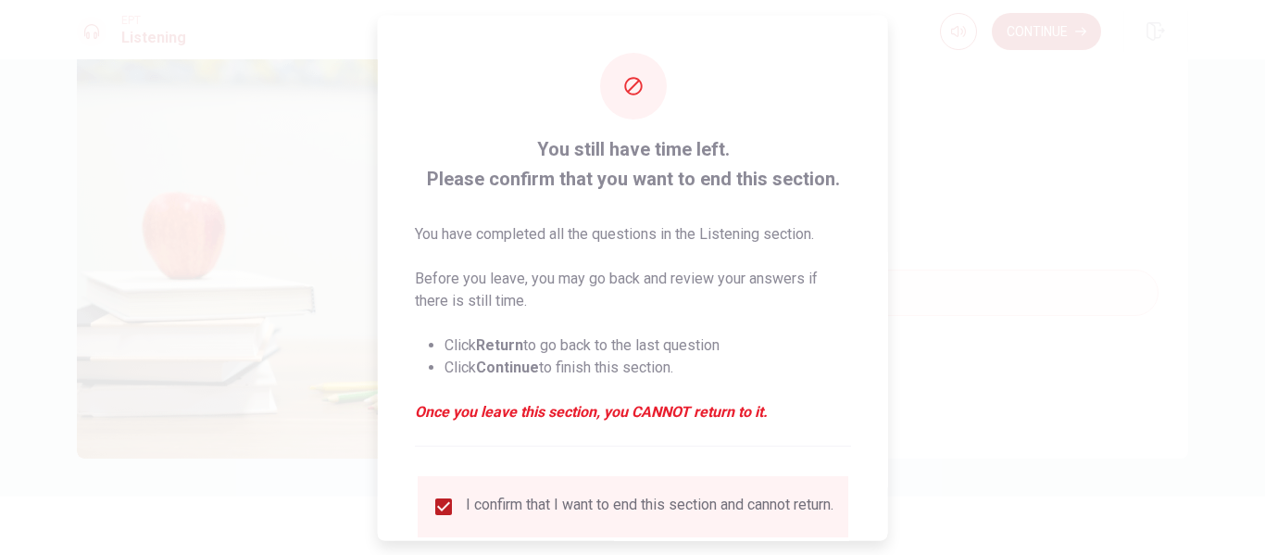
scroll to position [136, 0]
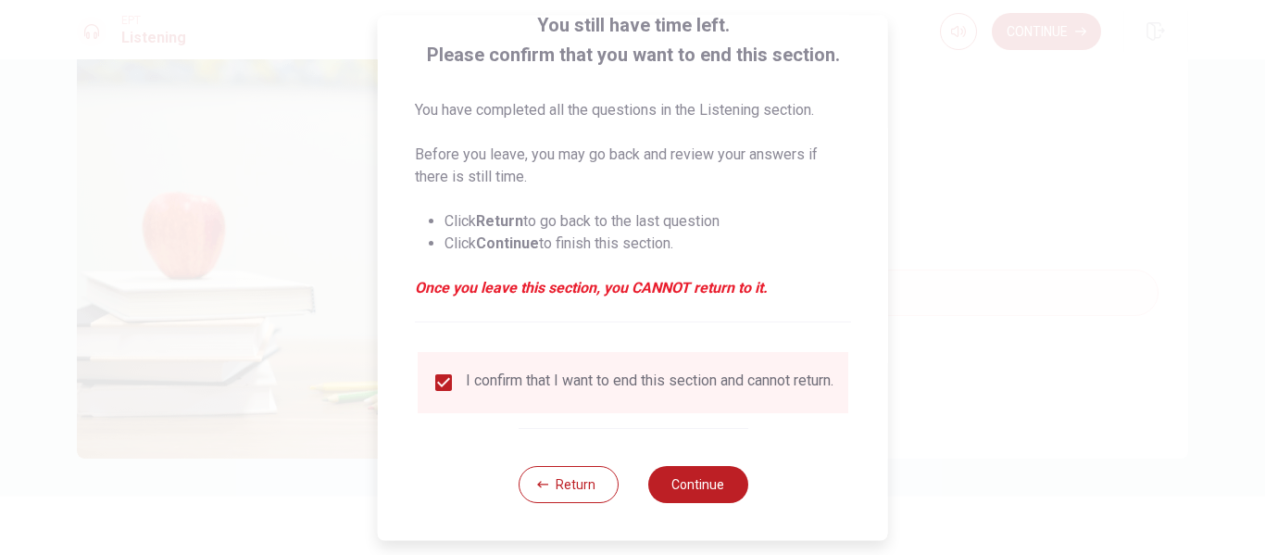
click at [729, 483] on button "Continue" at bounding box center [697, 484] width 100 height 37
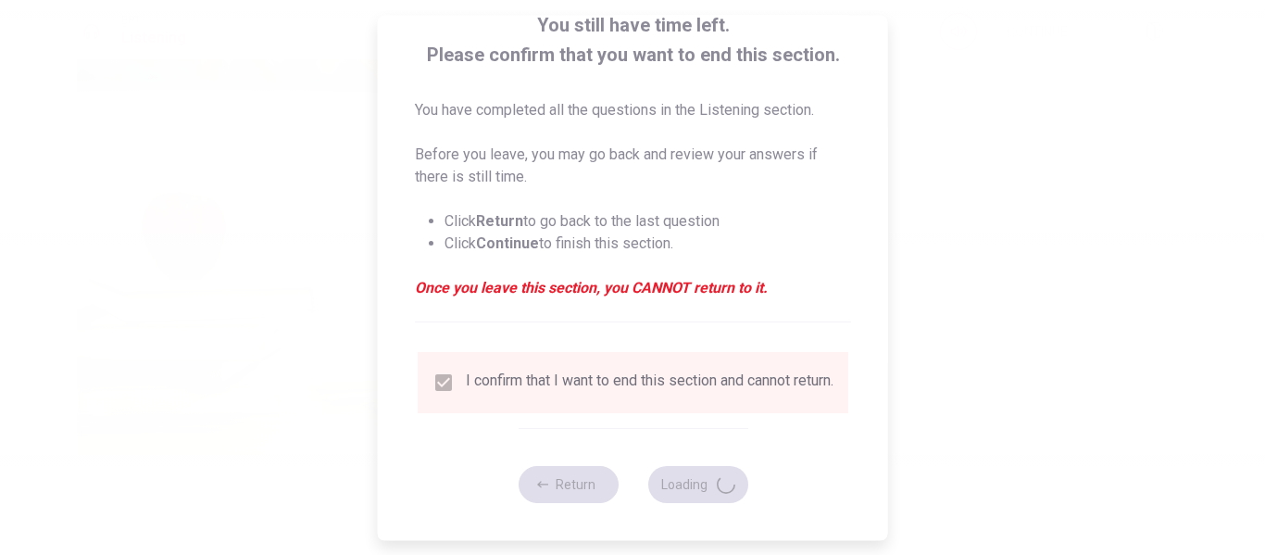
type input "51"
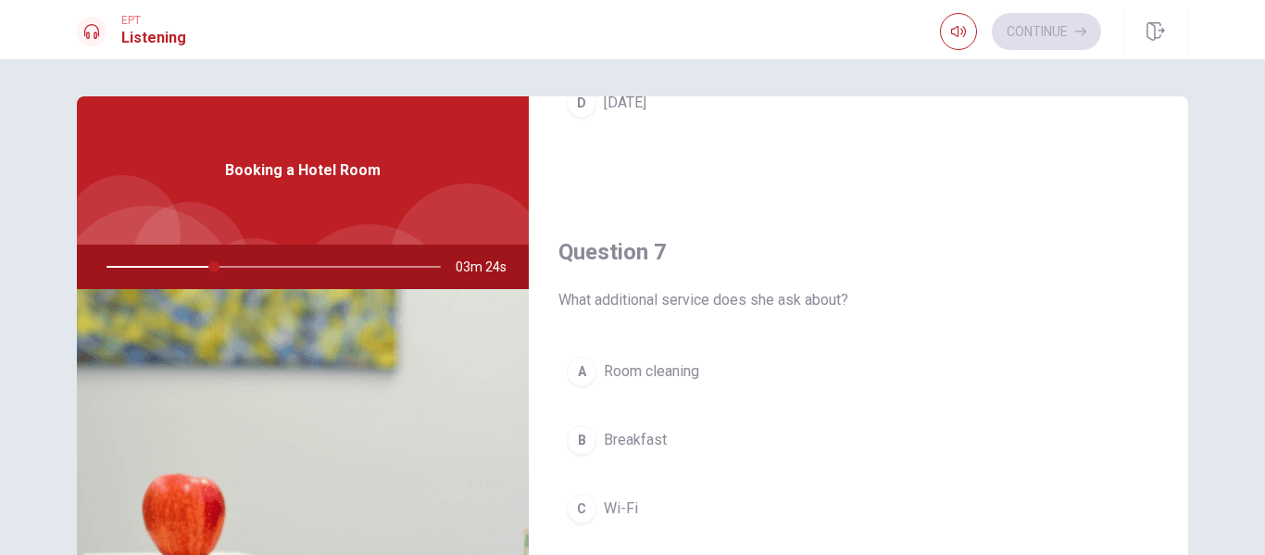
scroll to position [93, 0]
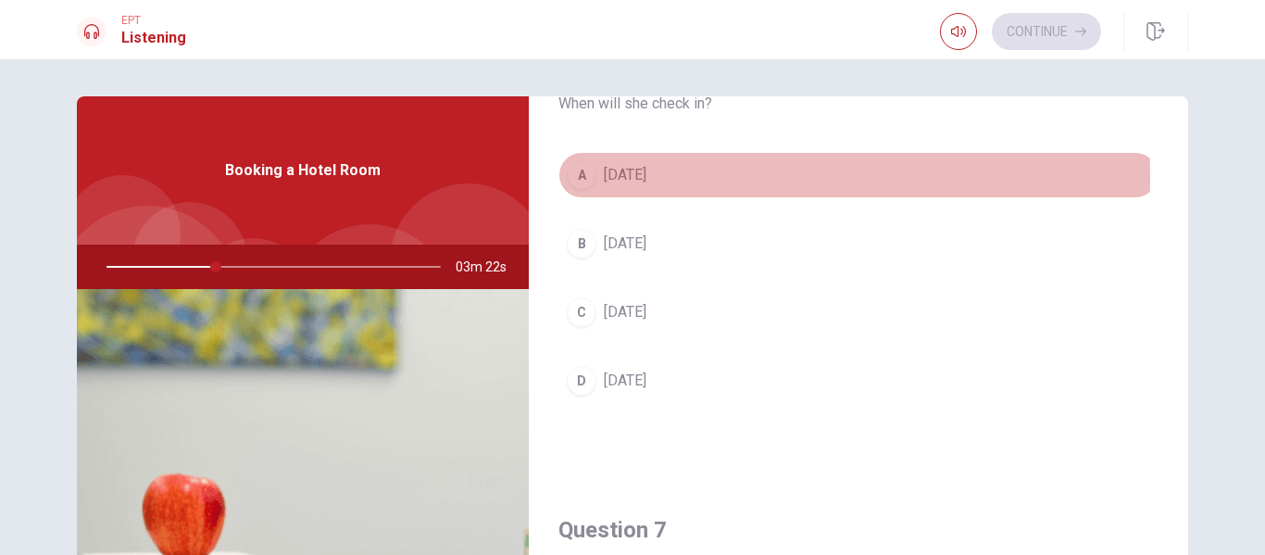
click at [596, 178] on button "A [DATE]" at bounding box center [858, 175] width 600 height 46
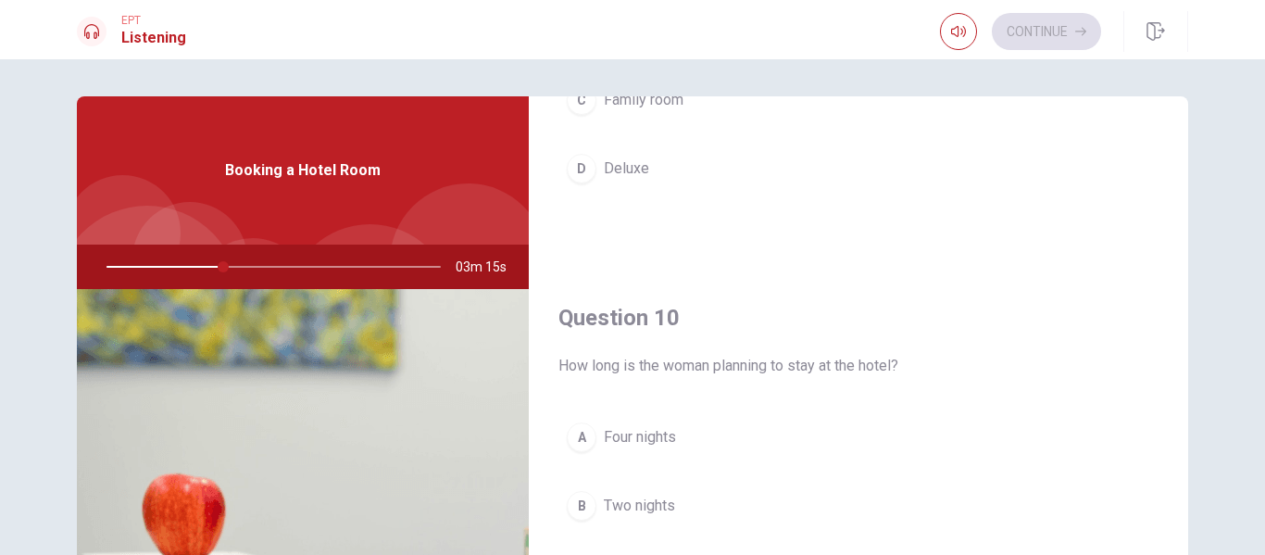
scroll to position [1449, 0]
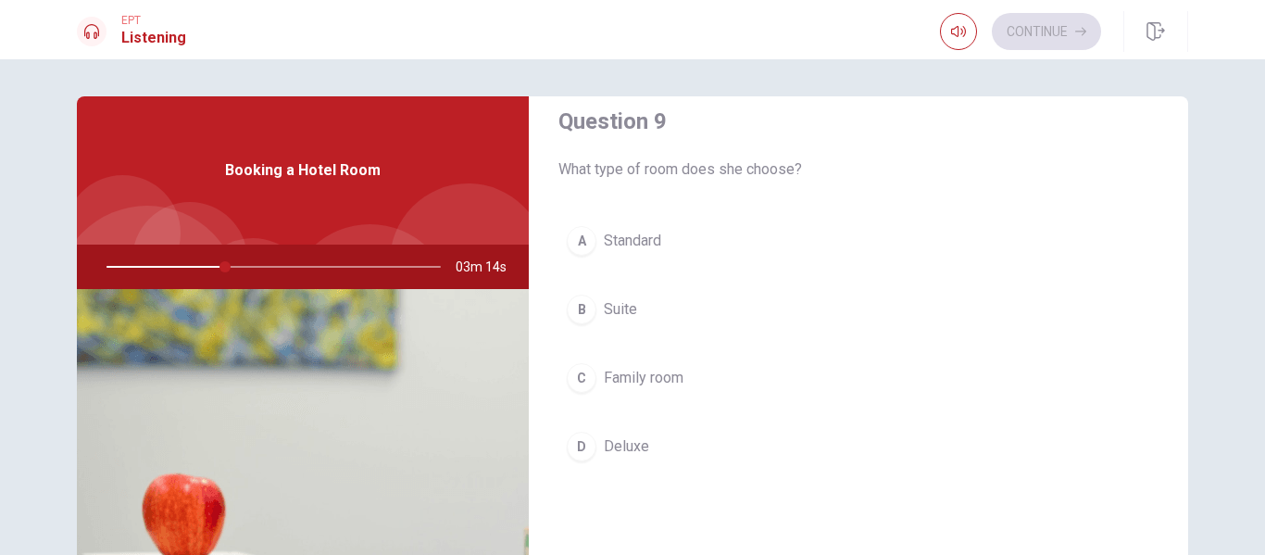
click at [658, 234] on span "Standard" at bounding box center [632, 241] width 57 height 22
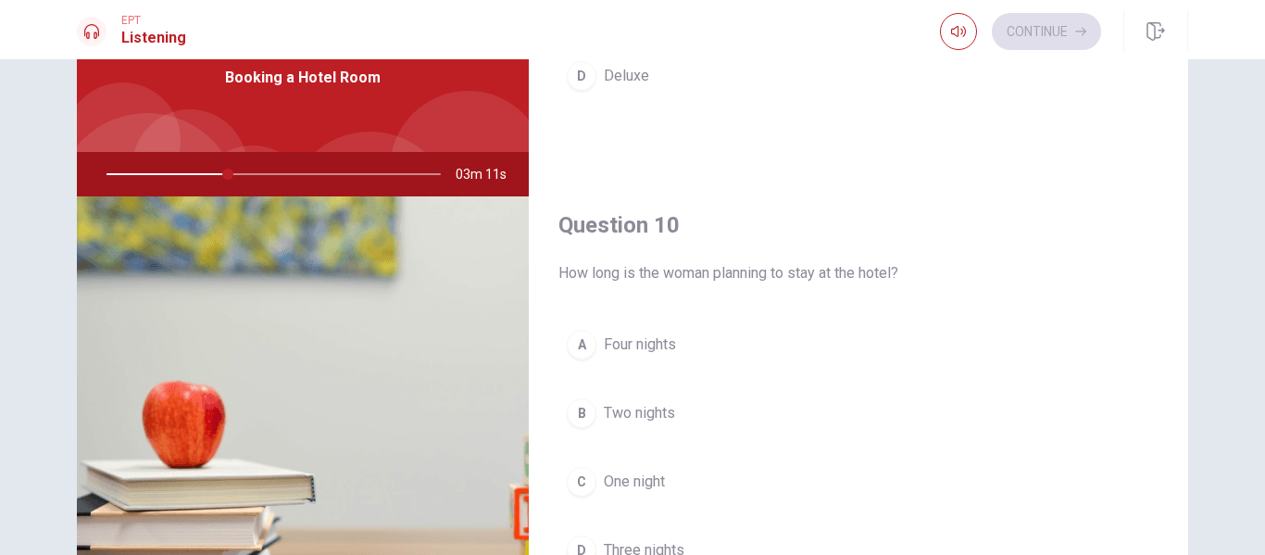
scroll to position [281, 0]
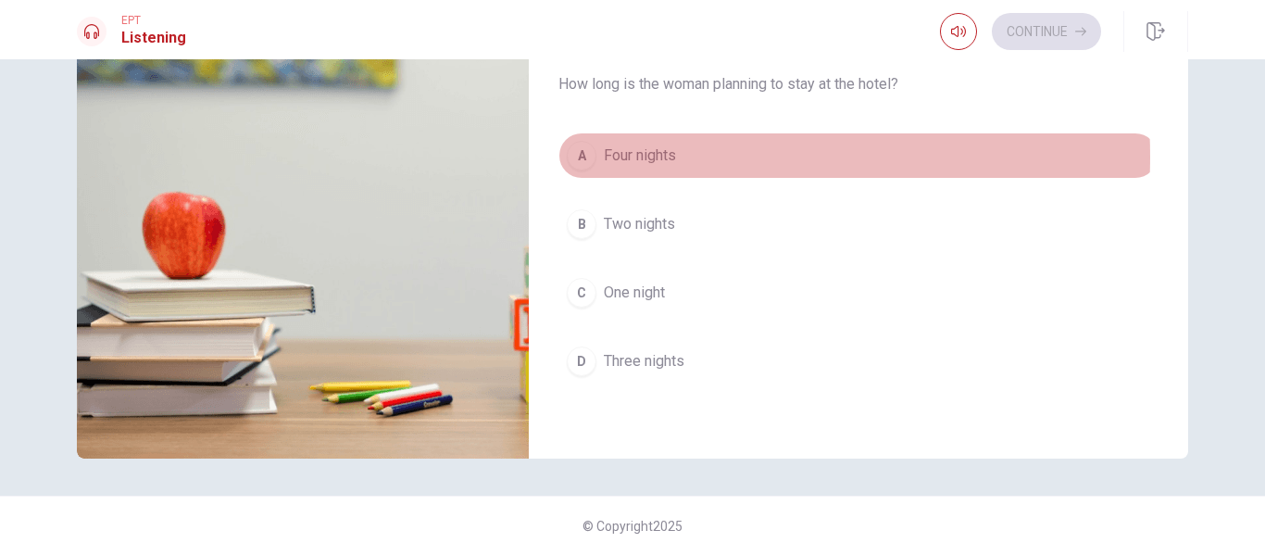
click at [651, 156] on span "Four nights" at bounding box center [640, 155] width 72 height 22
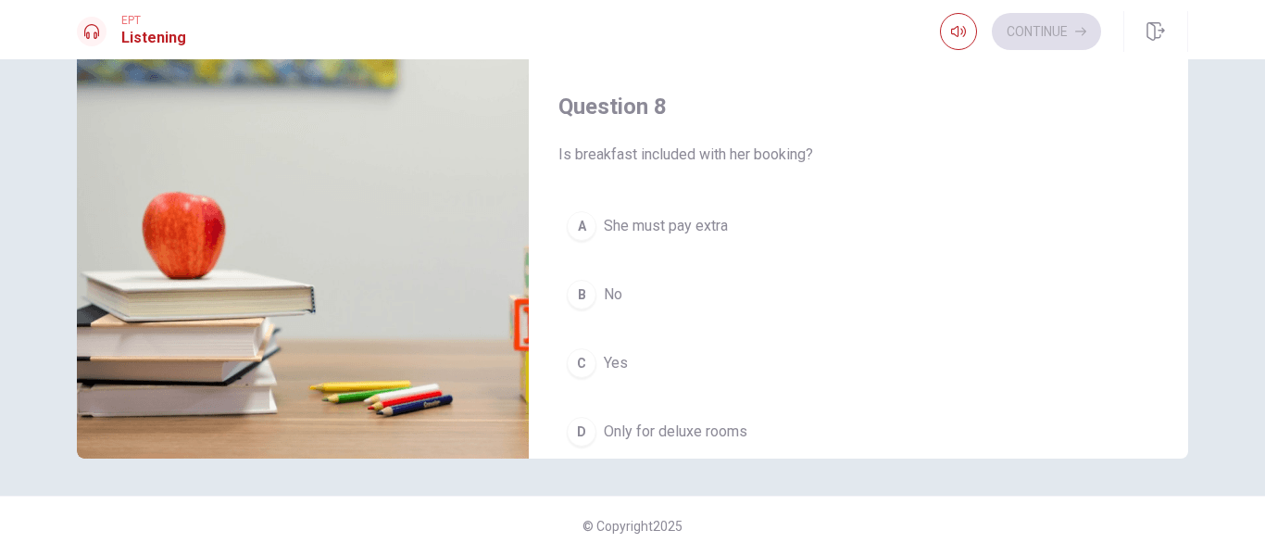
scroll to position [801, 0]
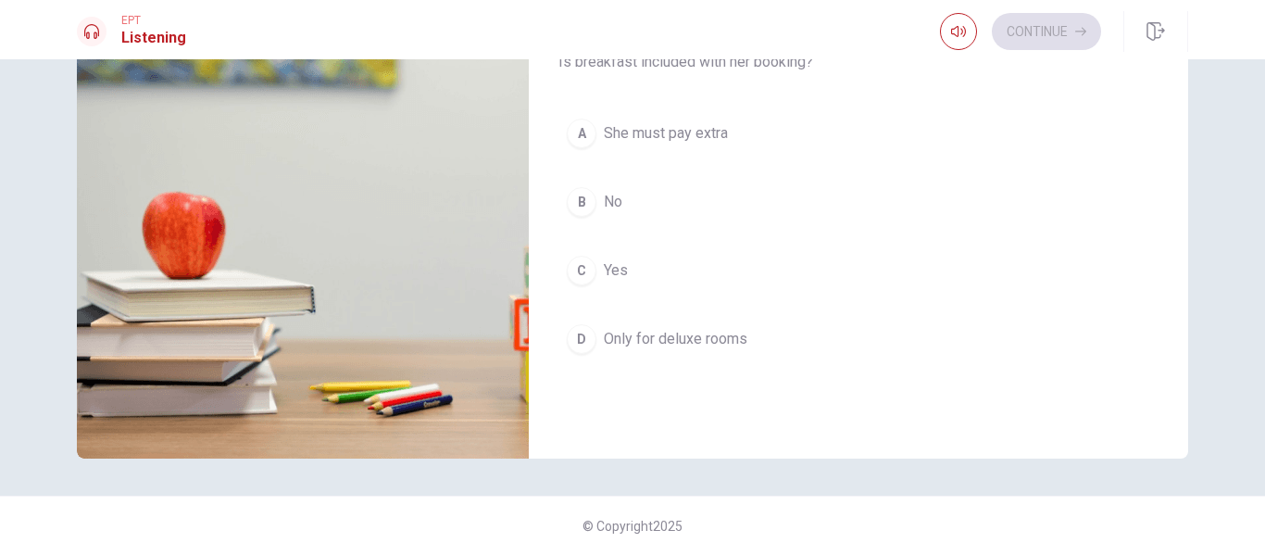
drag, startPoint x: 597, startPoint y: 276, endPoint x: 784, endPoint y: 248, distance: 189.1
click at [597, 275] on button "C Yes" at bounding box center [858, 270] width 600 height 46
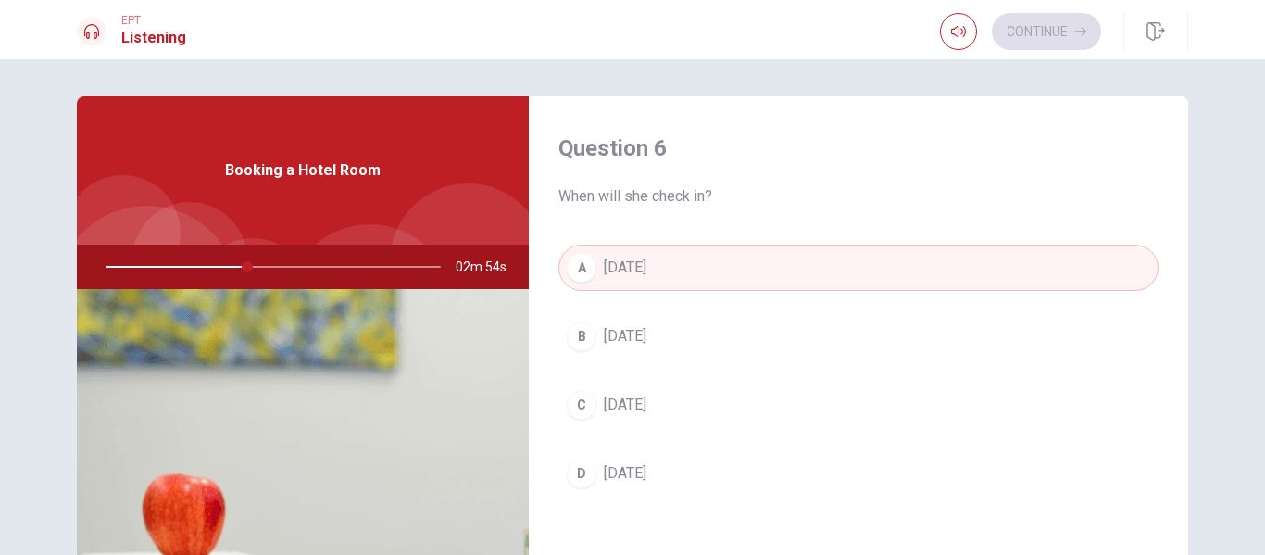
scroll to position [93, 0]
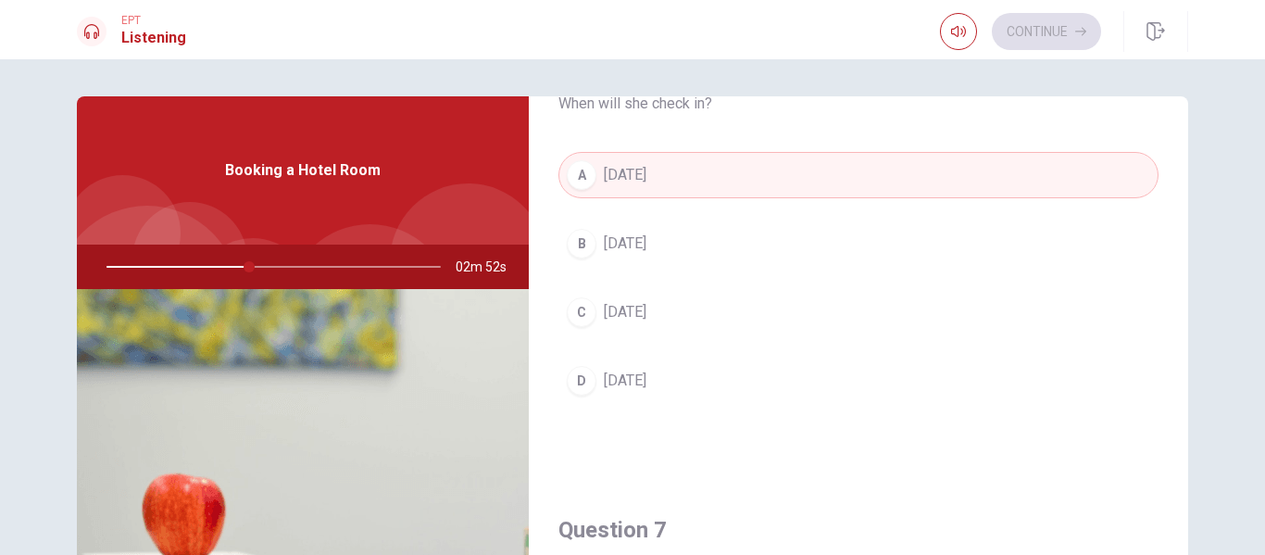
click at [641, 315] on button "C [DATE]" at bounding box center [858, 312] width 600 height 46
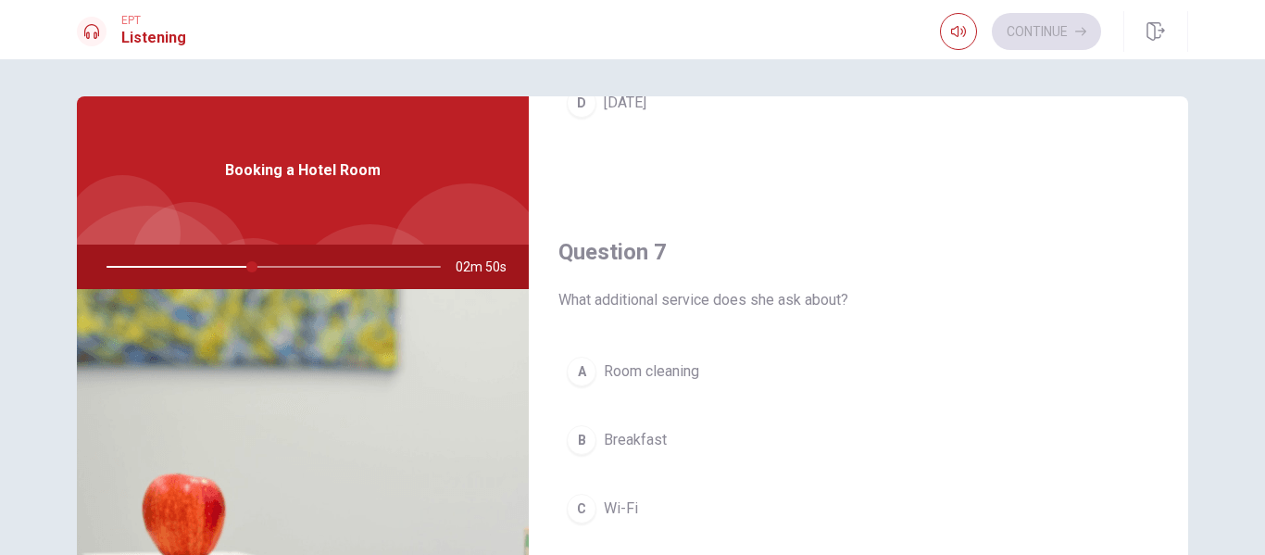
scroll to position [556, 0]
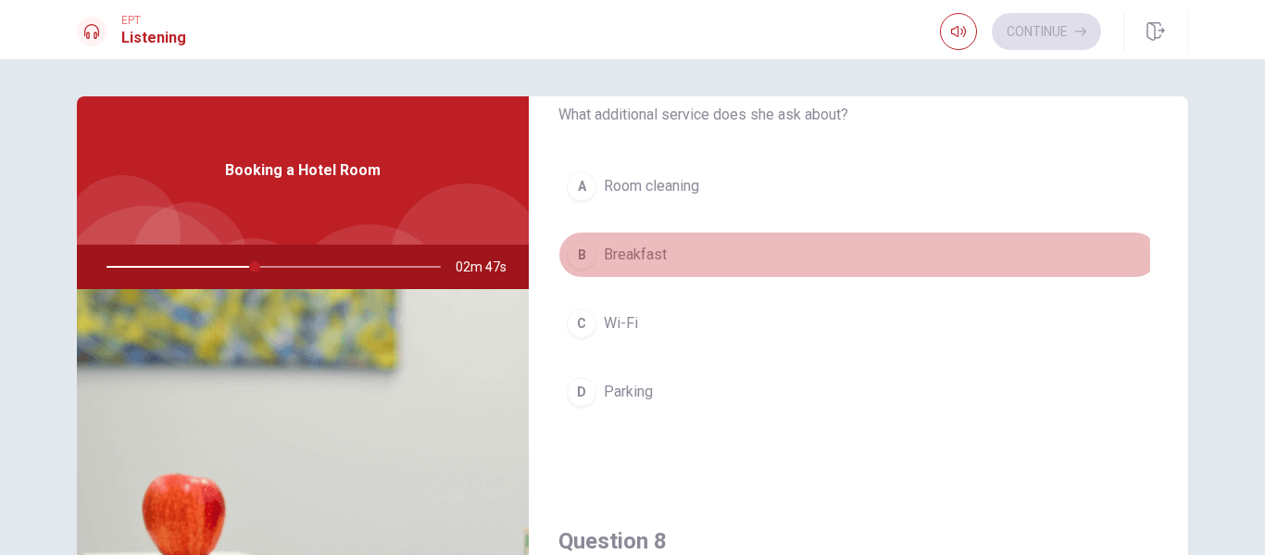
click at [651, 256] on span "Breakfast" at bounding box center [635, 255] width 63 height 22
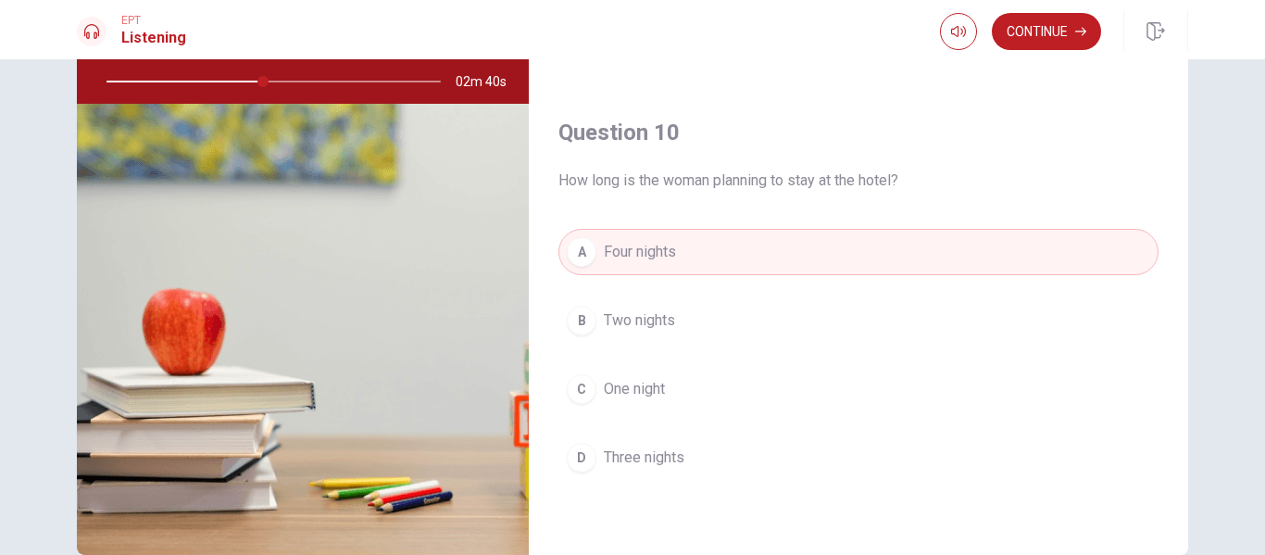
scroll to position [281, 0]
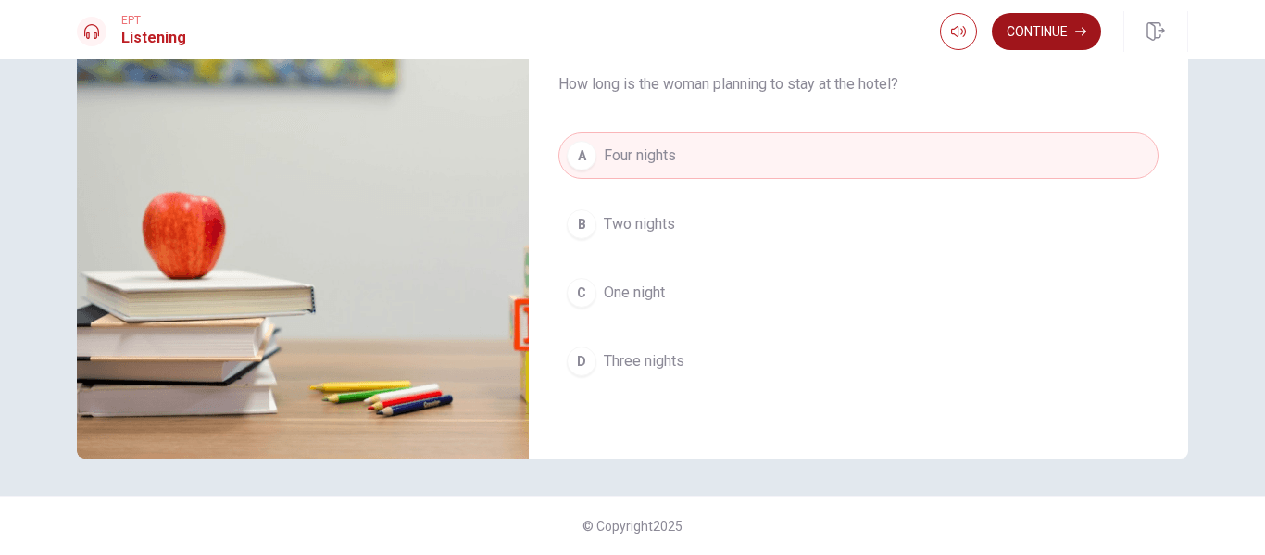
click at [1066, 34] on button "Continue" at bounding box center [1046, 31] width 109 height 37
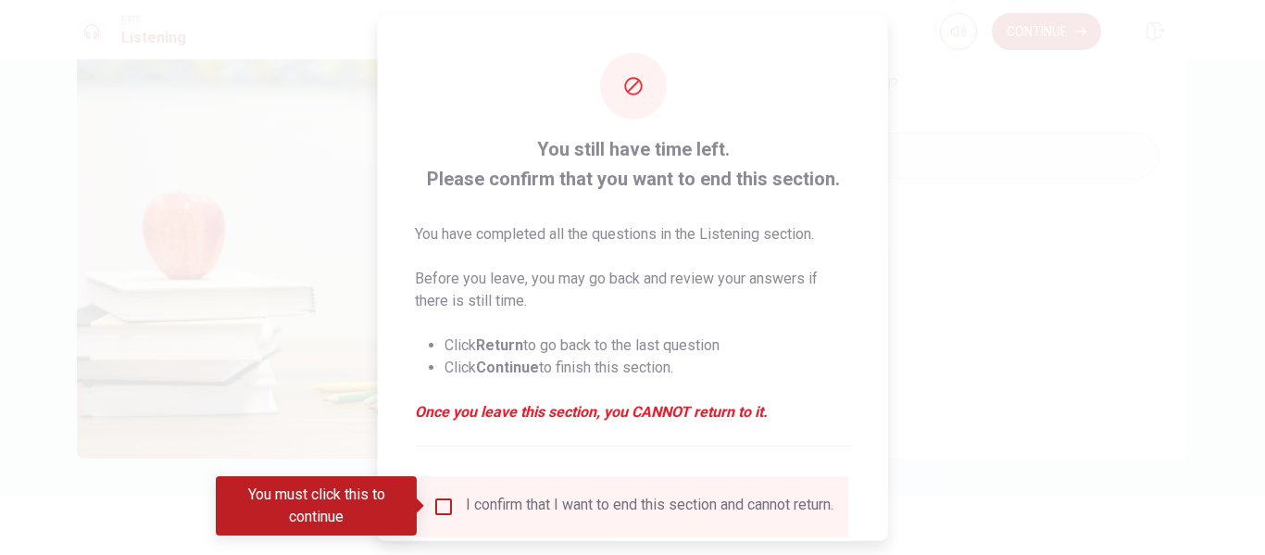
click at [439, 507] on input "You must click this to continue" at bounding box center [443, 505] width 22 height 22
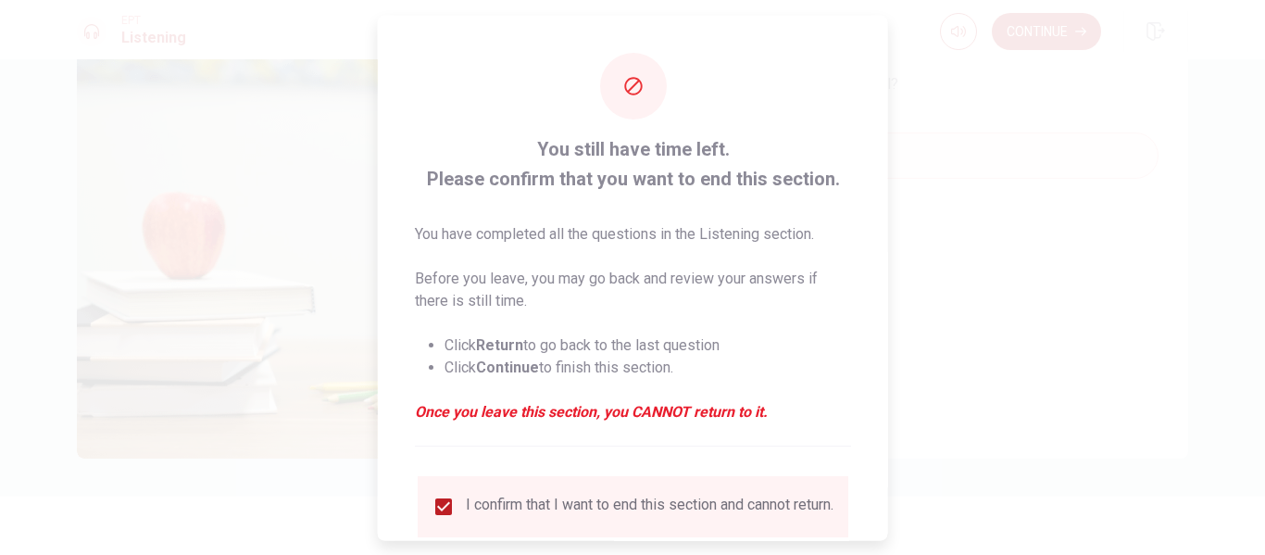
scroll to position [93, 0]
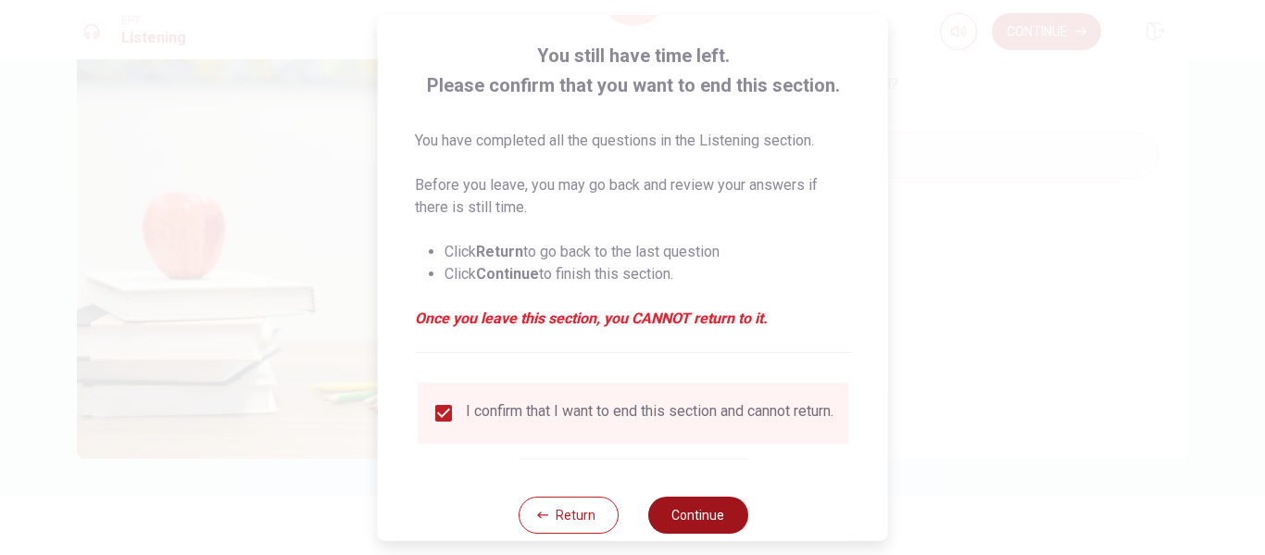
click at [694, 532] on button "Continue" at bounding box center [697, 514] width 100 height 37
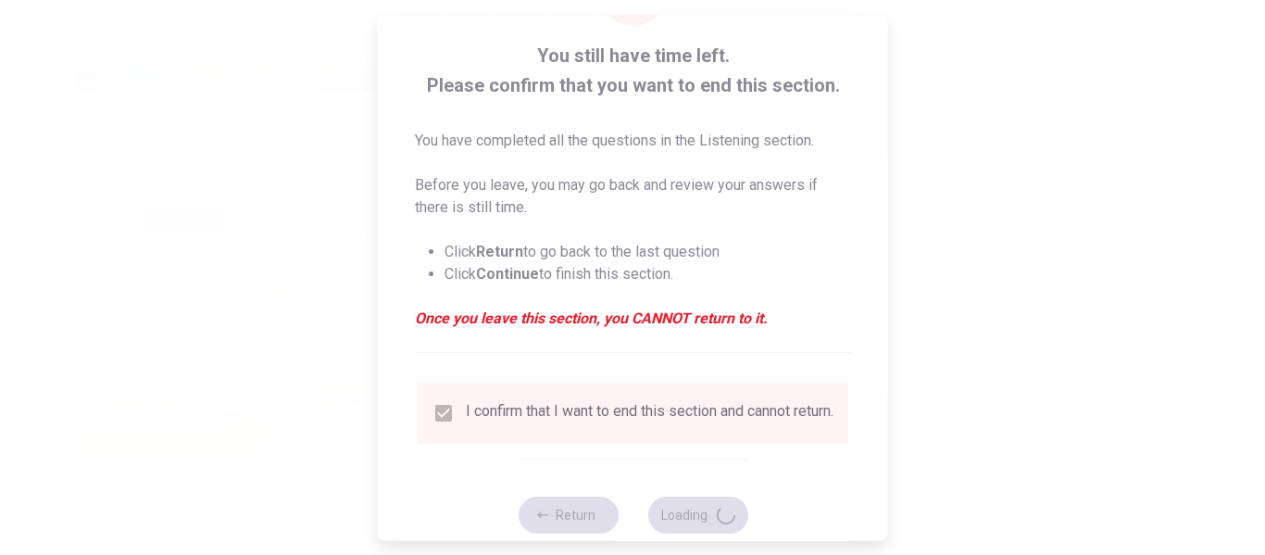
type input "50"
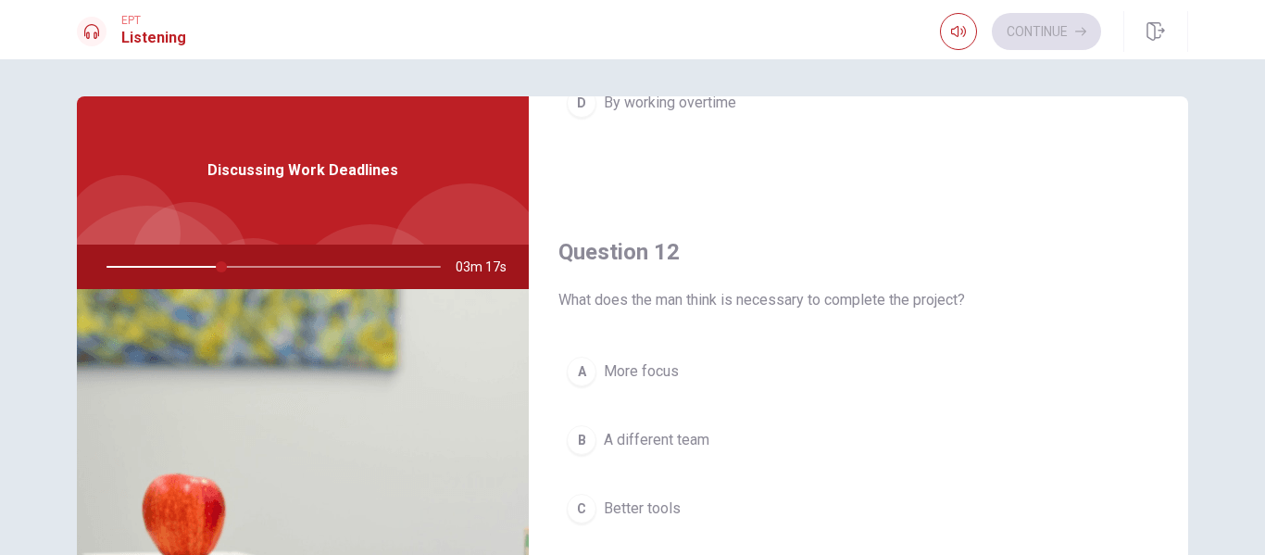
scroll to position [556, 0]
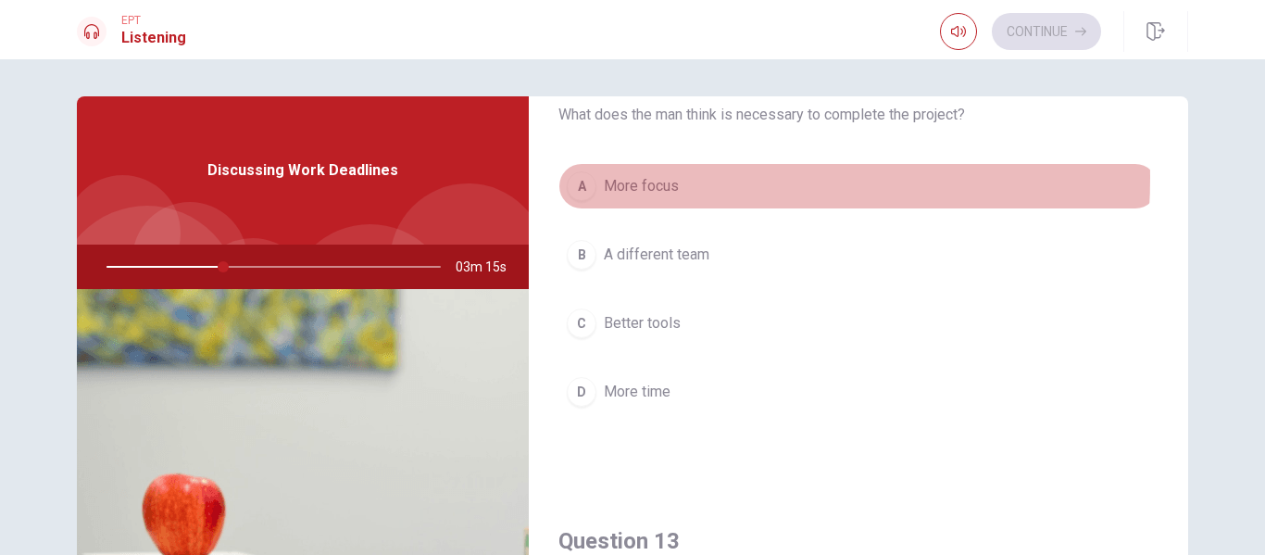
click at [649, 178] on span "More focus" at bounding box center [641, 186] width 75 height 22
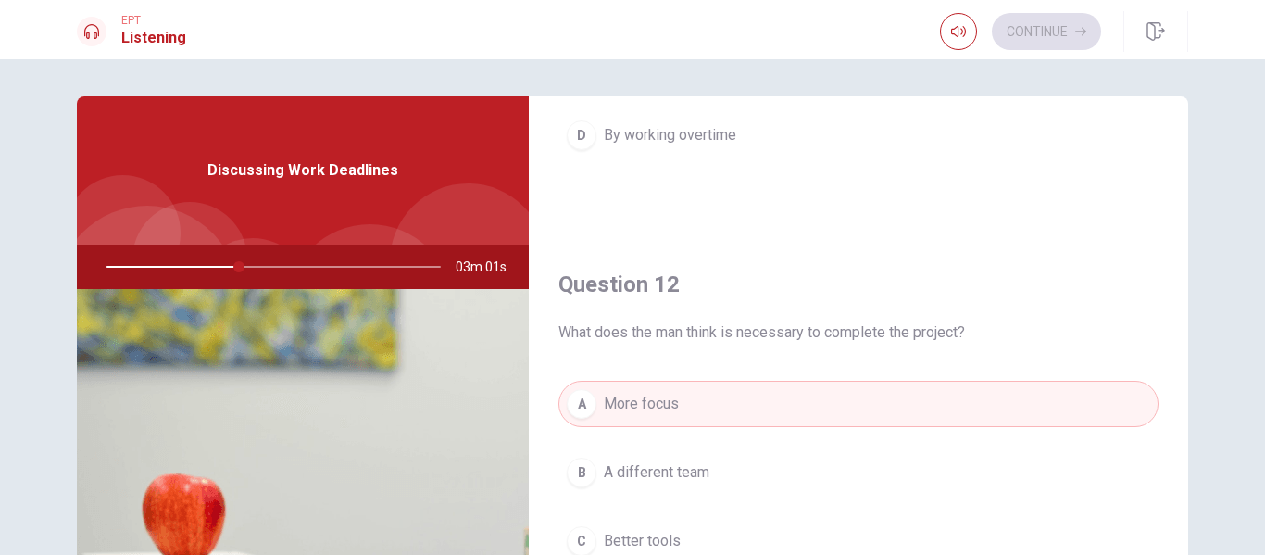
scroll to position [0, 0]
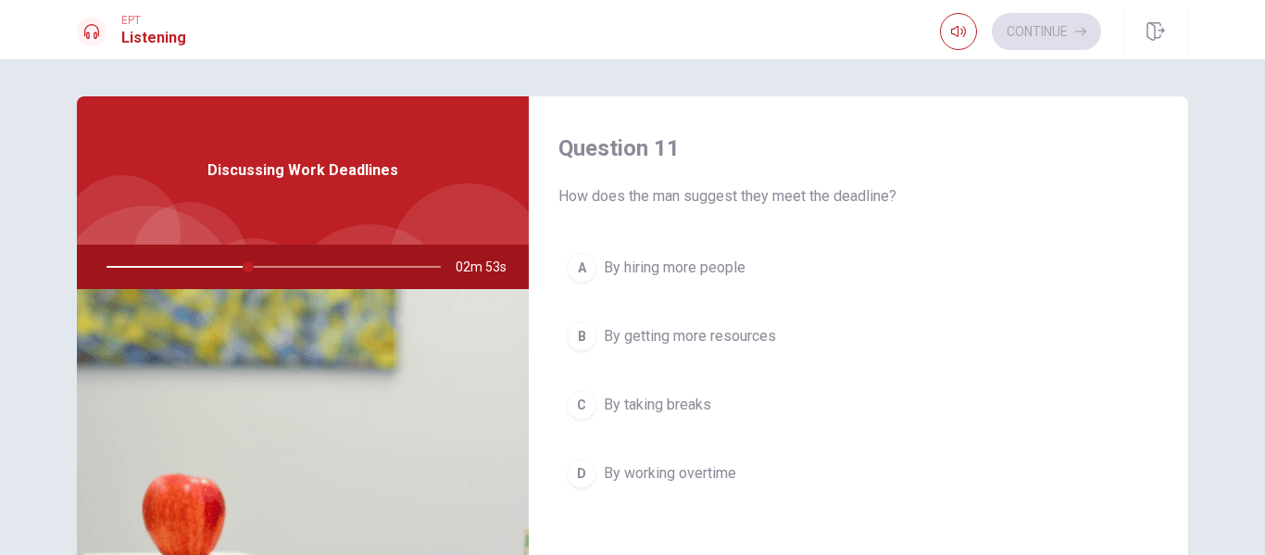
click at [706, 273] on span "By hiring more people" at bounding box center [675, 267] width 142 height 22
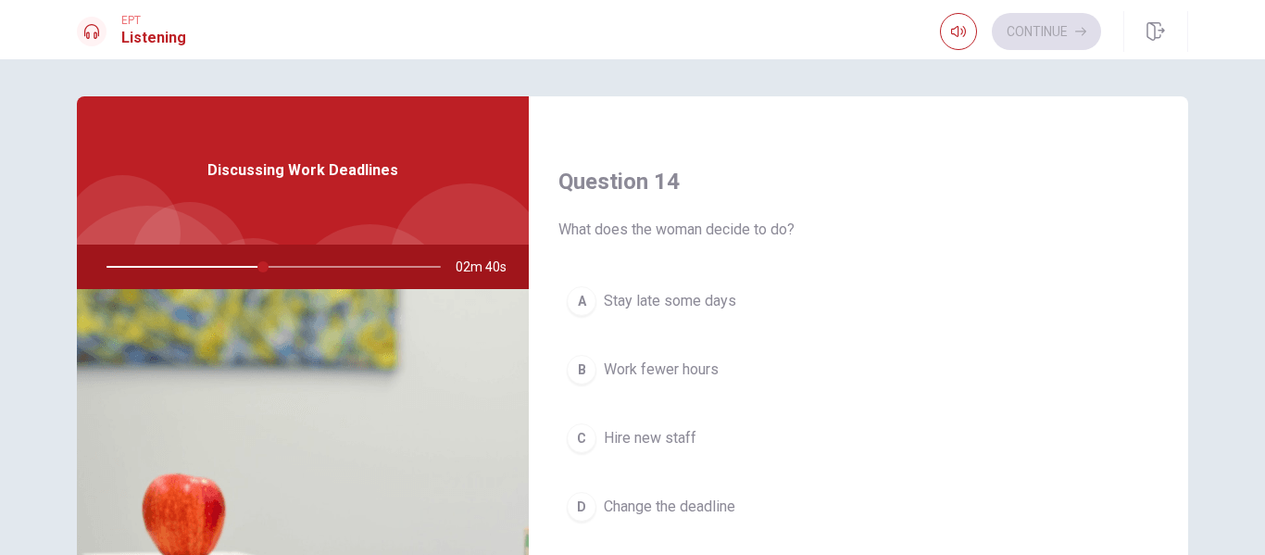
scroll to position [1482, 0]
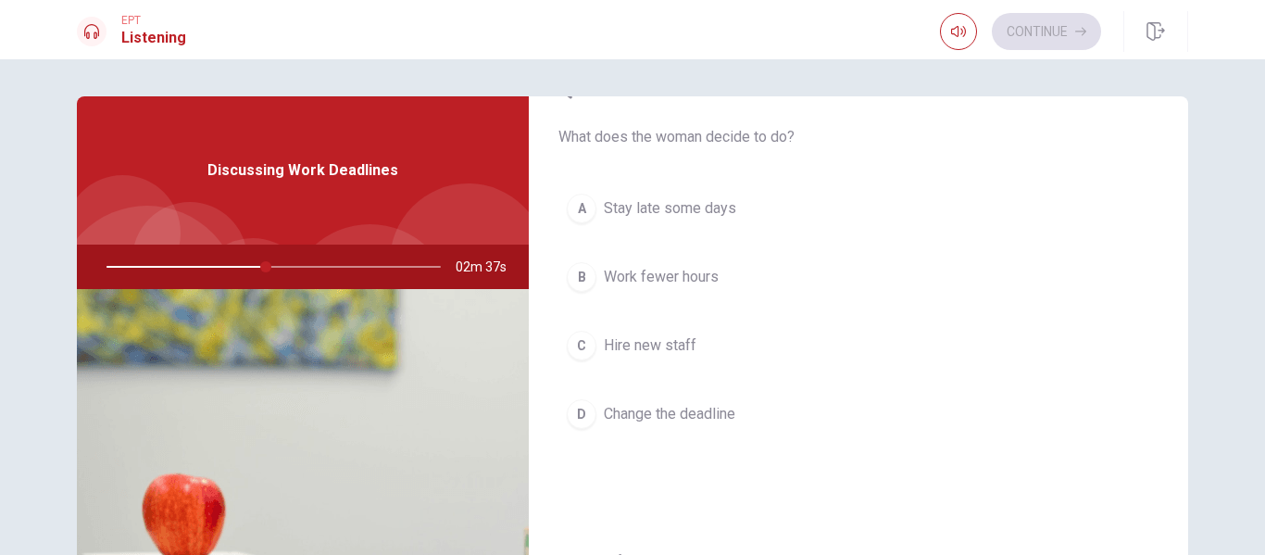
drag, startPoint x: 674, startPoint y: 199, endPoint x: 755, endPoint y: 251, distance: 95.8
click at [675, 200] on span "Stay late some days" at bounding box center [670, 208] width 132 height 22
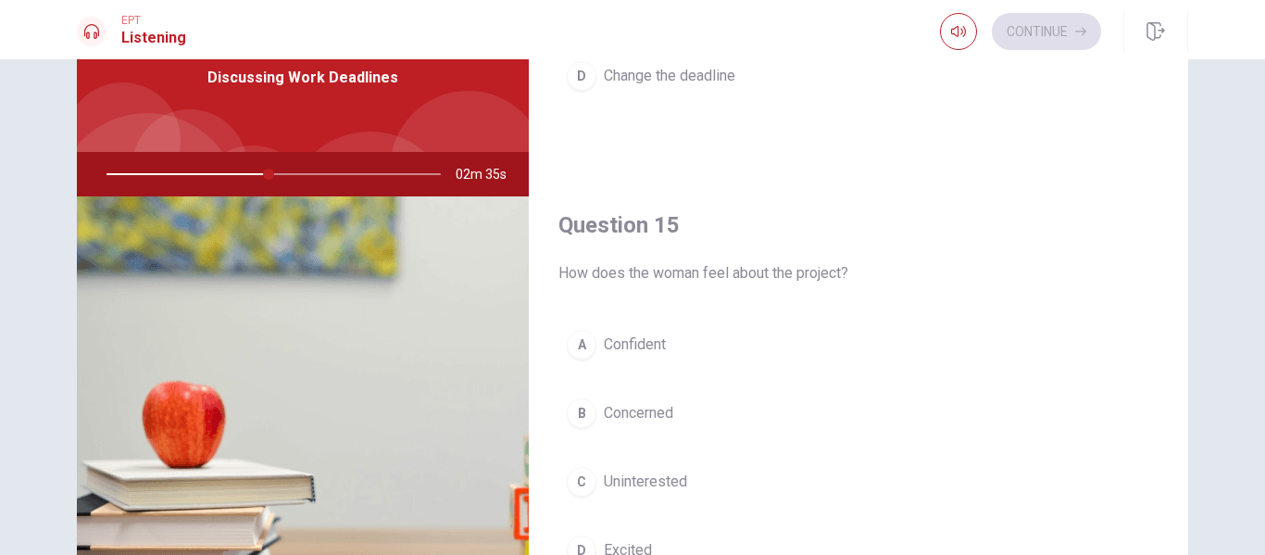
scroll to position [278, 0]
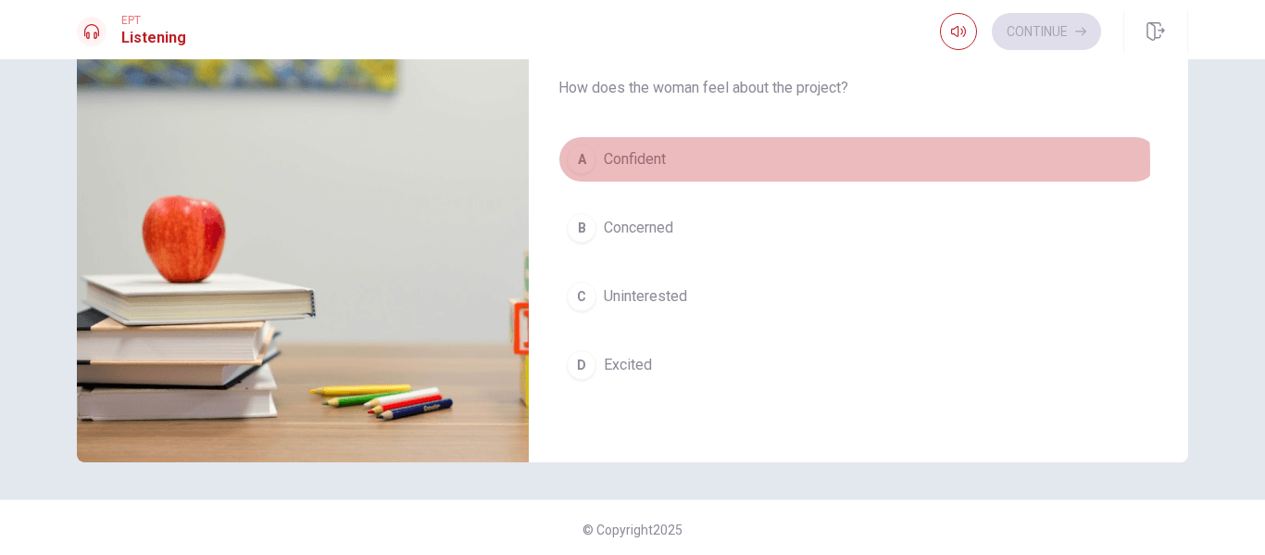
click at [658, 162] on span "Confident" at bounding box center [635, 159] width 62 height 22
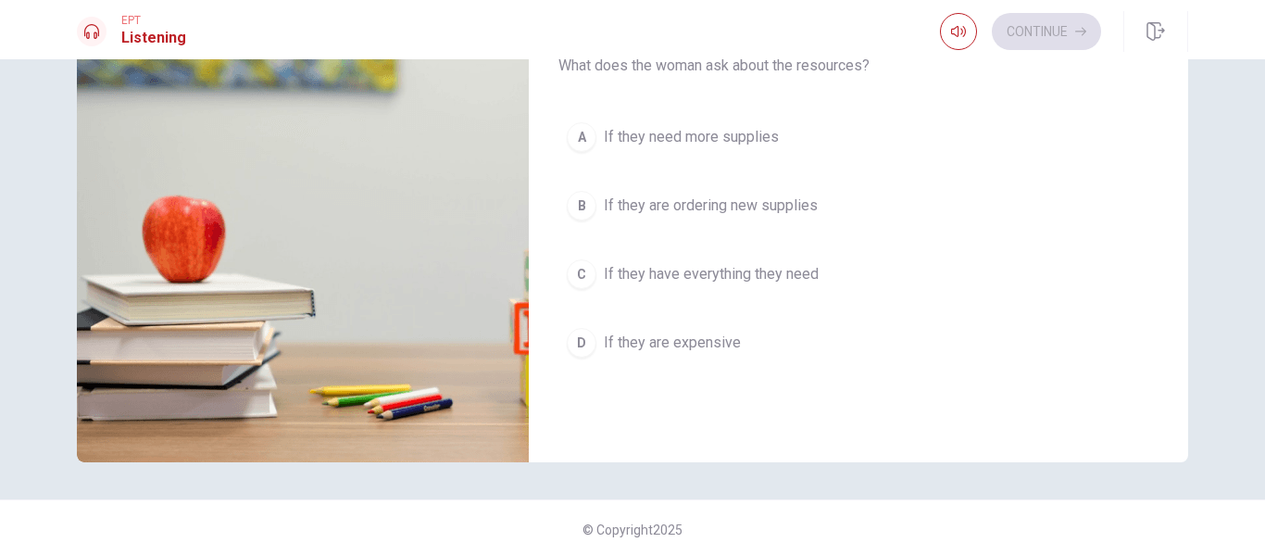
scroll to position [708, 0]
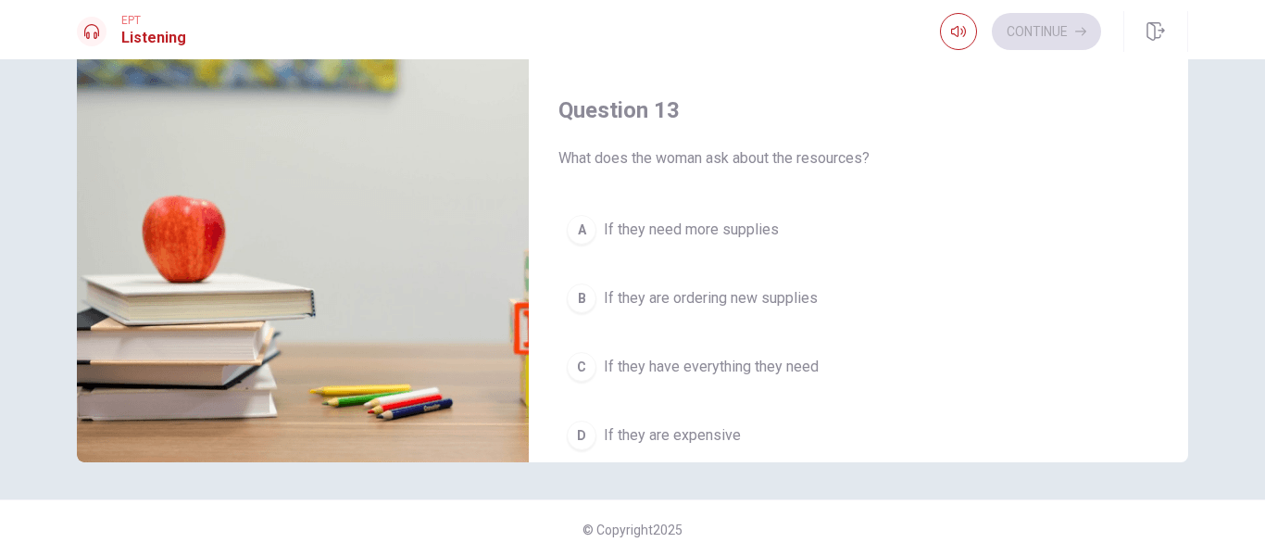
click at [699, 369] on span "If they have everything they need" at bounding box center [711, 367] width 215 height 22
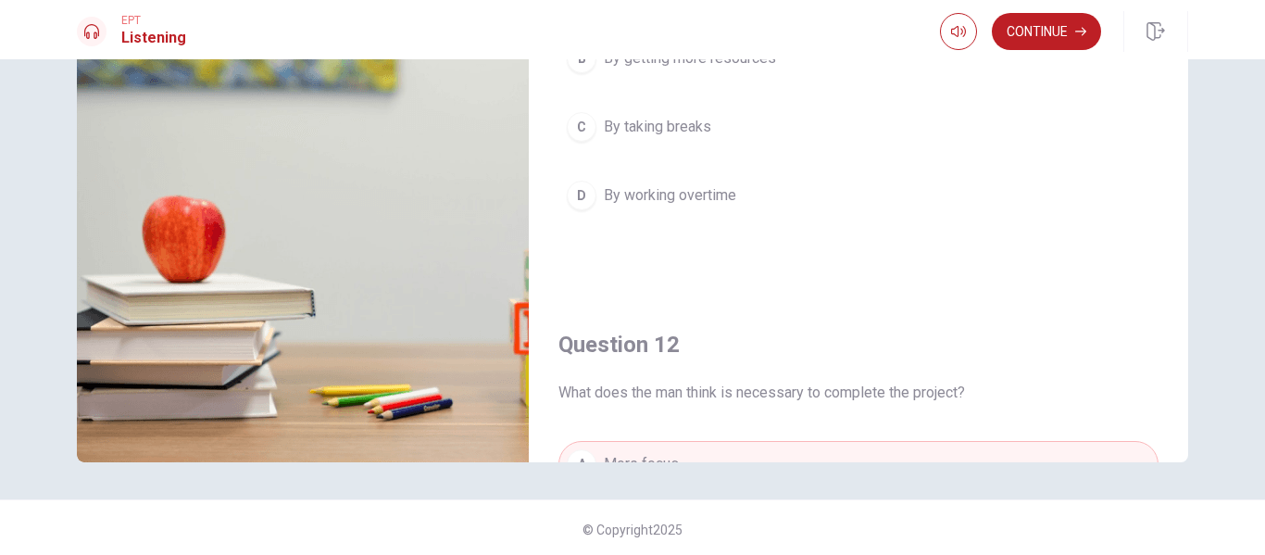
scroll to position [0, 0]
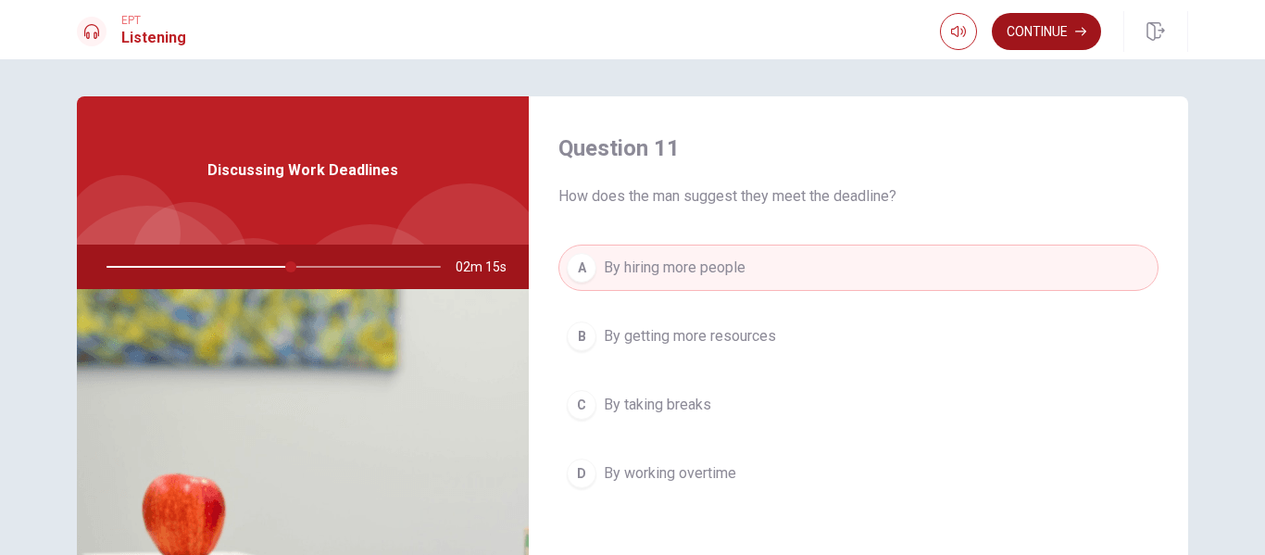
click at [1048, 29] on button "Continue" at bounding box center [1046, 31] width 109 height 37
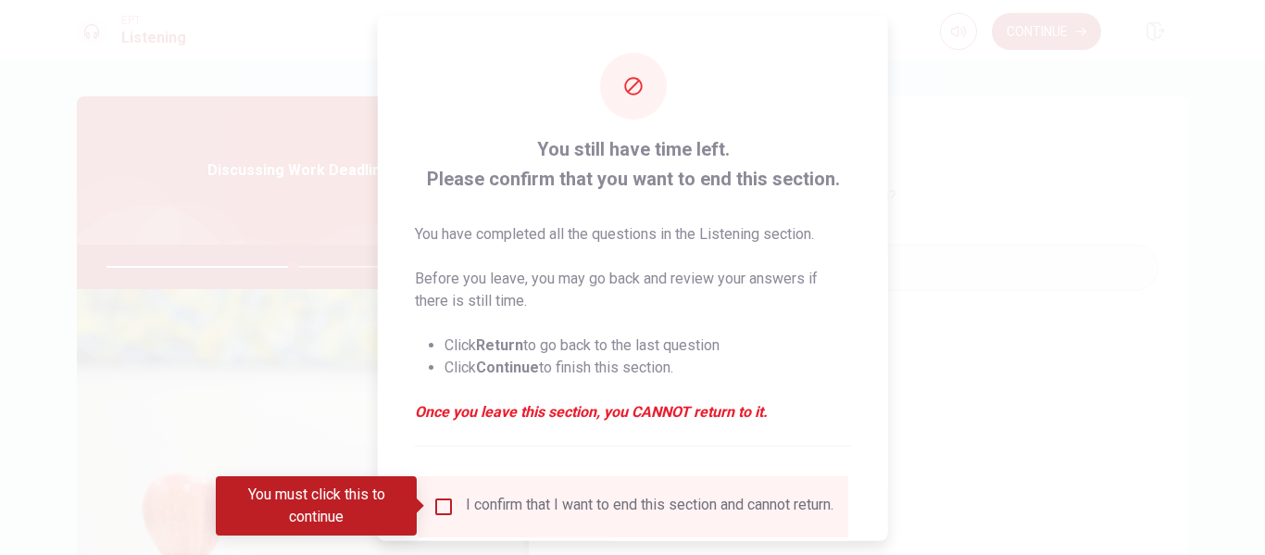
drag, startPoint x: 441, startPoint y: 507, endPoint x: 552, endPoint y: 496, distance: 111.7
click at [441, 507] on input "You must click this to continue" at bounding box center [443, 505] width 22 height 22
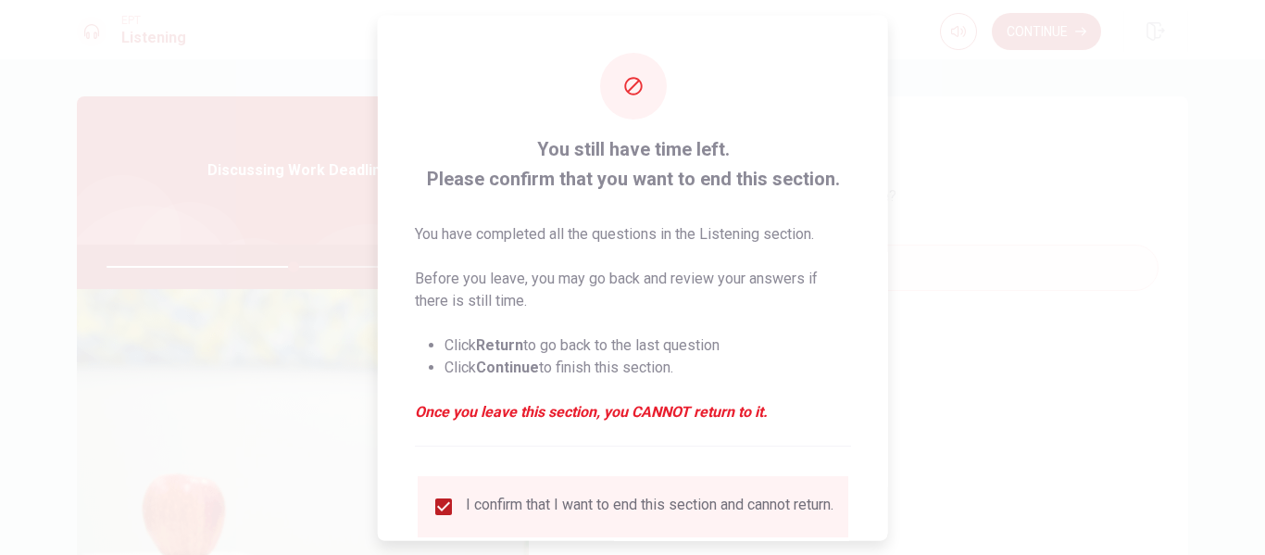
scroll to position [136, 0]
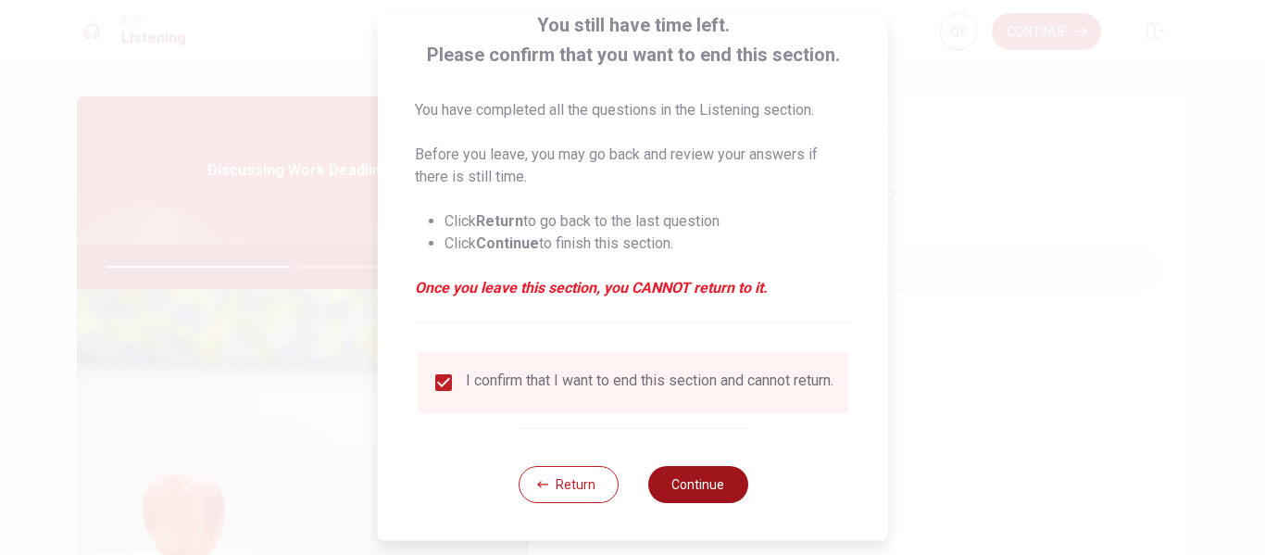
click at [695, 492] on button "Continue" at bounding box center [697, 484] width 100 height 37
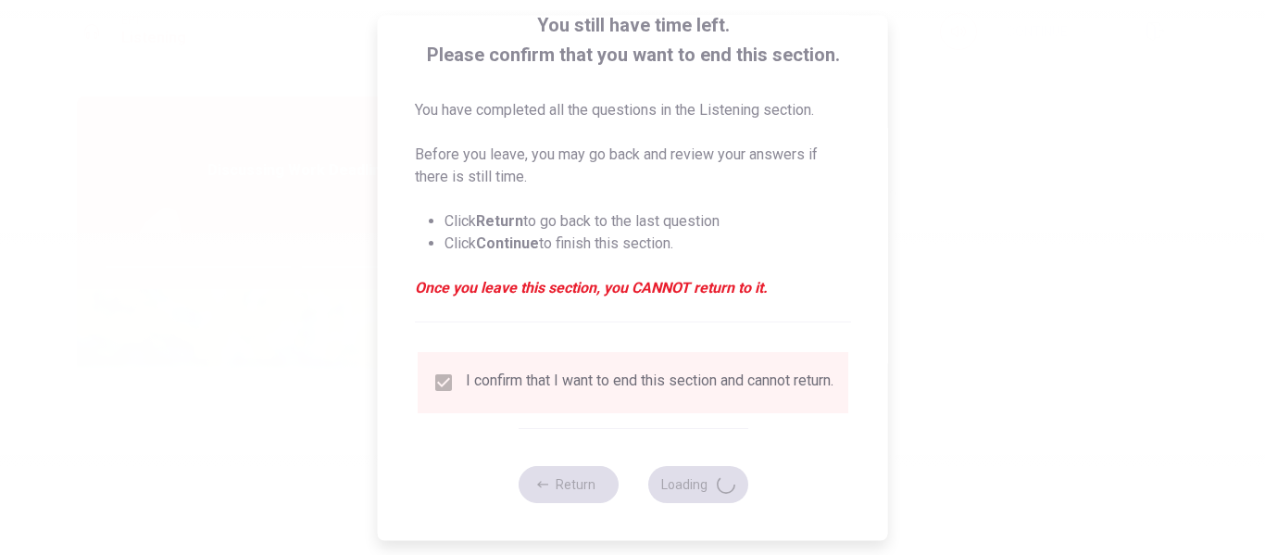
type input "57"
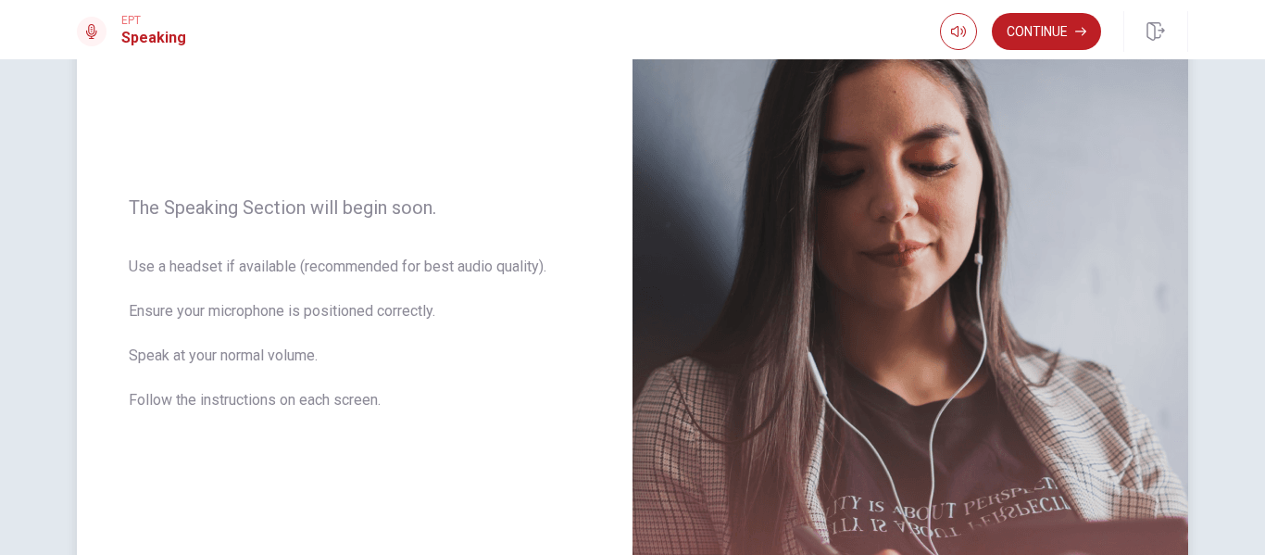
scroll to position [278, 0]
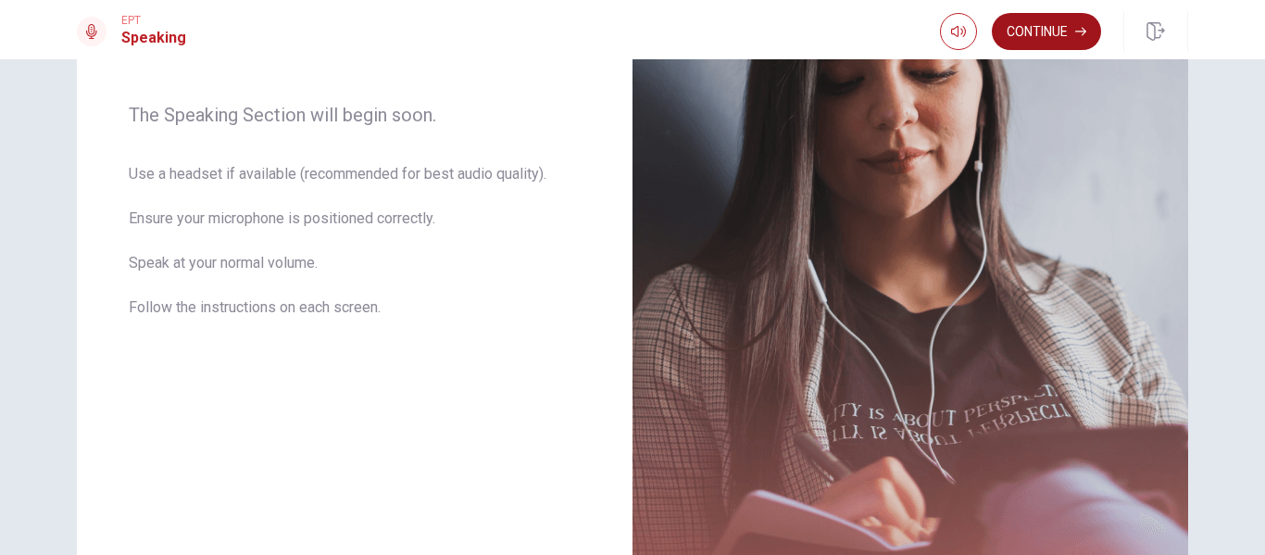
click at [1031, 40] on button "Continue" at bounding box center [1046, 31] width 109 height 37
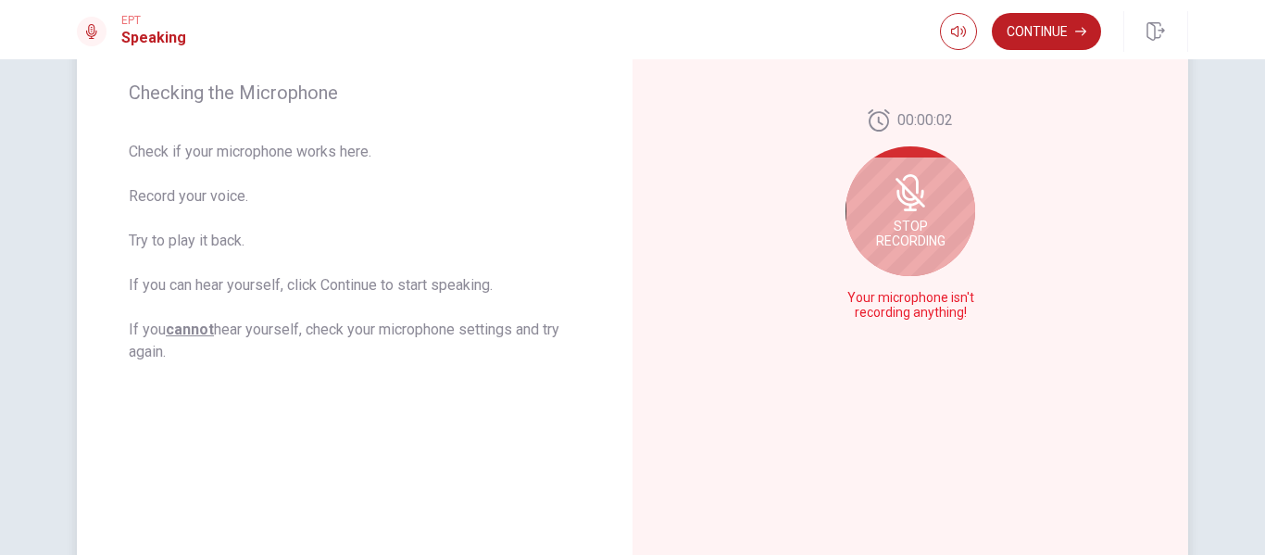
click at [916, 205] on icon at bounding box center [910, 193] width 30 height 30
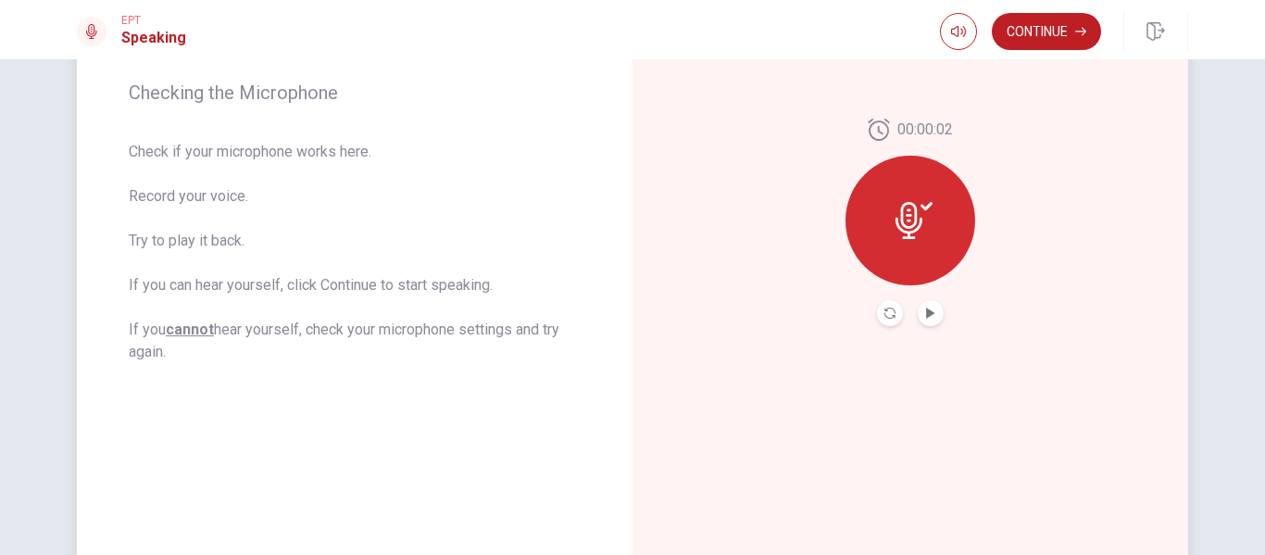
click at [897, 217] on icon at bounding box center [908, 220] width 27 height 37
drag, startPoint x: 929, startPoint y: 316, endPoint x: 932, endPoint y: 326, distance: 10.8
click at [929, 315] on icon "Play Audio" at bounding box center [930, 312] width 11 height 11
click at [882, 202] on div at bounding box center [910, 221] width 130 height 130
click at [900, 210] on icon at bounding box center [913, 220] width 37 height 37
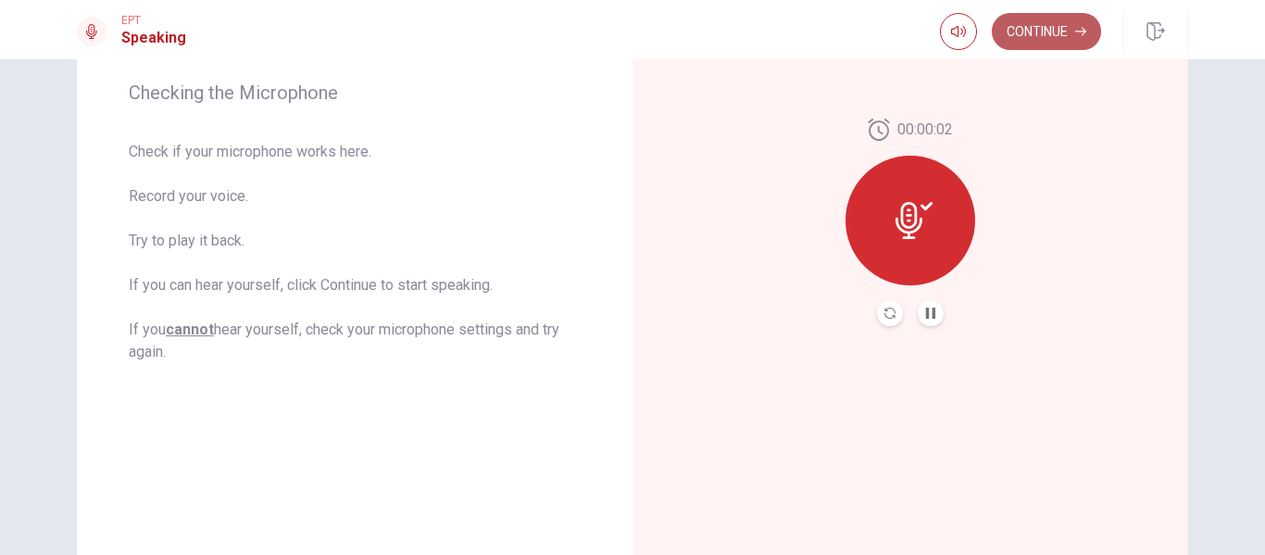
click at [1082, 36] on icon "button" at bounding box center [1080, 31] width 11 height 11
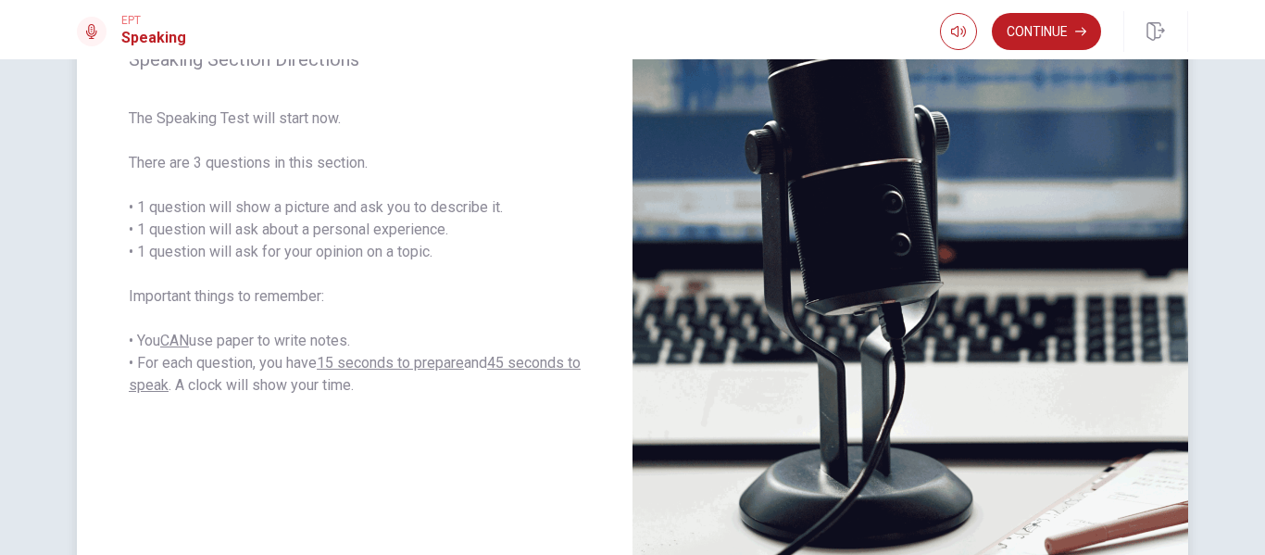
scroll to position [185, 0]
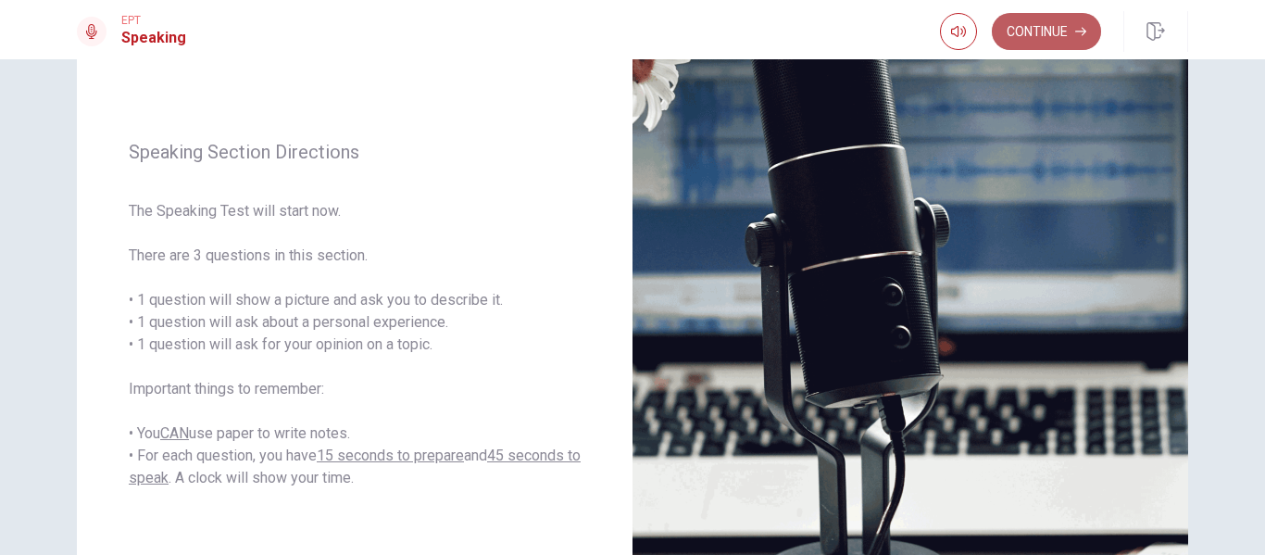
click at [1060, 40] on button "Continue" at bounding box center [1046, 31] width 109 height 37
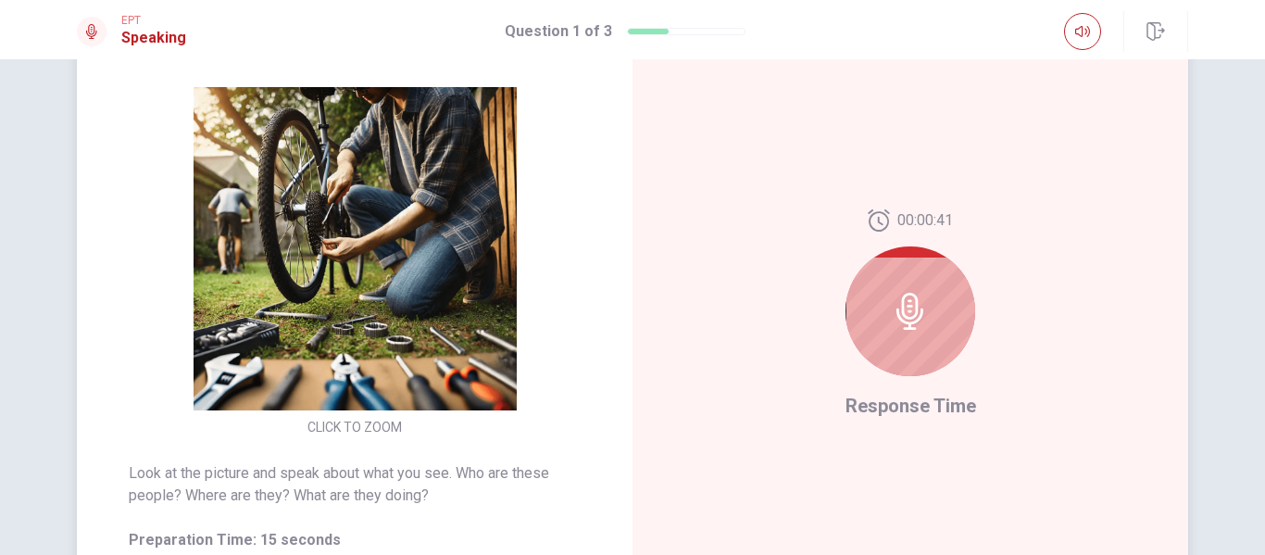
click at [923, 306] on icon at bounding box center [910, 311] width 37 height 37
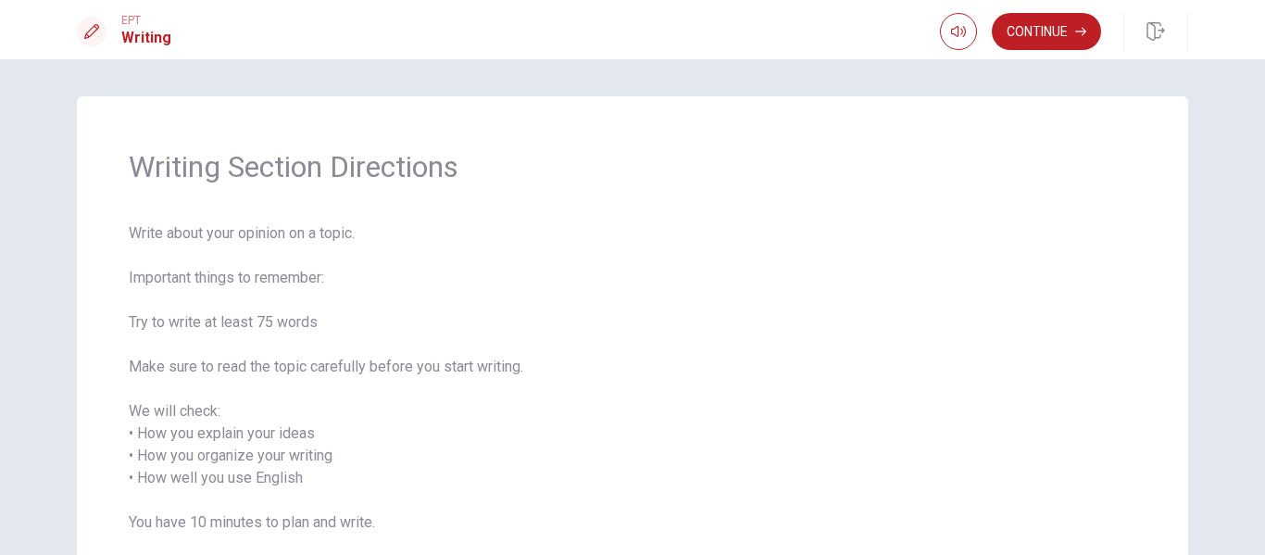
scroll to position [93, 0]
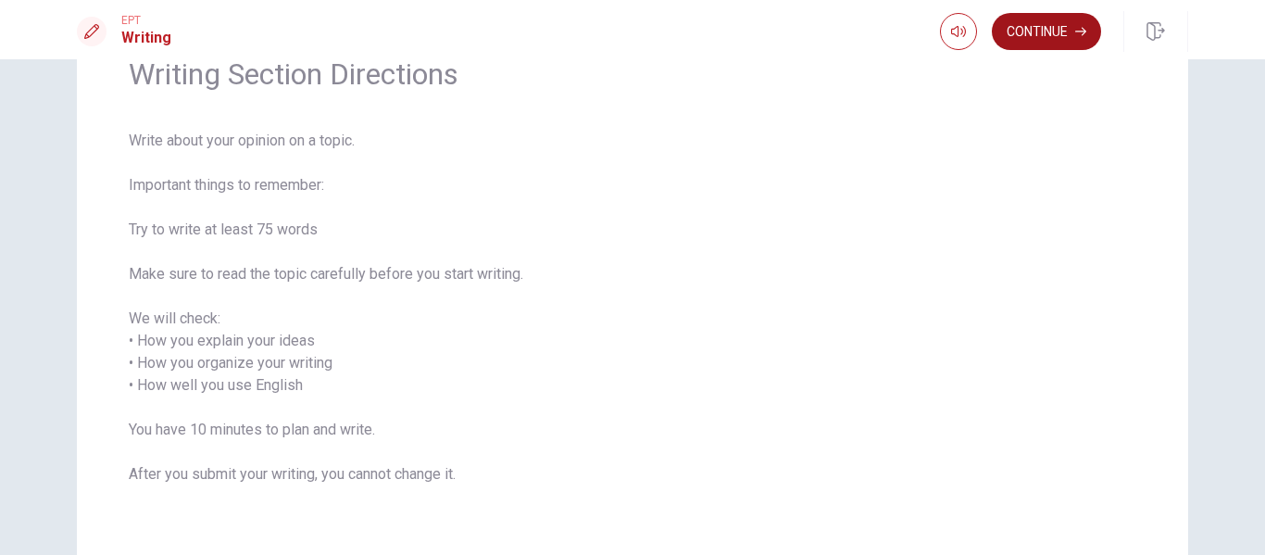
click at [1040, 28] on button "Continue" at bounding box center [1046, 31] width 109 height 37
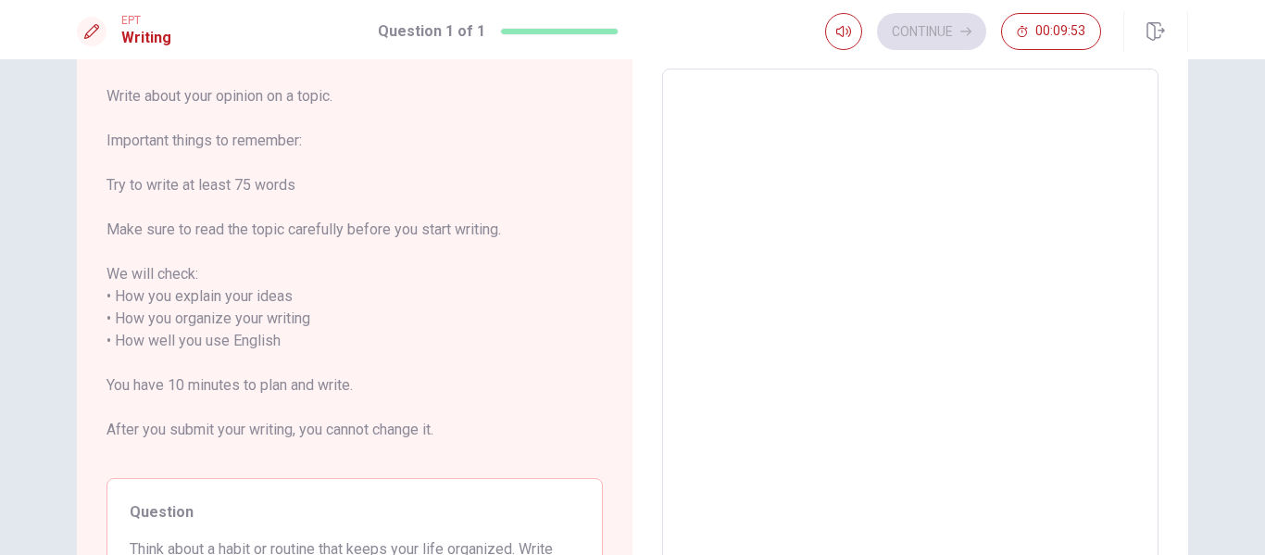
scroll to position [0, 0]
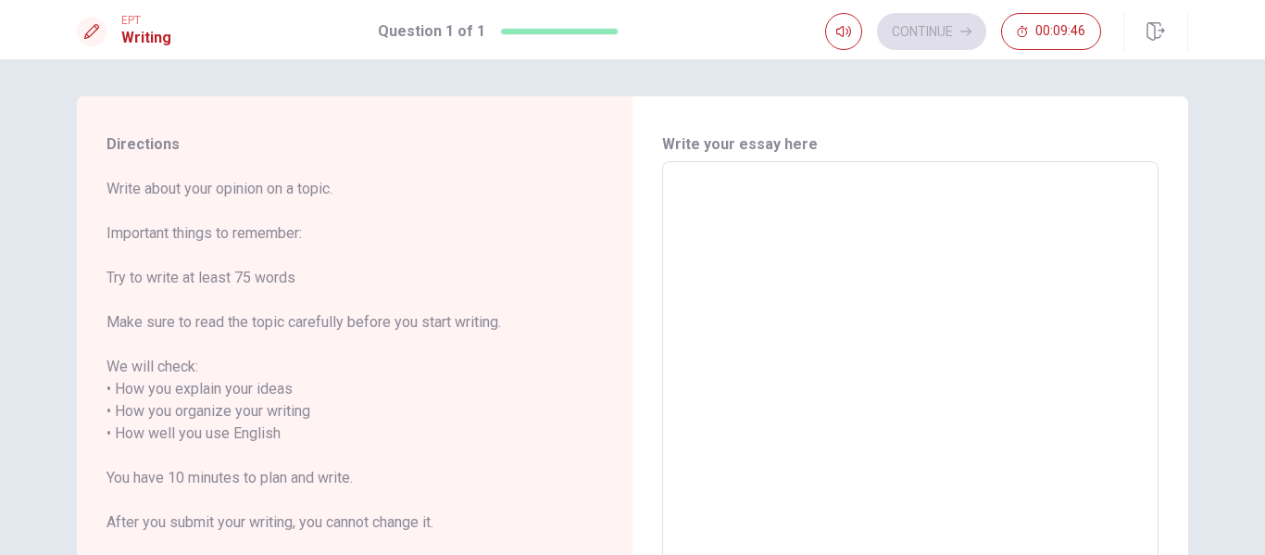
click at [772, 218] on textarea at bounding box center [910, 434] width 470 height 514
type textarea "i"
type textarea "x"
type textarea "i"
type textarea "x"
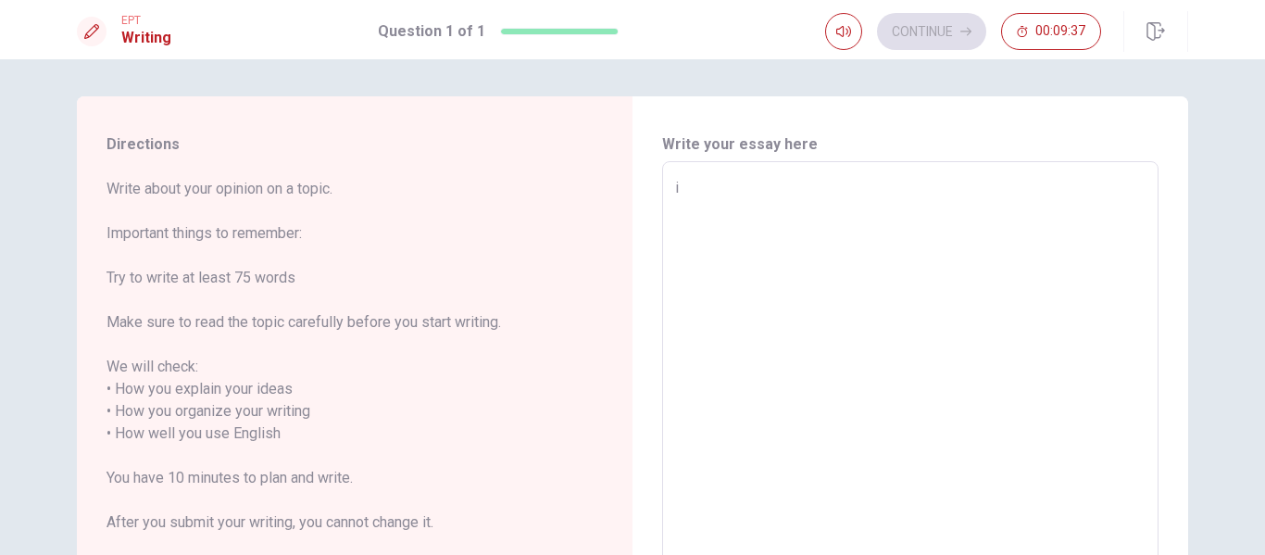
type textarea "i a"
type textarea "x"
type textarea "i am"
type textarea "x"
type textarea "i am"
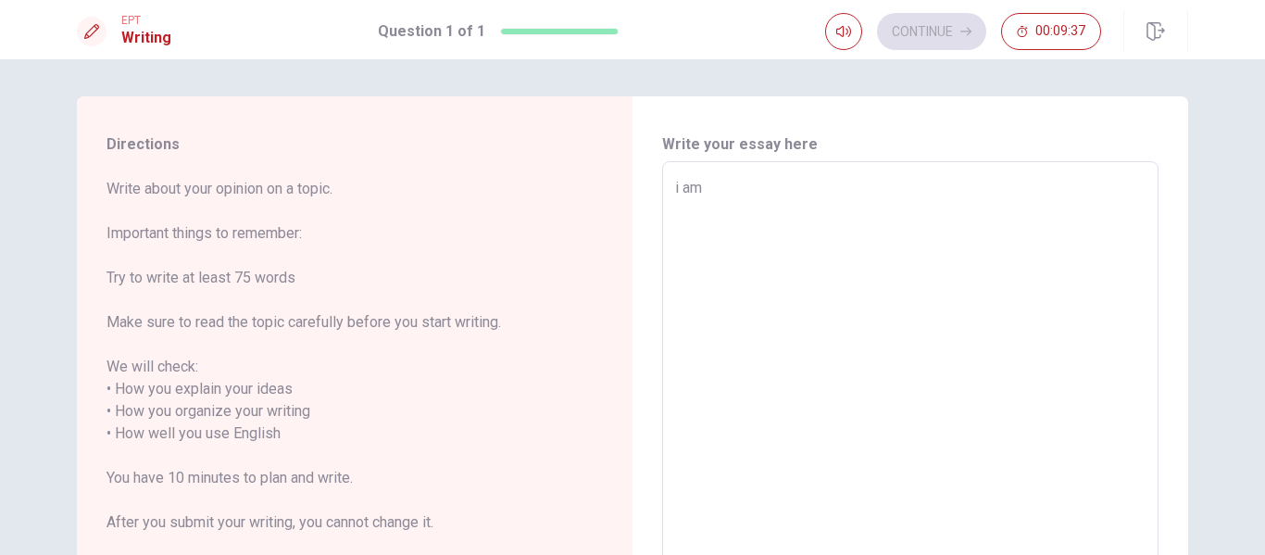
type textarea "x"
type textarea "i am p"
type textarea "x"
type textarea "i am ps"
type textarea "x"
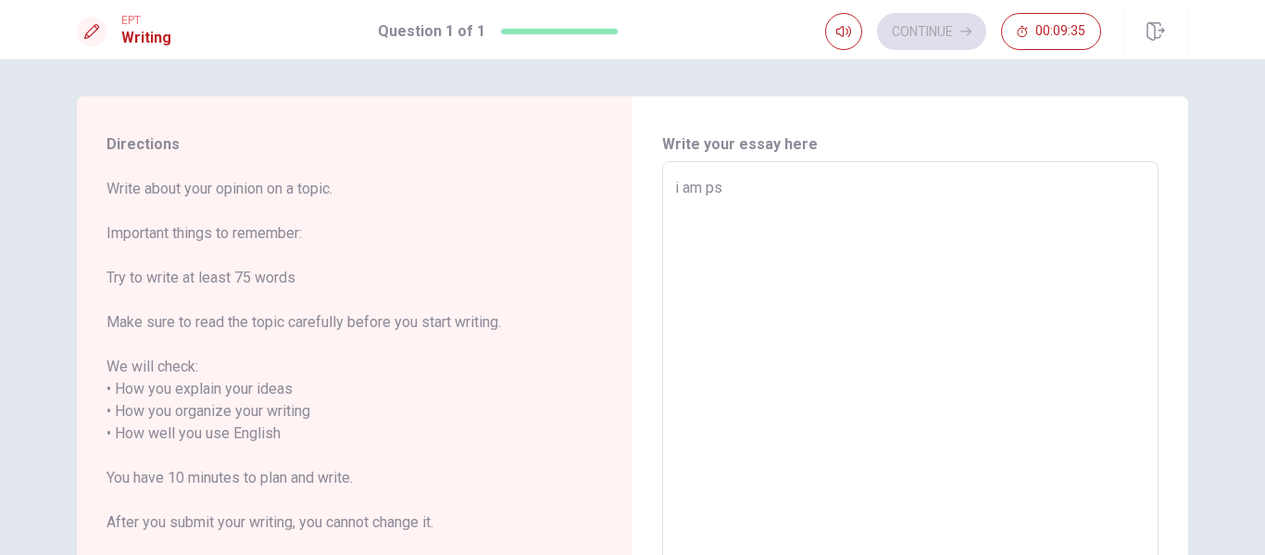
type textarea "i am psy"
type textarea "x"
type textarea "i am psyc"
type textarea "x"
type textarea "i am psyco"
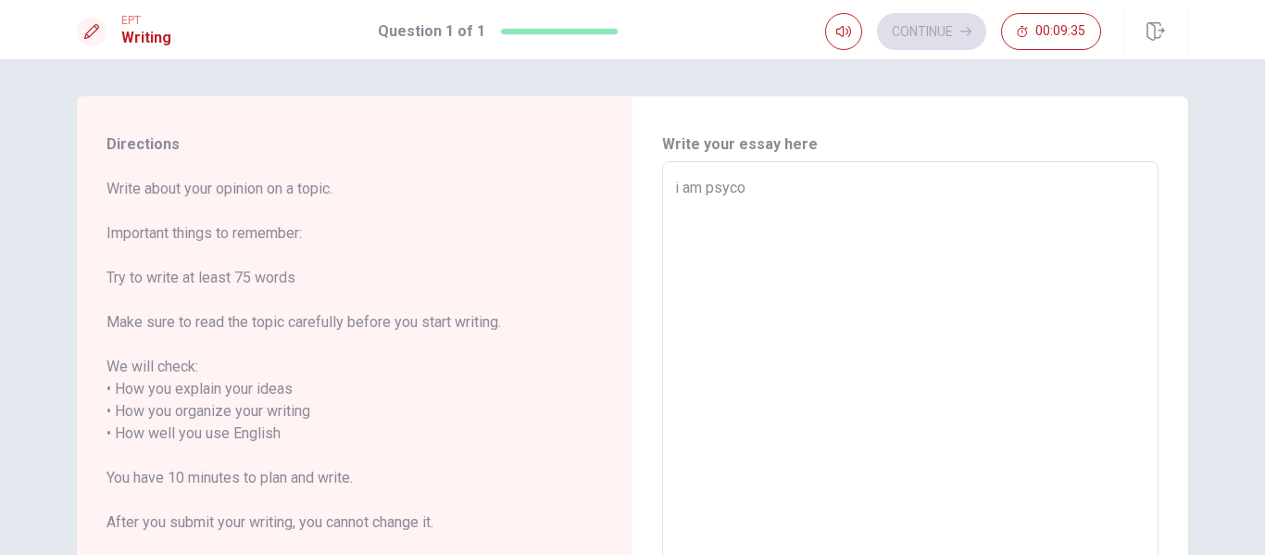
type textarea "x"
type textarea "i am psycol"
type textarea "x"
type textarea "i am psycolo"
type textarea "x"
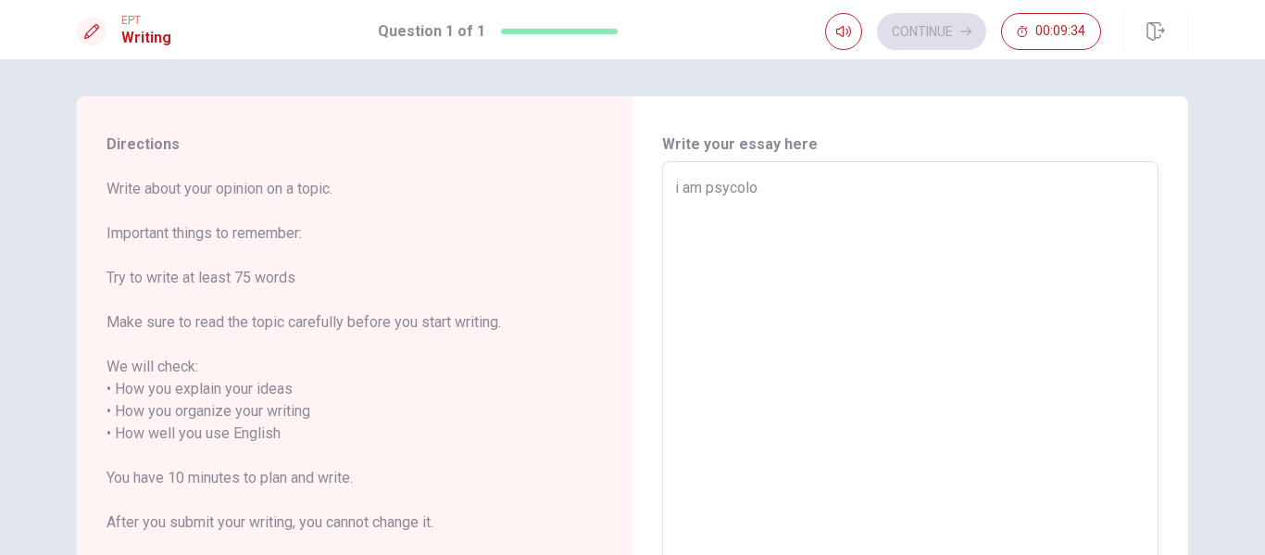
type textarea "i am psycolog"
type textarea "x"
type textarea "i am psycologi"
type textarea "x"
type textarea "i am psycologis"
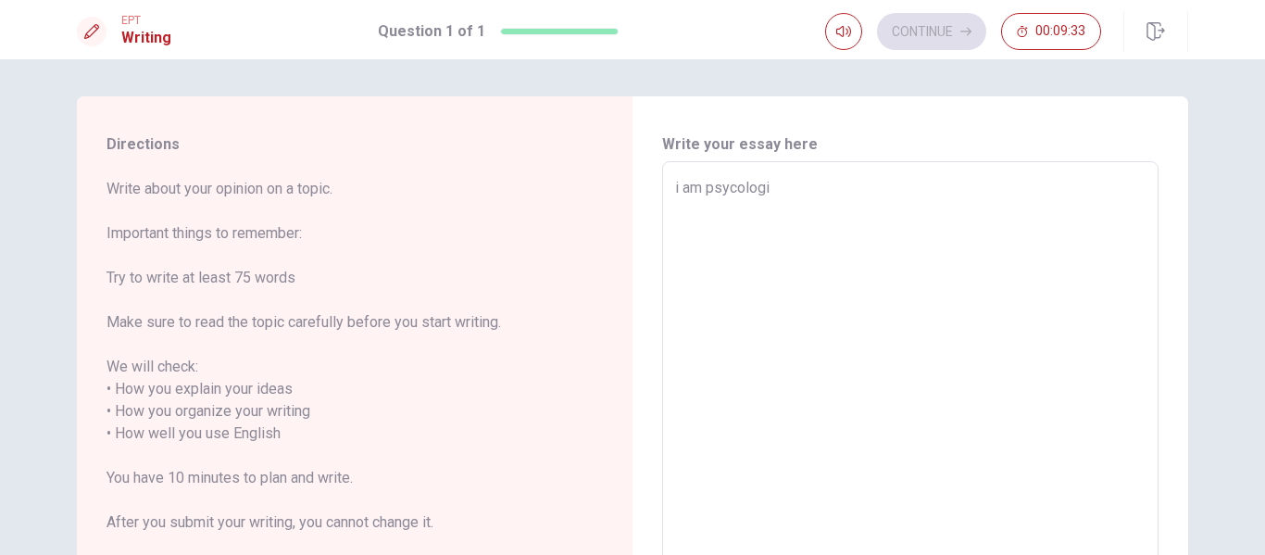
type textarea "x"
type textarea "i am psycologist"
type textarea "x"
type textarea "i am psycologist"
type textarea "x"
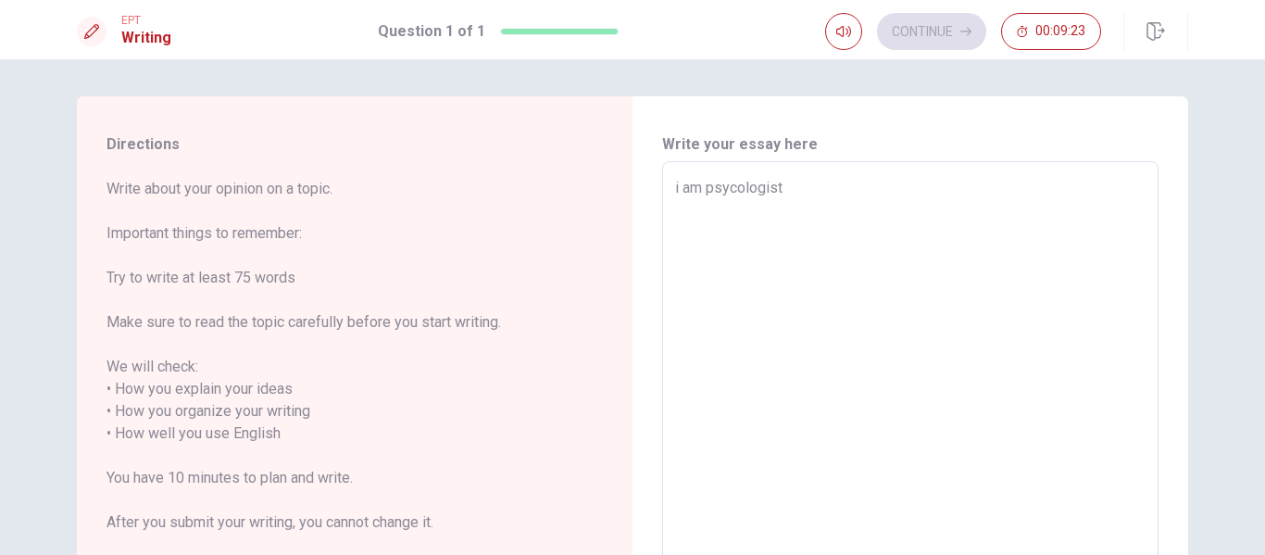
type textarea "i am psycologist i"
type textarea "x"
type textarea "i am psycologist in"
type textarea "x"
type textarea "i am psycologist in"
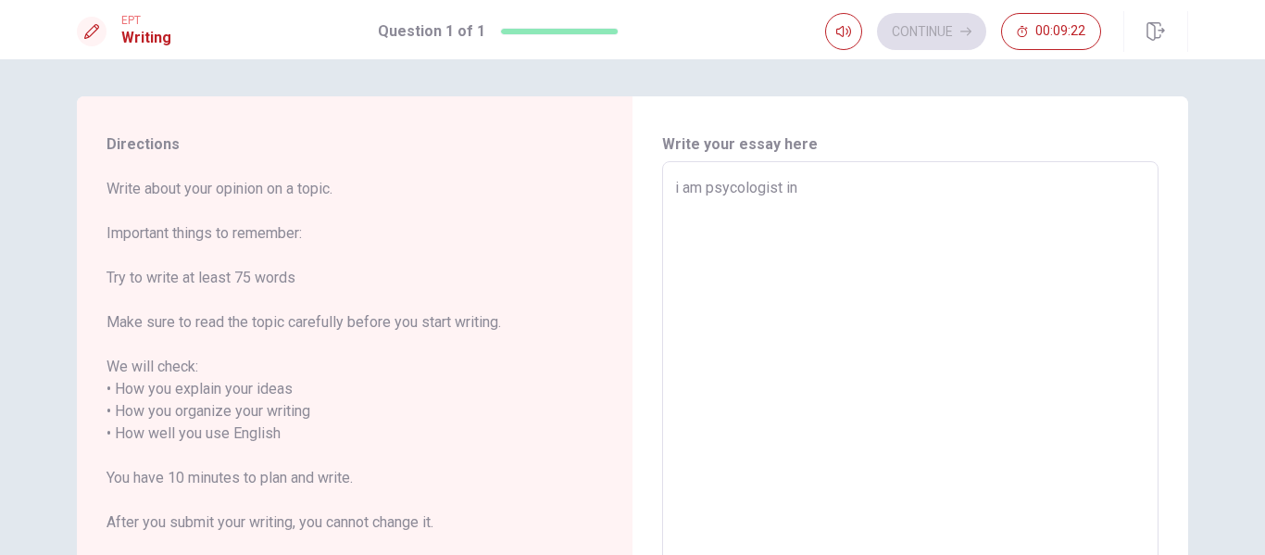
type textarea "x"
type textarea "i am psycologist in h"
type textarea "x"
type textarea "i am psycologist in ho"
type textarea "x"
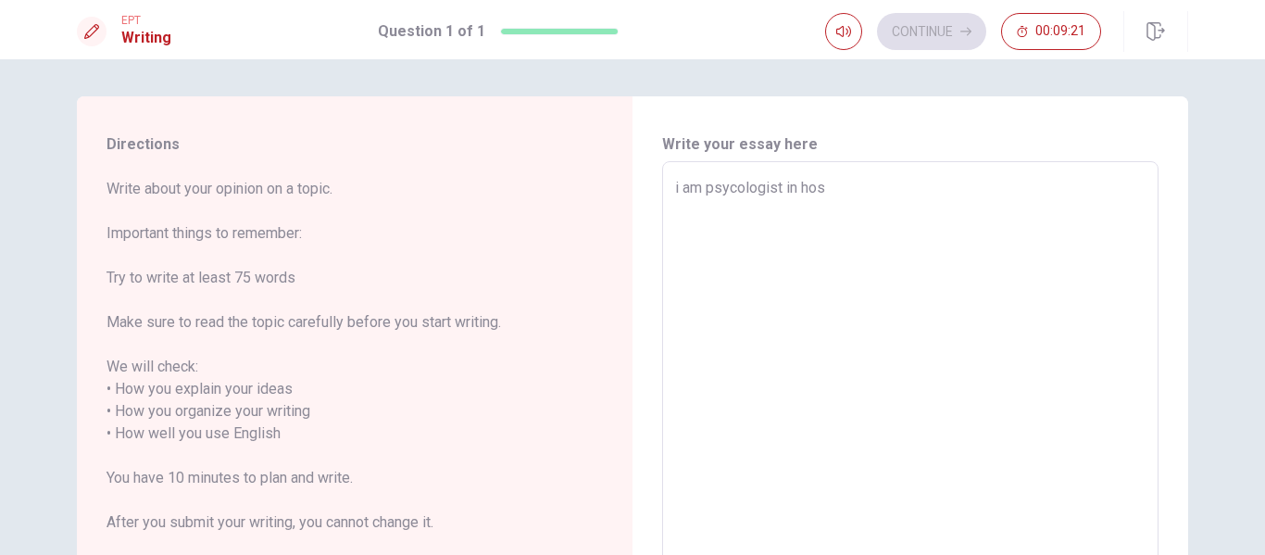
type textarea "i am psycologist in hosp"
type textarea "x"
type textarea "i am psycologist in hospit"
type textarea "x"
type textarea "i am psycologist in hospita"
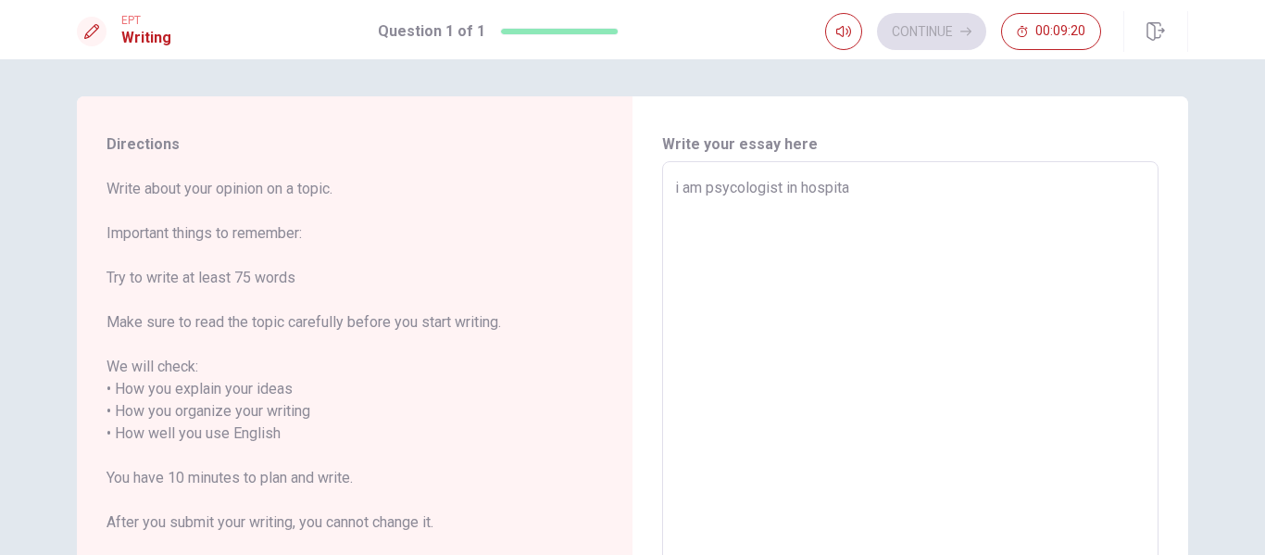
type textarea "x"
type textarea "i am psycologist in hospital"
type textarea "x"
type textarea "i am psycologist in hospital"
type textarea "x"
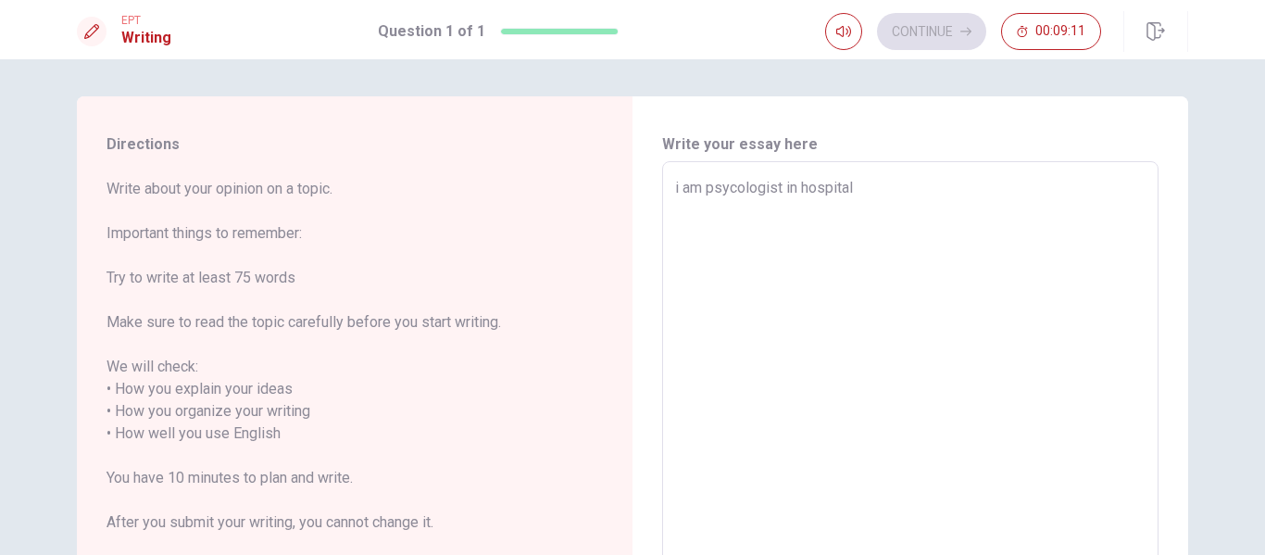
type textarea "i am psycologist in hospital i"
type textarea "x"
type textarea "i am psycologist in hospital in"
type textarea "x"
type textarea "i am psycologist in hospital in"
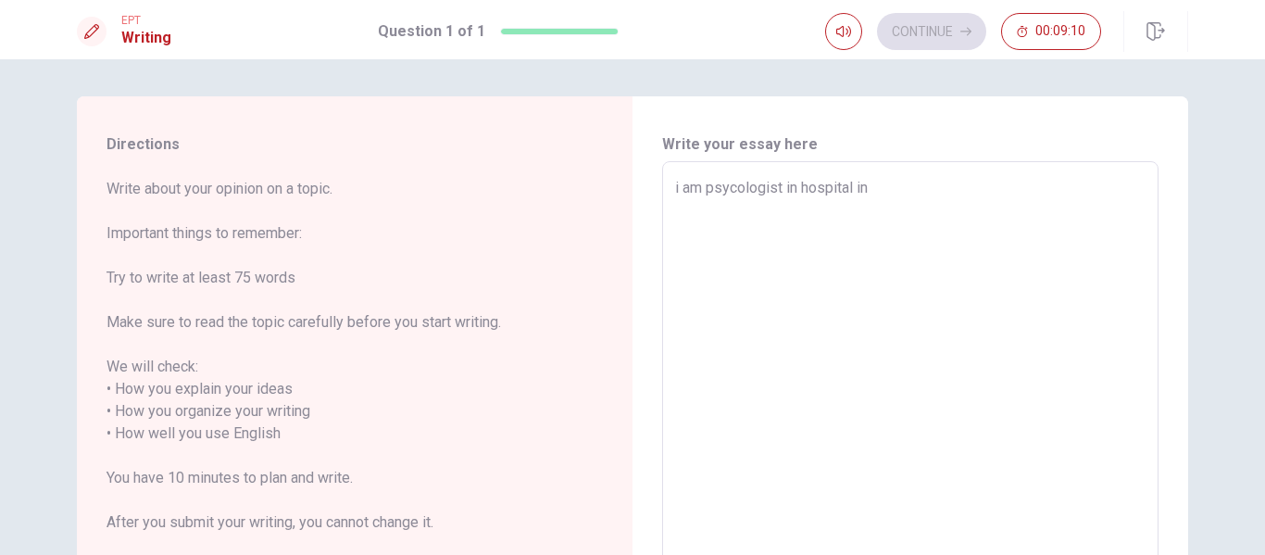
type textarea "x"
type textarea "i am psycologist in hospital in sw"
type textarea "x"
type textarea "i am psycologist in hospital in [GEOGRAPHIC_DATA]"
type textarea "x"
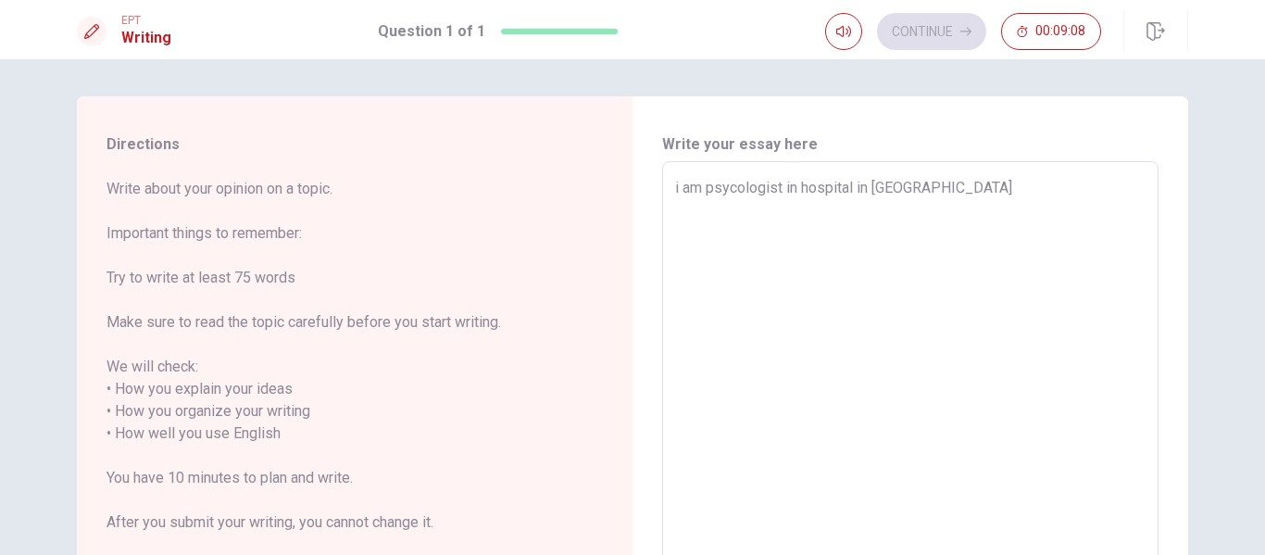
type textarea "i am psycologist in hospital in [GEOGRAPHIC_DATA]"
type textarea "x"
type textarea "i am psycologist in hospital in [GEOGRAPHIC_DATA]"
type textarea "x"
type textarea "i am psycologist in hospital in swq"
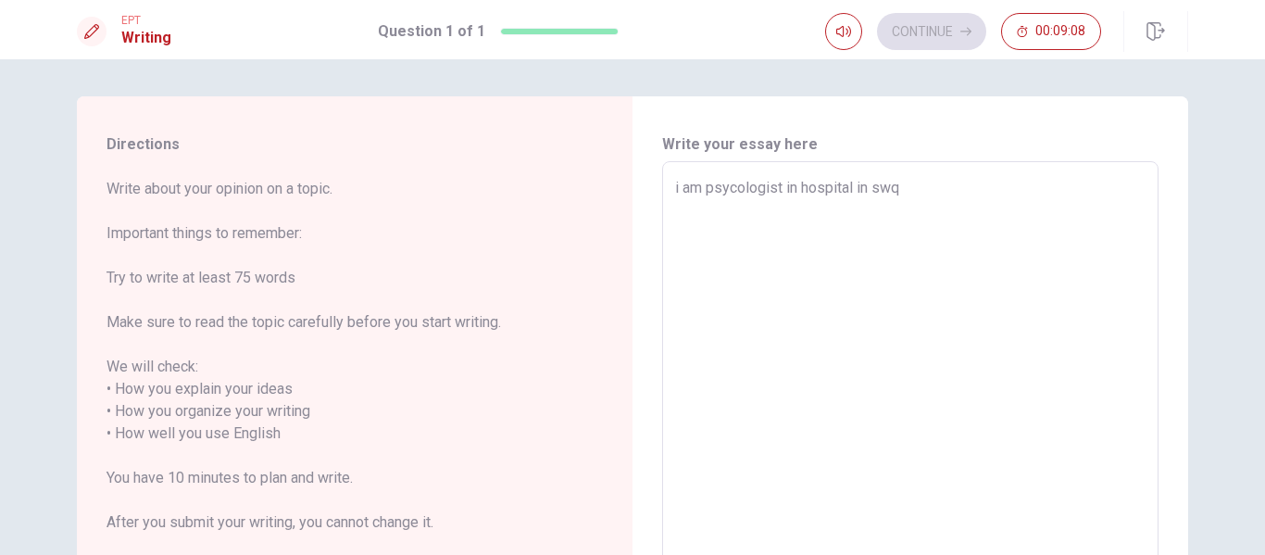
type textarea "x"
type textarea "i am psycologist in hospital in sw"
type textarea "x"
type textarea "i am psycologist in hospital in s"
type textarea "x"
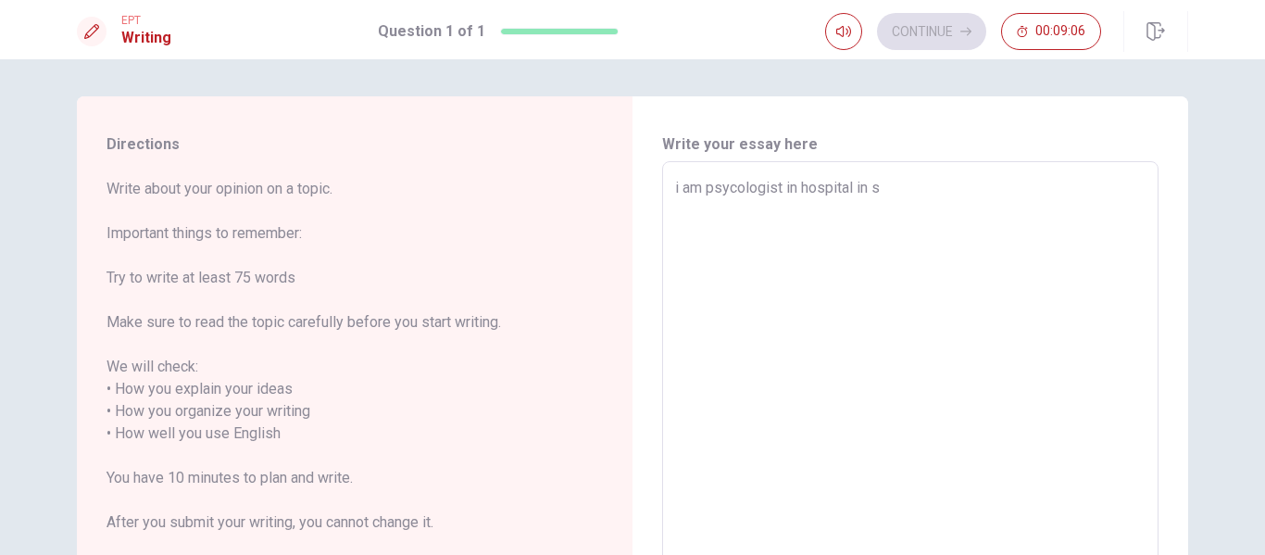
type textarea "i am psycologist in hospital in sa"
type textarea "x"
type textarea "i am psycologist in hospital in sao"
type textarea "x"
type textarea "i am psycologist in hospital in sao"
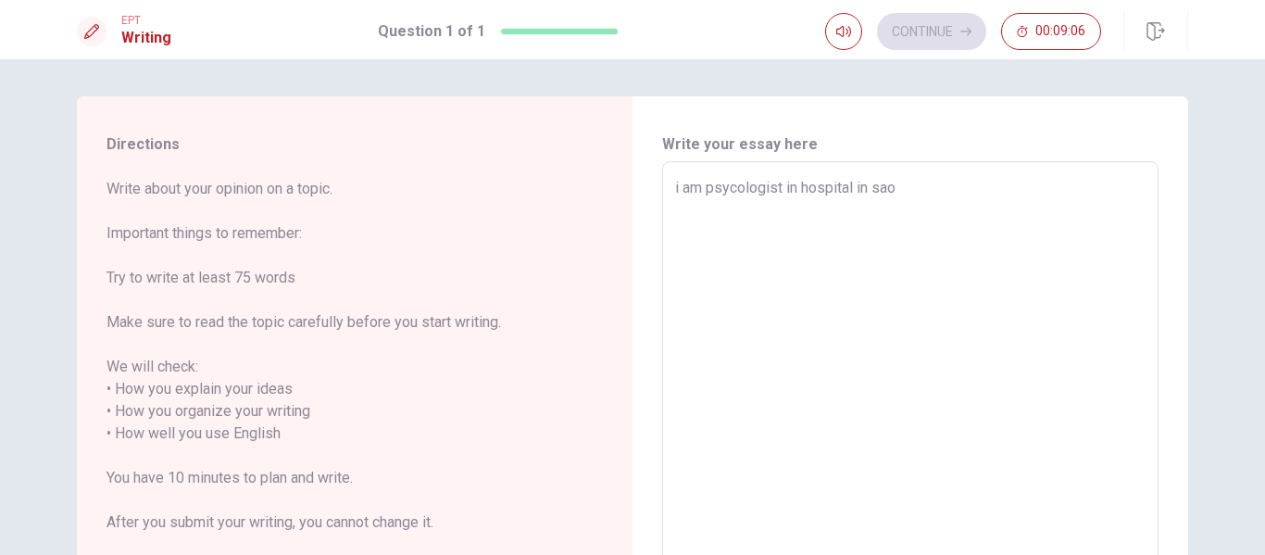
type textarea "x"
type textarea "i am psycologist in hospital in sao p"
type textarea "x"
type textarea "i am psycologist in hospital in [GEOGRAPHIC_DATA]"
type textarea "x"
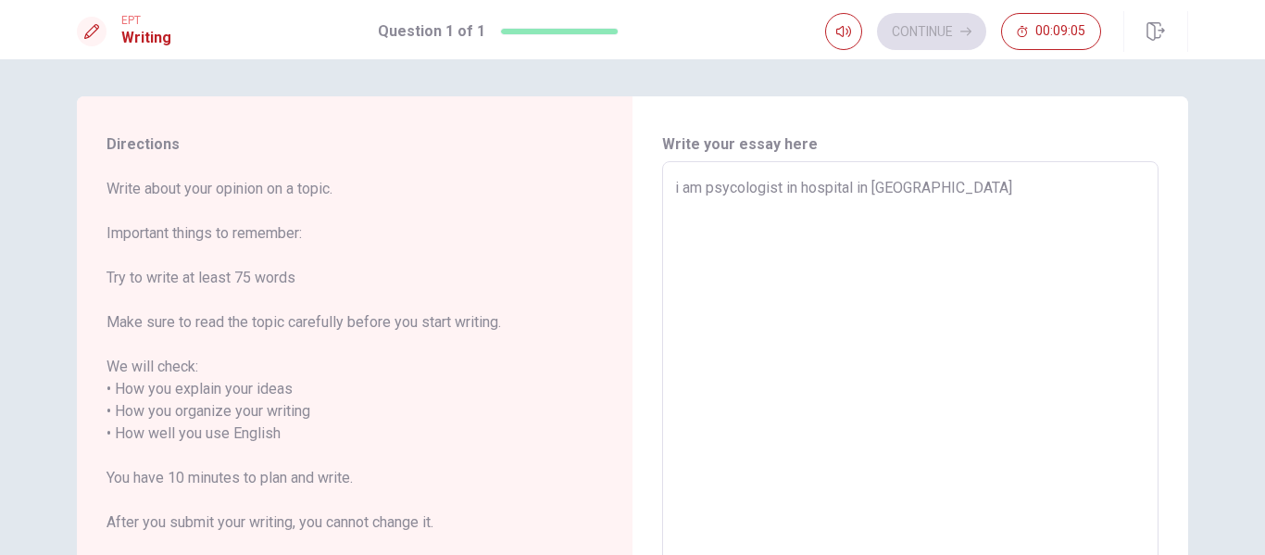
type textarea "i am psycologist in hospital in [GEOGRAPHIC_DATA]"
type textarea "x"
type textarea "i am psycologist in hospital in [GEOGRAPHIC_DATA]"
type textarea "x"
type textarea "i am psycologist in hospital in [GEOGRAPHIC_DATA]"
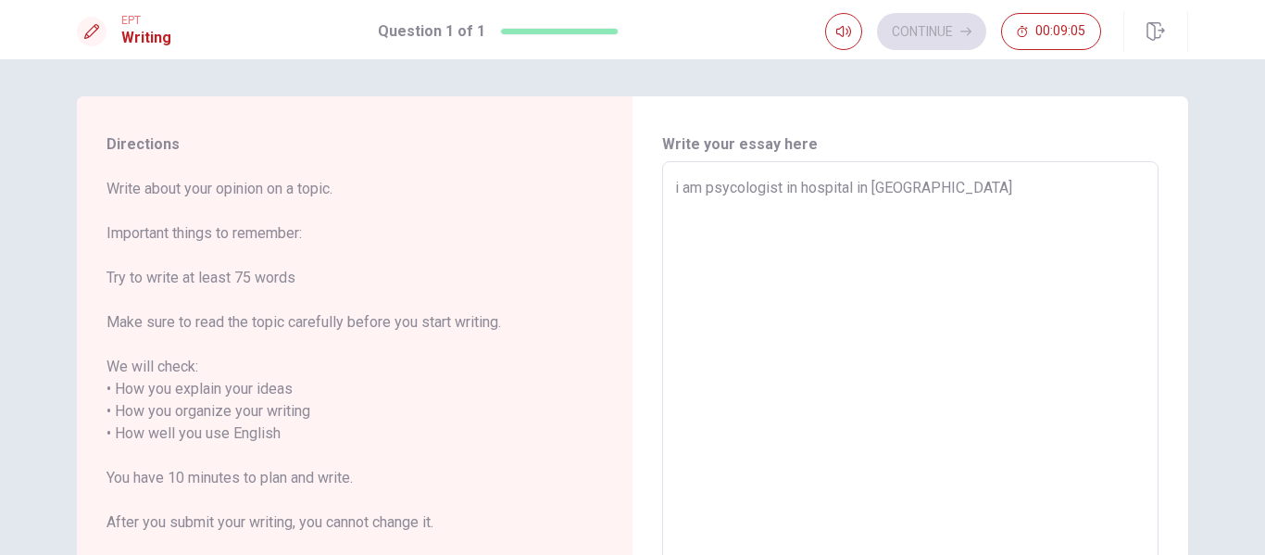
type textarea "x"
type textarea "i am psycologist in hospital in [GEOGRAPHIC_DATA] b"
type textarea "x"
type textarea "i am psycologist in hospital in [GEOGRAPHIC_DATA] br"
type textarea "x"
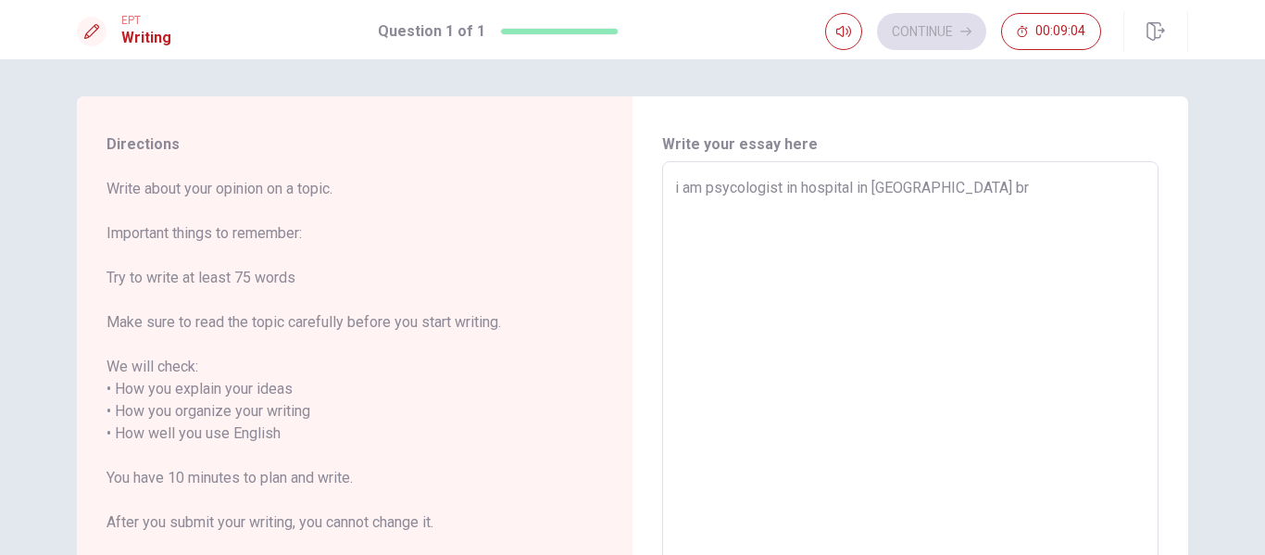
type textarea "i am psycologist in hospital in [GEOGRAPHIC_DATA] bra"
type textarea "x"
type textarea "i am psycologist in hospital in [GEOGRAPHIC_DATA] bras"
type textarea "x"
type textarea "i am psycologist in hospital in [GEOGRAPHIC_DATA] brasi"
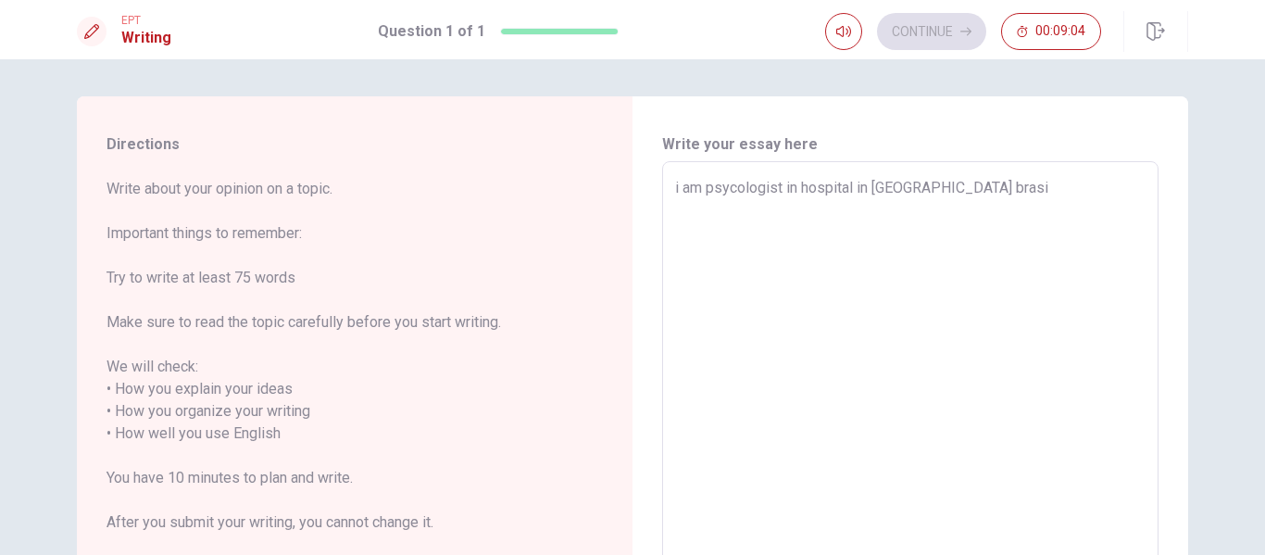
type textarea "x"
type textarea "i am psycologist in hospital in [GEOGRAPHIC_DATA] [GEOGRAPHIC_DATA]"
type textarea "x"
type textarea "i am psycologist in hospital in [GEOGRAPHIC_DATA] [GEOGRAPHIC_DATA]."
type textarea "x"
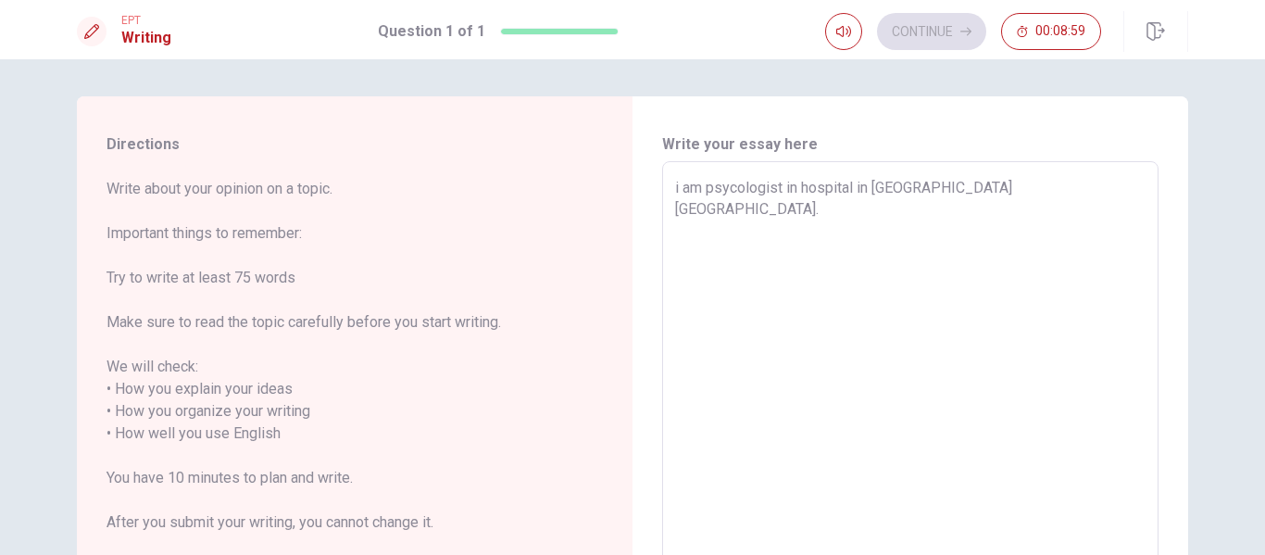
type textarea "i am psycologist in hospital in [GEOGRAPHIC_DATA] [GEOGRAPHIC_DATA]."
type textarea "x"
type textarea "i am psycologist in hospital in [GEOGRAPHIC_DATA] [GEOGRAPHIC_DATA]. y"
type textarea "x"
type textarea "i am psycologist in hospital in [GEOGRAPHIC_DATA] [GEOGRAPHIC_DATA]. ys"
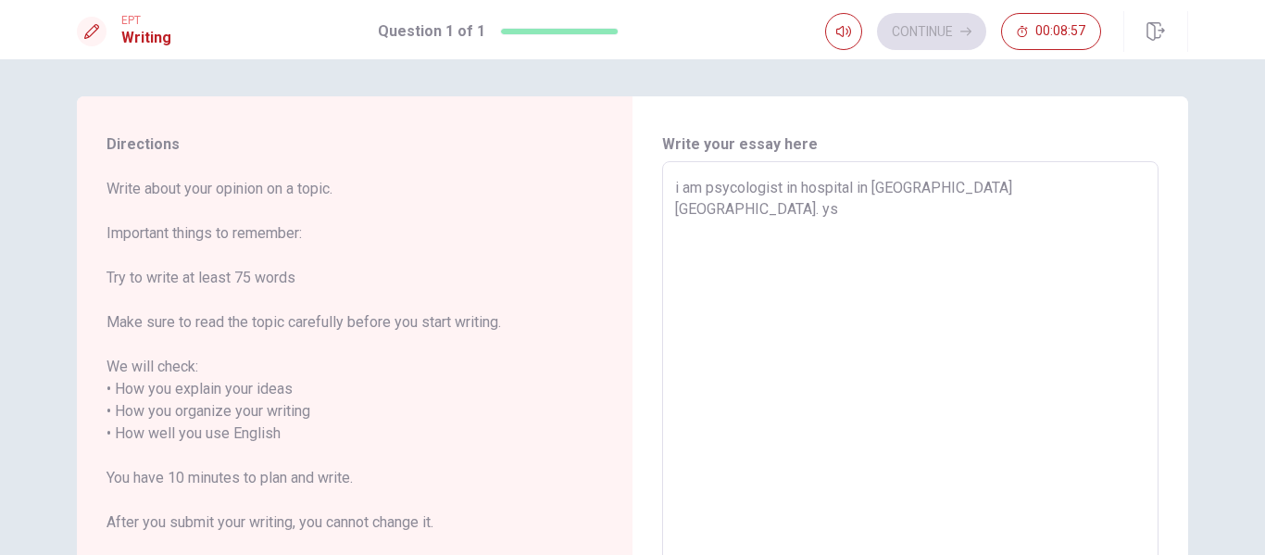
type textarea "x"
type textarea "i am psycologist in hospital in [GEOGRAPHIC_DATA] [GEOGRAPHIC_DATA]. ys"
type textarea "x"
type textarea "i am psycologist in hospital in [GEOGRAPHIC_DATA] [GEOGRAPHIC_DATA]. ys v"
type textarea "x"
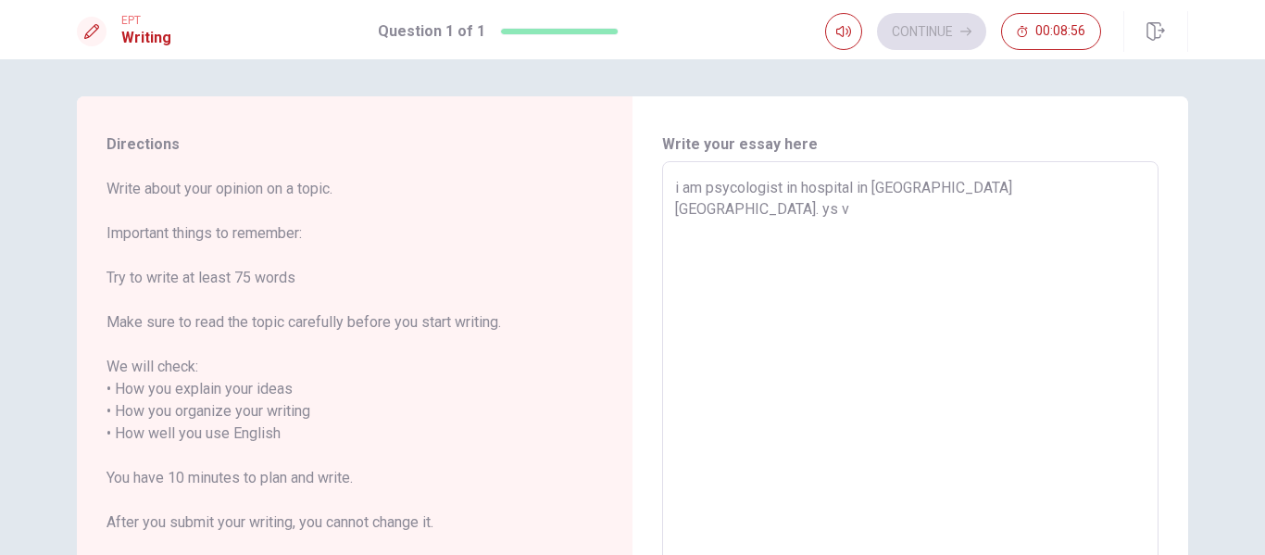
type textarea "i am psycologist in hospital in [GEOGRAPHIC_DATA] [GEOGRAPHIC_DATA]. ys ve"
type textarea "x"
type textarea "i am psycologist in hospital in [GEOGRAPHIC_DATA] [GEOGRAPHIC_DATA]. ys ver"
type textarea "x"
type textarea "i am psycologist in hospital in [GEOGRAPHIC_DATA] [GEOGRAPHIC_DATA]. ys very"
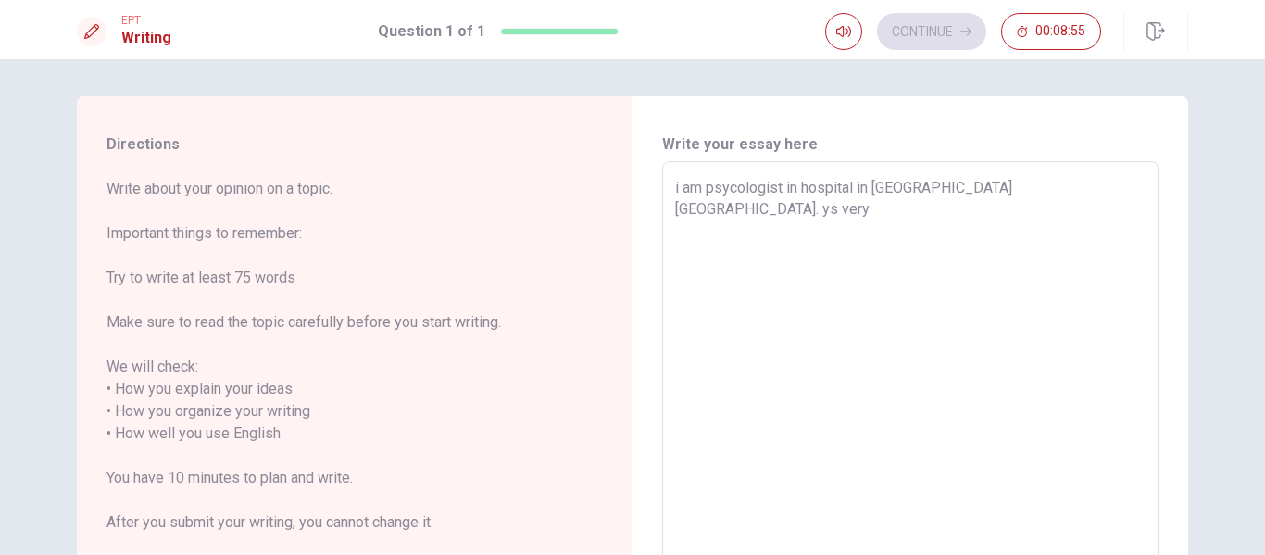
type textarea "x"
type textarea "i am psycologist in hospital in [GEOGRAPHIC_DATA] [GEOGRAPHIC_DATA]. ys very"
type textarea "x"
type textarea "i am psycologist in hospital in [GEOGRAPHIC_DATA] [GEOGRAPHIC_DATA]. ys very i"
type textarea "x"
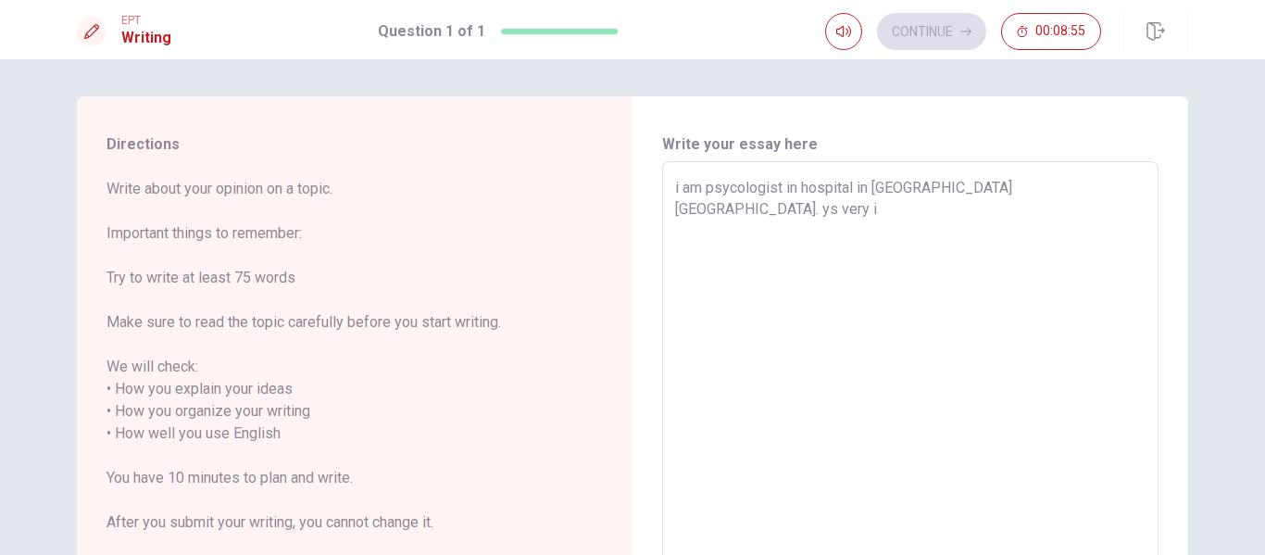
type textarea "i am psycologist in hospital in [GEOGRAPHIC_DATA] [GEOGRAPHIC_DATA]. ys very im"
type textarea "x"
type textarea "i am psycologist in hospital in [GEOGRAPHIC_DATA] [GEOGRAPHIC_DATA]. ys very imp"
type textarea "x"
type textarea "i am psycologist in hospital in [GEOGRAPHIC_DATA] [GEOGRAPHIC_DATA]. ys very im…"
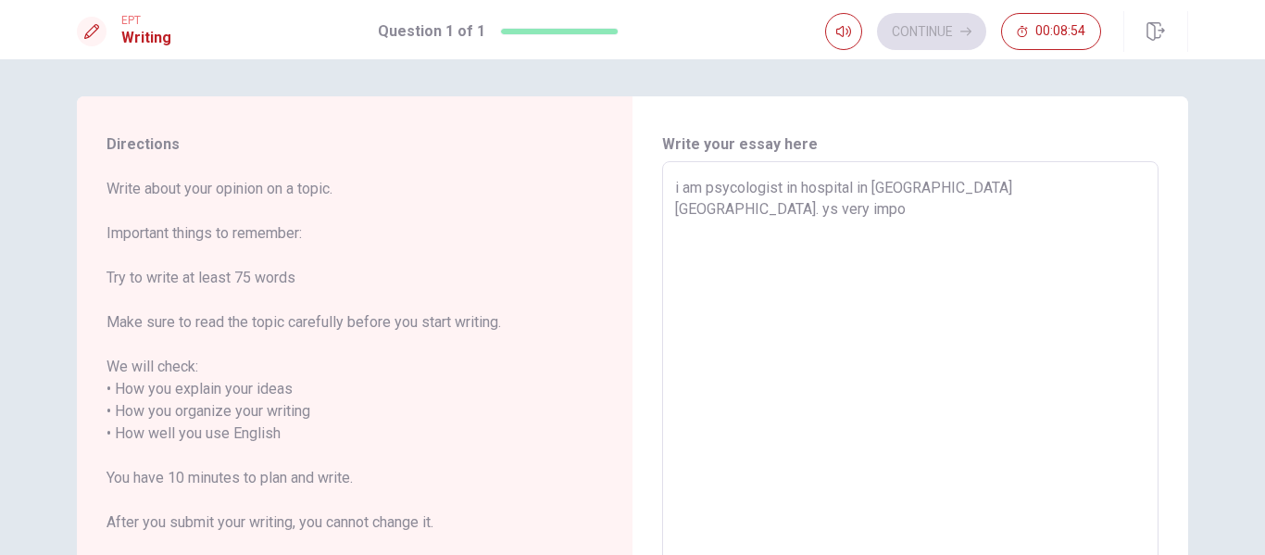
type textarea "x"
type textarea "i am psycologist in hospital in [GEOGRAPHIC_DATA] [GEOGRAPHIC_DATA]. ys very im…"
type textarea "x"
type textarea "i am psycologist in hospital in [GEOGRAPHIC_DATA] [GEOGRAPHIC_DATA]. ys very im…"
type textarea "x"
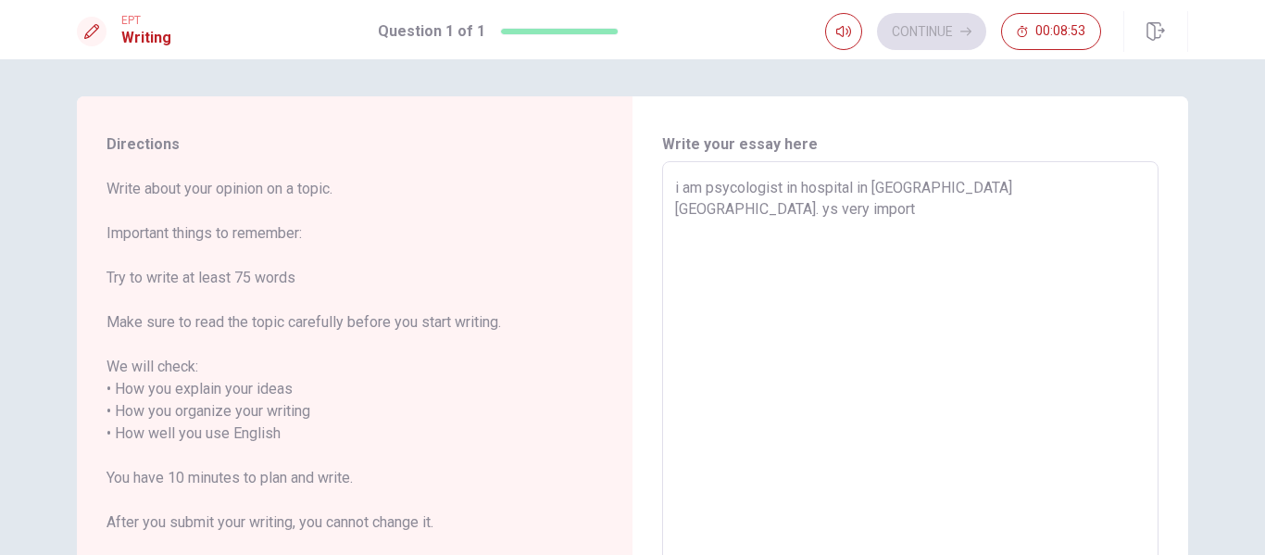
type textarea "i am psycologist in hospital in [GEOGRAPHIC_DATA] [GEOGRAPHIC_DATA]. ys very im…"
type textarea "x"
type textarea "i am psycologist in hospital in [GEOGRAPHIC_DATA] [GEOGRAPHIC_DATA]. ys very im…"
type textarea "x"
type textarea "i am psycologist in hospital in [GEOGRAPHIC_DATA] [GEOGRAPHIC_DATA]. ys very im…"
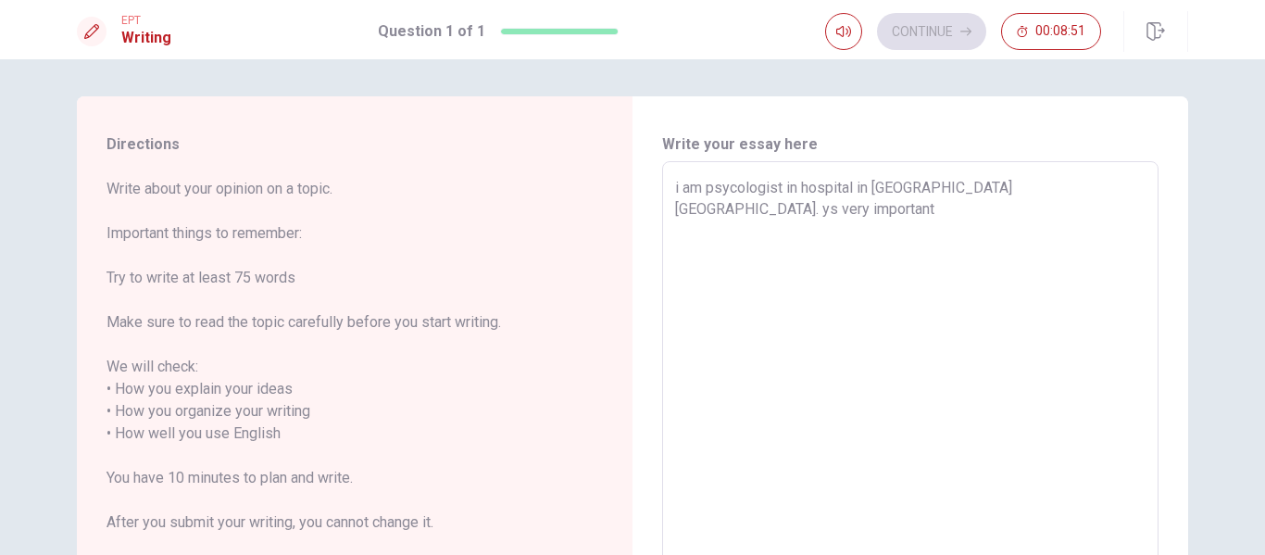
type textarea "x"
type textarea "i am psycologist in hospital in [GEOGRAPHIC_DATA] [GEOGRAPHIC_DATA]. ys very im…"
click at [992, 194] on textarea "i am psycologist in hospital in [GEOGRAPHIC_DATA] [GEOGRAPHIC_DATA]. ys very im…" at bounding box center [910, 434] width 470 height 514
type textarea "x"
type textarea "i am psycologist in hospital in [GEOGRAPHIC_DATA] [GEOGRAPHIC_DATA]. y very imp…"
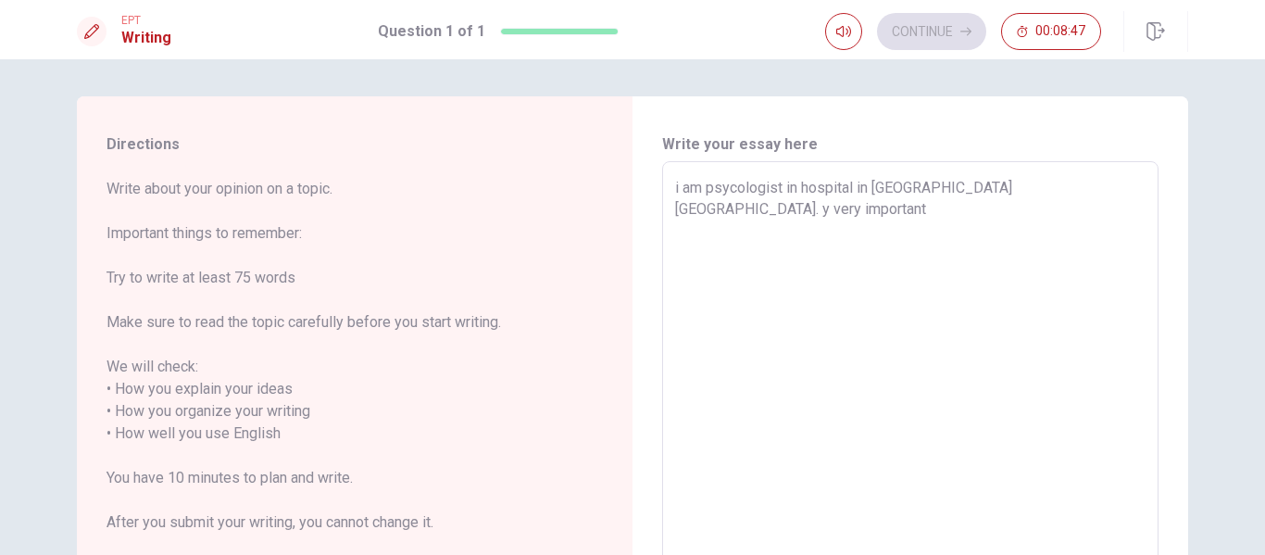
type textarea "x"
type textarea "i am psycologist in hospital in [GEOGRAPHIC_DATA] [GEOGRAPHIC_DATA]. very impor…"
type textarea "x"
type textarea "i am psycologist in hospital in [GEOGRAPHIC_DATA] [GEOGRAPHIC_DATA]. I very imp…"
type textarea "x"
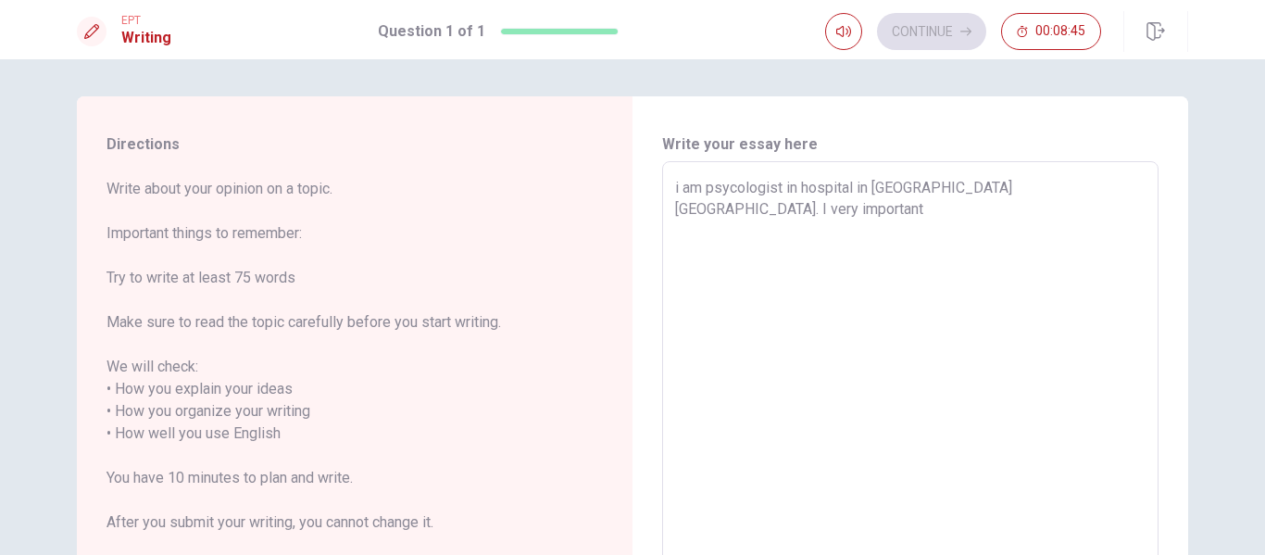
type textarea "i am psycologist in hospital in [GEOGRAPHIC_DATA] [GEOGRAPHIC_DATA]. Is very im…"
click at [1116, 188] on textarea "i am psycologist in hospital in [GEOGRAPHIC_DATA] [GEOGRAPHIC_DATA]. Is very im…" at bounding box center [910, 434] width 470 height 514
type textarea "x"
type textarea "i am psycologist in hospital in [GEOGRAPHIC_DATA] [GEOGRAPHIC_DATA]. Is very im…"
type textarea "x"
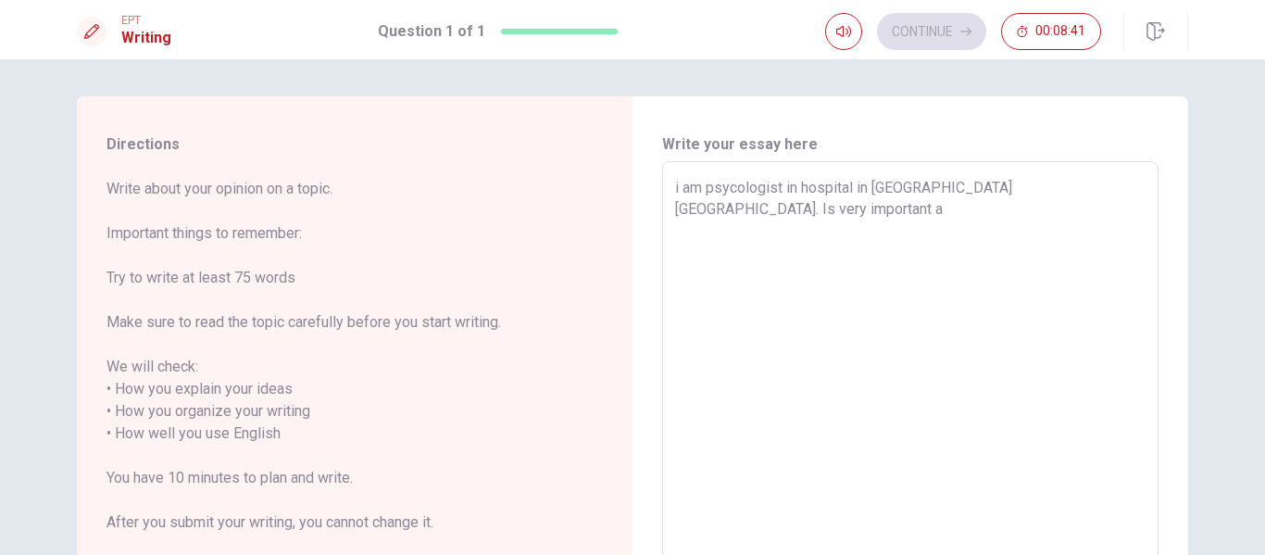
type textarea "i am psycologist in hospital in [GEOGRAPHIC_DATA] [GEOGRAPHIC_DATA]. Is very im…"
type textarea "x"
type textarea "i am psycologist in hospital in [GEOGRAPHIC_DATA] [GEOGRAPHIC_DATA]. Is very im…"
type textarea "x"
type textarea "i am psycologist in hospital in [GEOGRAPHIC_DATA] [GEOGRAPHIC_DATA]. Is very im…"
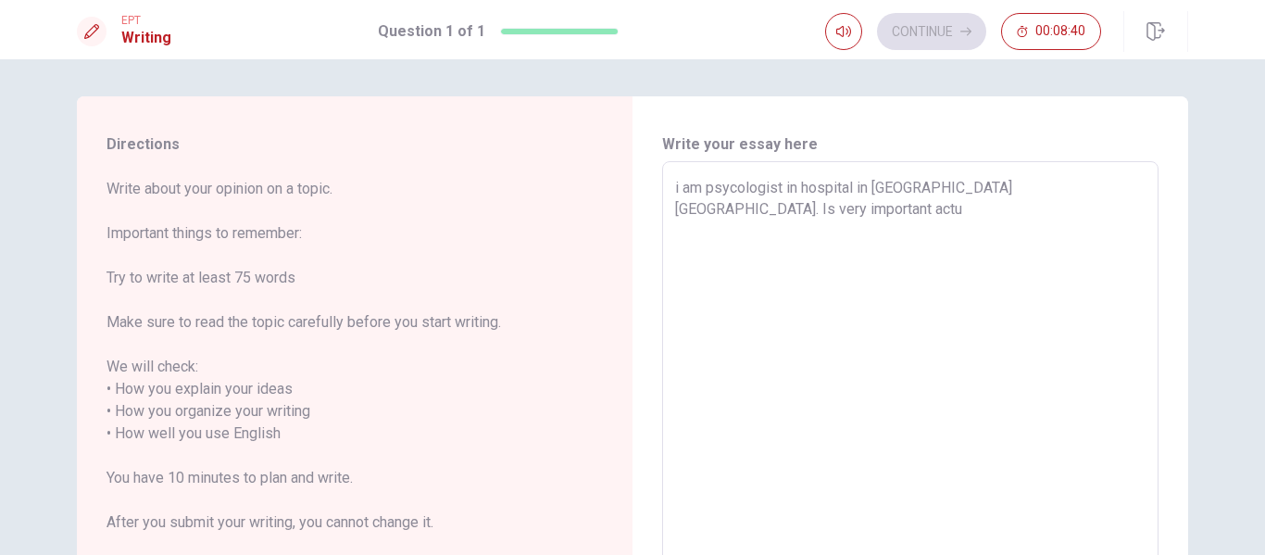
type textarea "x"
type textarea "i am psycologist in hospital in [GEOGRAPHIC_DATA] [GEOGRAPHIC_DATA]. Is very im…"
type textarea "x"
type textarea "i am psycologist in hospital in [GEOGRAPHIC_DATA] [GEOGRAPHIC_DATA]. Is very im…"
type textarea "x"
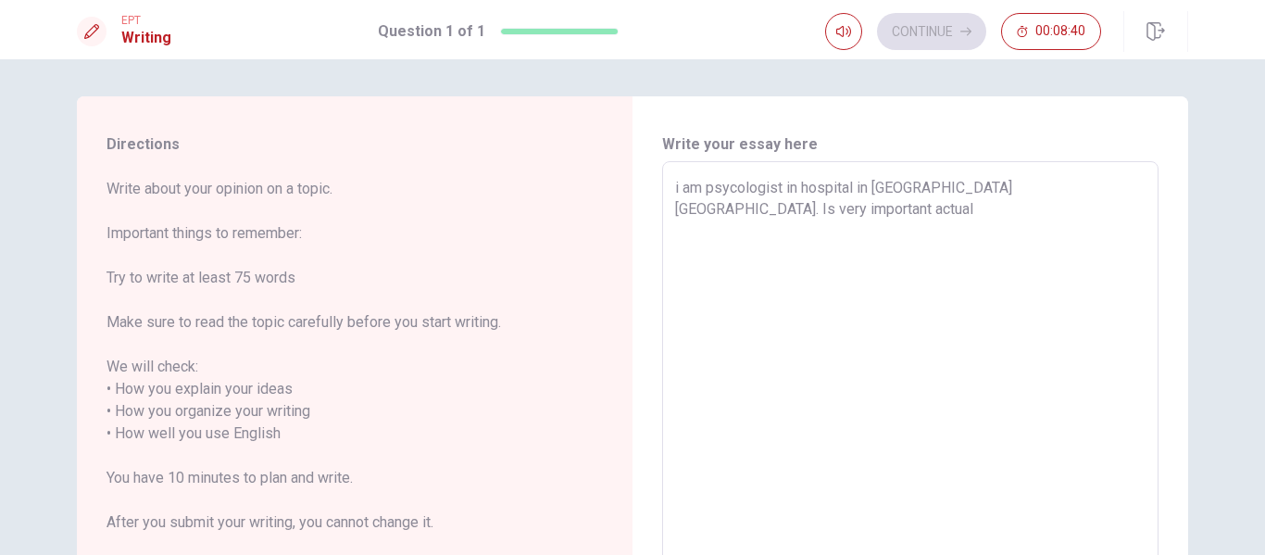
type textarea "i am psycologist in hospital in [GEOGRAPHIC_DATA] [GEOGRAPHIC_DATA]. Is very im…"
type textarea "x"
type textarea "i am psycologist in hospital in [GEOGRAPHIC_DATA] [GEOGRAPHIC_DATA]. Is very im…"
type textarea "x"
type textarea "i am psycologist in hospital in [GEOGRAPHIC_DATA] [GEOGRAPHIC_DATA]. Is very im…"
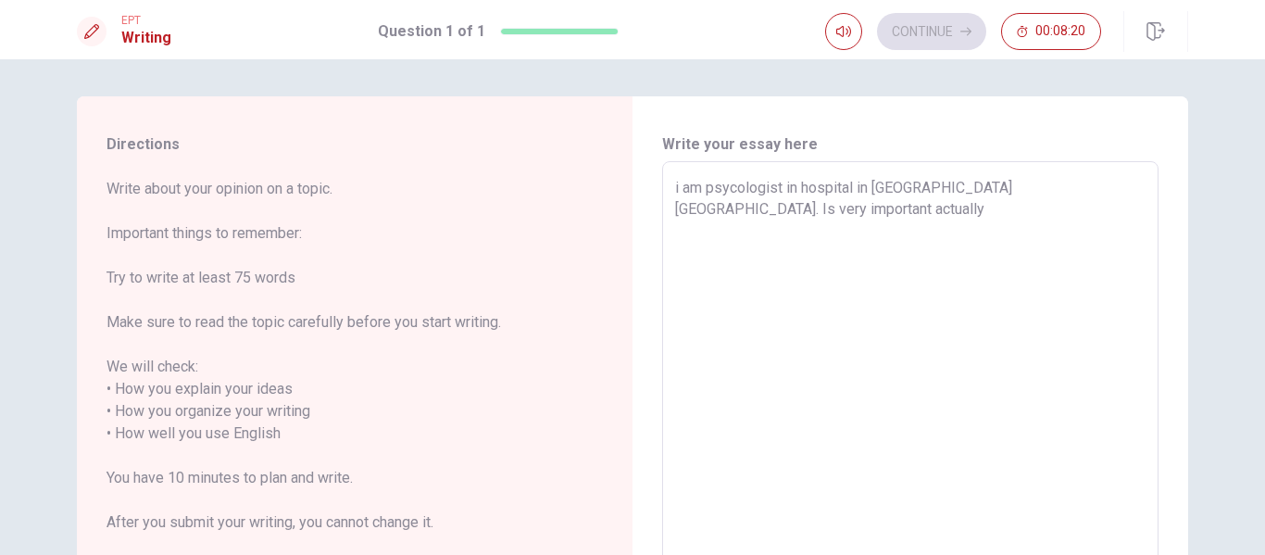
click at [978, 191] on textarea "i am psycologist in hospital in [GEOGRAPHIC_DATA] [GEOGRAPHIC_DATA]. Is very im…" at bounding box center [910, 434] width 470 height 514
type textarea "x"
type textarea "i am psycologist in hospital in [GEOGRAPHIC_DATA] [GEOGRAPHIC_DATA]. Is very im…"
type textarea "x"
type textarea "i am psycologist in hospital in [GEOGRAPHIC_DATA] [GEOGRAPHIC_DATA]. i Is very …"
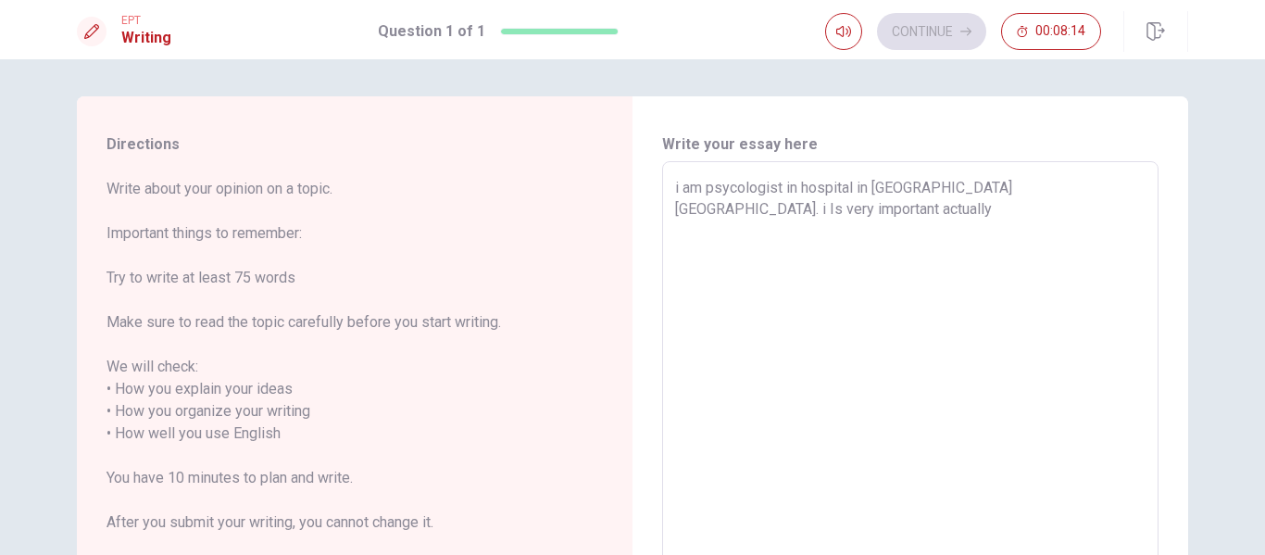
type textarea "x"
type textarea "i am psycologist in hospital in [GEOGRAPHIC_DATA] [GEOGRAPHIC_DATA]. Is very im…"
type textarea "x"
type textarea "i am psycologist in hospital in [GEOGRAPHIC_DATA] [GEOGRAPHIC_DATA]. I Is very …"
type textarea "x"
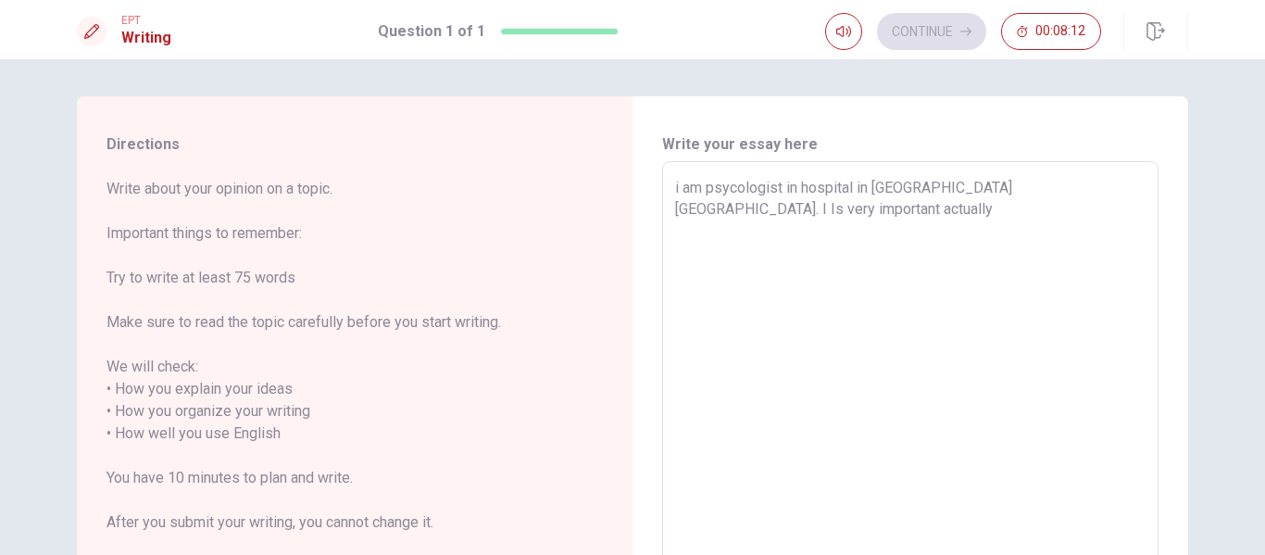
type textarea "i am psycologist in hospital in [GEOGRAPHIC_DATA] [GEOGRAPHIC_DATA]. I Is very …"
type textarea "x"
type textarea "i am psycologist in hospital in [GEOGRAPHIC_DATA] [GEOGRAPHIC_DATA]. I w Is ver…"
type textarea "x"
type textarea "i am psycologist in hospital in [GEOGRAPHIC_DATA] [GEOGRAPHIC_DATA]. I wo Is ve…"
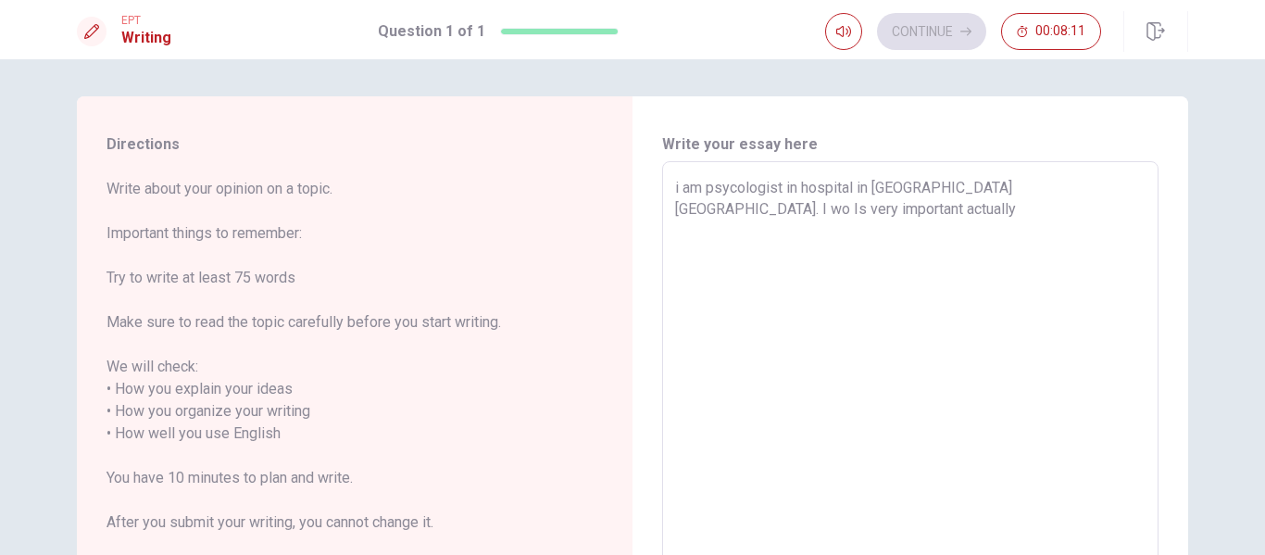
type textarea "x"
type textarea "i am psycologist in hospital in [GEOGRAPHIC_DATA] [GEOGRAPHIC_DATA]. I wor Is v…"
type textarea "x"
type textarea "i am psycologist in hospital in [GEOGRAPHIC_DATA] [GEOGRAPHIC_DATA]. I work Is …"
type textarea "x"
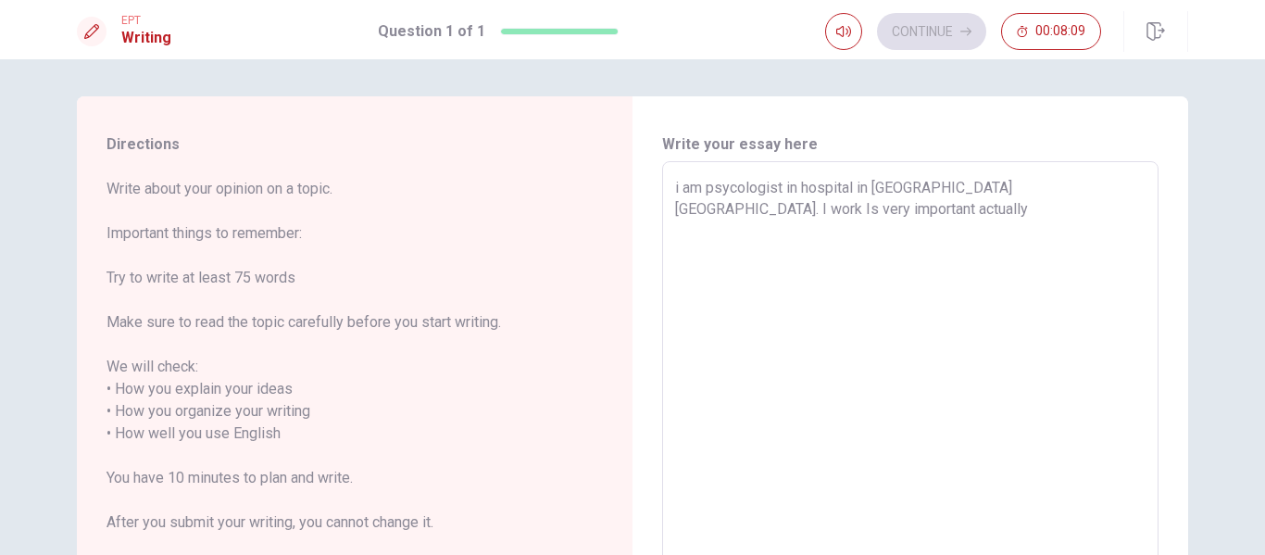
type textarea "i am psycologist in hospital in [GEOGRAPHIC_DATA] [GEOGRAPHIC_DATA]. I work Is …"
type textarea "x"
type textarea "i am psycologist in hospital in [GEOGRAPHIC_DATA] [GEOGRAPHIC_DATA]. I work r I…"
type textarea "x"
type textarea "i am psycologist in hospital in [GEOGRAPHIC_DATA] [GEOGRAPHIC_DATA]. I work re …"
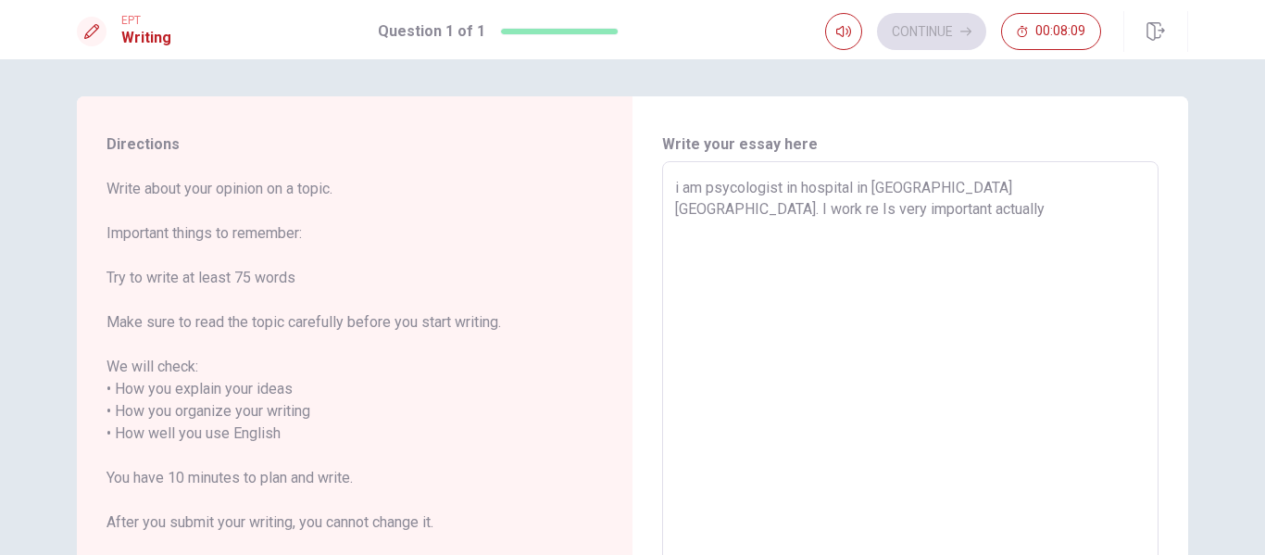
type textarea "x"
type textarea "i am psycologist in hospital in [GEOGRAPHIC_DATA] [GEOGRAPHIC_DATA]. I work res…"
type textarea "x"
type textarea "i am psycologist in hospital in [GEOGRAPHIC_DATA] [GEOGRAPHIC_DATA]. I work res…"
type textarea "x"
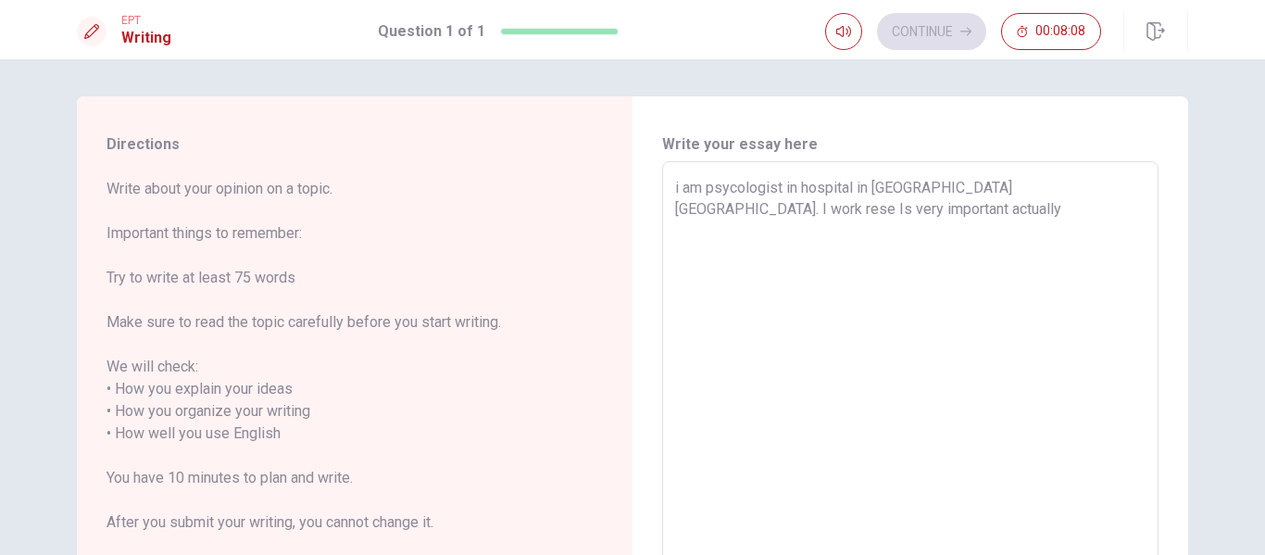
type textarea "i am psycologist in hospital in [GEOGRAPHIC_DATA] [GEOGRAPHIC_DATA]. I work [PE…"
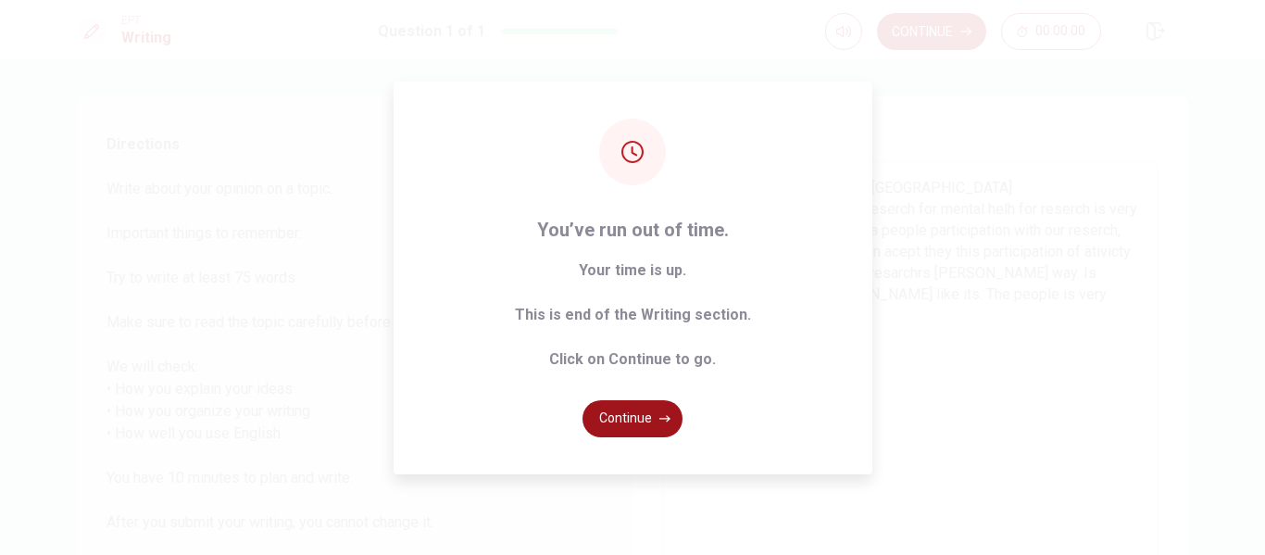
click at [636, 410] on button "Continue" at bounding box center [632, 418] width 100 height 37
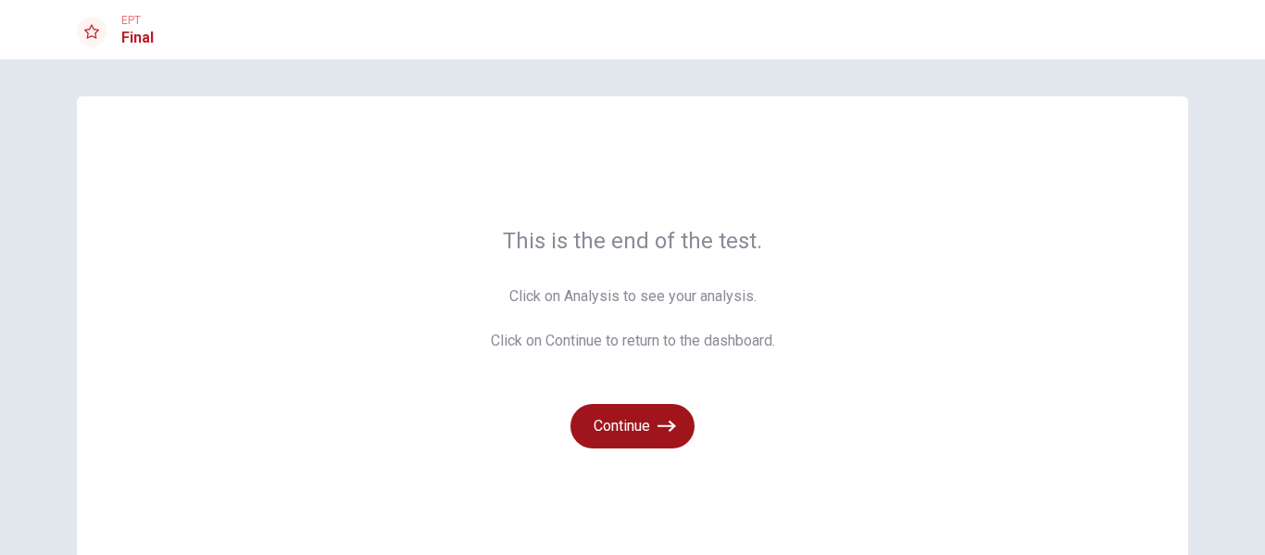
click at [634, 407] on button "Continue" at bounding box center [632, 426] width 124 height 44
